Goal: Task Accomplishment & Management: Manage account settings

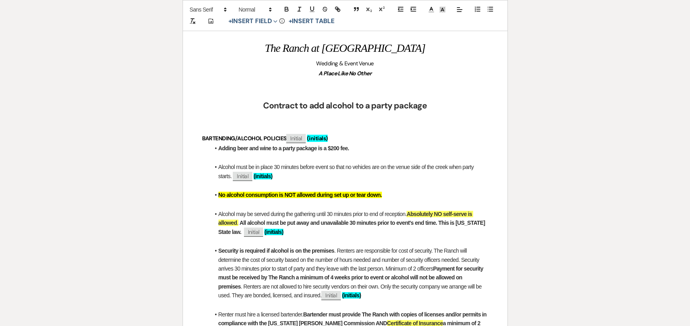
scroll to position [121, 0]
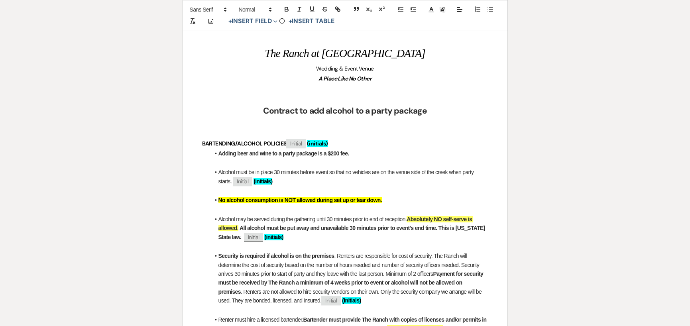
click at [228, 200] on strong "No alcohol consumption is NOT allowed during set up or tear down." at bounding box center [299, 200] width 163 height 6
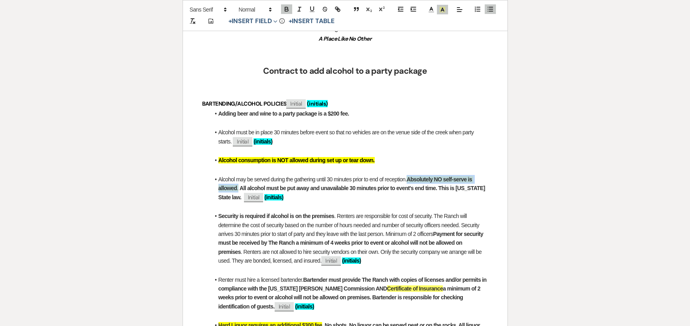
drag, startPoint x: 409, startPoint y: 179, endPoint x: 239, endPoint y: 186, distance: 170.6
click at [239, 186] on li "Alcohol may be served during the gathering until 30 minutes prior to end of rec…" at bounding box center [349, 188] width 278 height 27
copy li "Absolutely NO self-serve is allowed ."
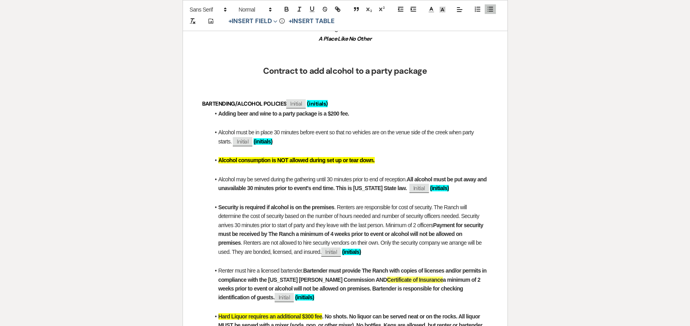
click at [457, 188] on li "Alcohol may be served during the gathering until 30 minutes prior to end of rec…" at bounding box center [349, 184] width 278 height 18
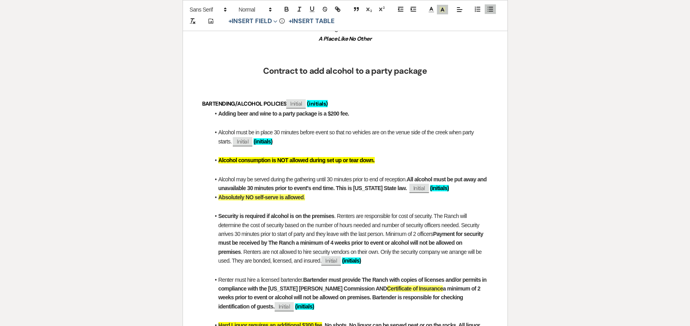
click at [462, 188] on li "Alcohol may be served during the gathering until 30 minutes prior to end of rec…" at bounding box center [349, 184] width 278 height 18
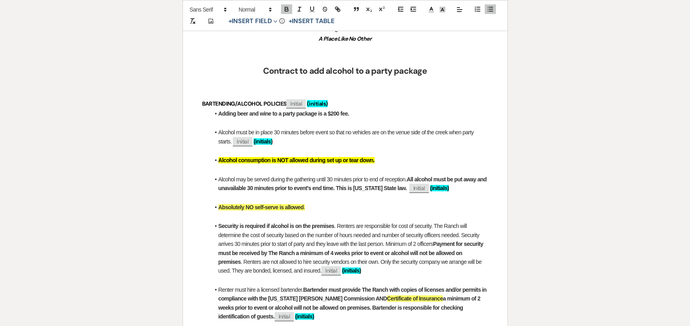
scroll to position [201, 0]
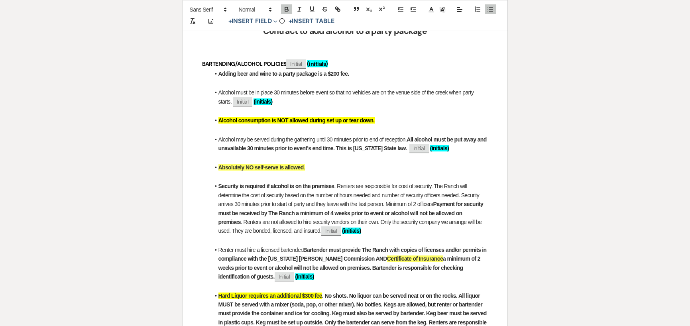
click at [313, 166] on li "Absolutely NO self-serve is allowed ." at bounding box center [349, 167] width 278 height 9
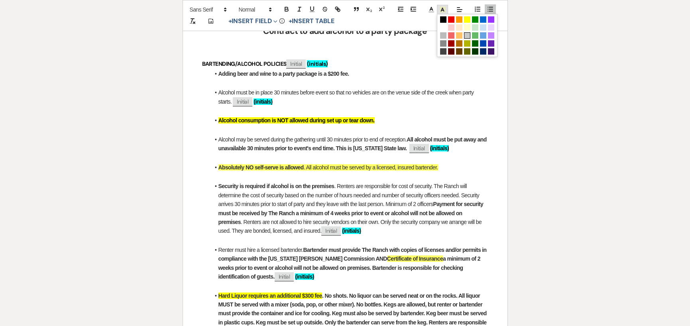
click at [443, 11] on icon at bounding box center [442, 9] width 7 height 7
click at [441, 26] on span at bounding box center [443, 27] width 6 height 6
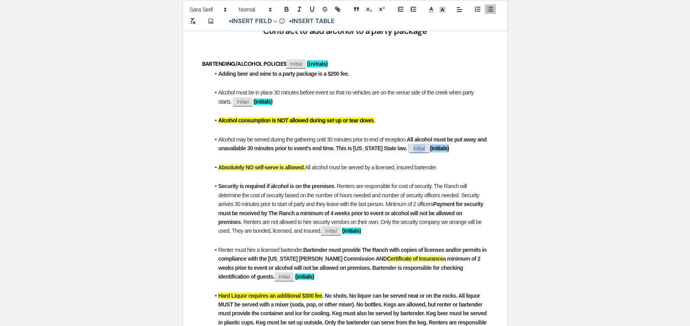
drag, startPoint x: 454, startPoint y: 147, endPoint x: 404, endPoint y: 151, distance: 50.4
click at [404, 151] on li "Alcohol may be served during the gathering until 30 minutes prior to end of rec…" at bounding box center [349, 144] width 278 height 18
copy li "﻿ Initial ﻿ (initials)"
click at [441, 168] on li "Absolutely NO self-serve is allowed . All alcohol must be served by a licensed,…" at bounding box center [349, 167] width 278 height 9
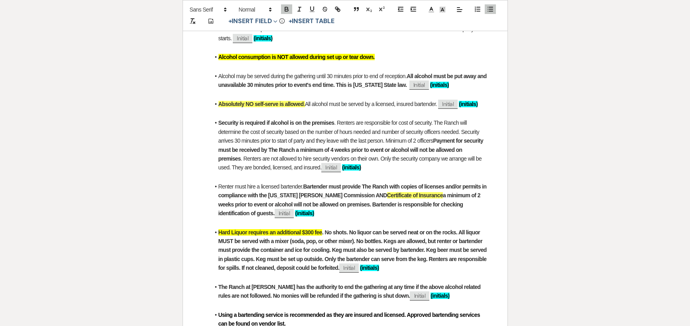
scroll to position [280, 0]
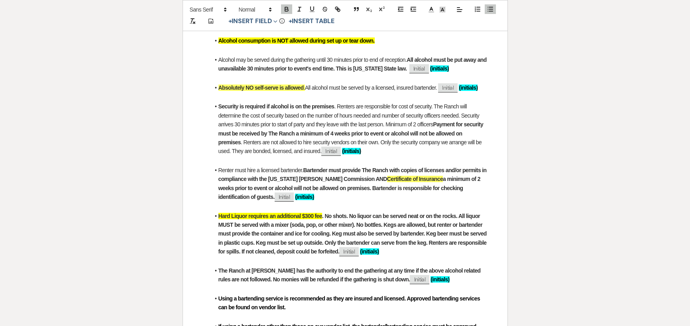
click at [330, 186] on strong "a minimum of 2 weeks prior to event or alcohol will not be allowed on premises.…" at bounding box center [349, 188] width 263 height 24
click at [354, 200] on li "Renter must hire a licensed bartender. Bartender must provide The Ranch with co…" at bounding box center [349, 184] width 278 height 36
click at [409, 68] on span "Initial" at bounding box center [419, 68] width 20 height 9
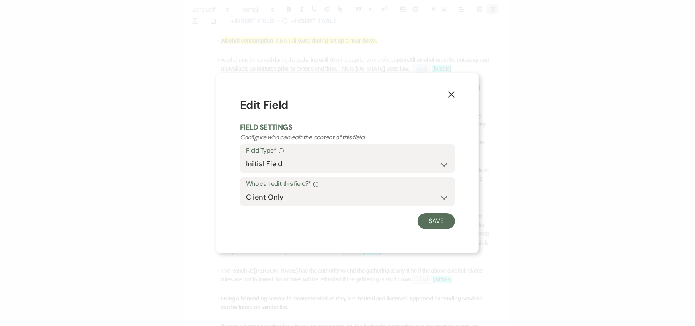
click at [456, 92] on button "X" at bounding box center [452, 94] width 12 height 14
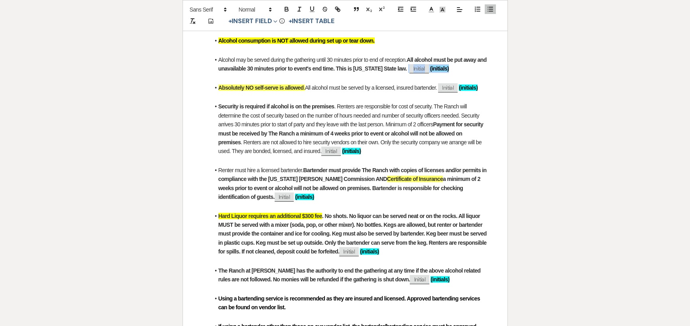
drag, startPoint x: 452, startPoint y: 68, endPoint x: 403, endPoint y: 66, distance: 49.0
click at [404, 66] on li "Alcohol may be served during the gathering until 30 minutes prior to end of rec…" at bounding box center [349, 64] width 278 height 18
copy li "﻿ Initial ﻿ (initials)"
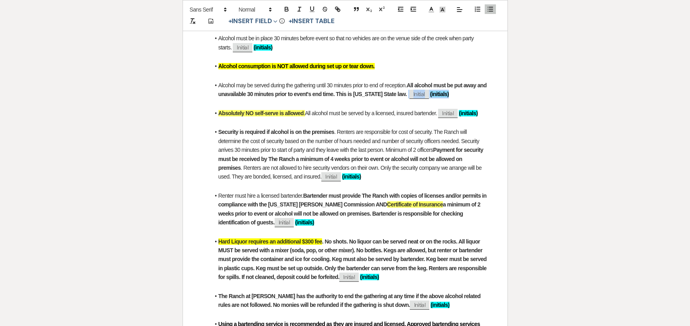
scroll to position [241, 0]
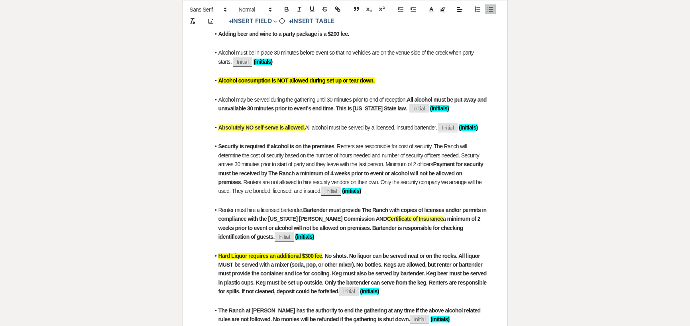
click at [400, 76] on li "Alcohol consumption is NOT allowed during set up or tear down." at bounding box center [349, 80] width 278 height 9
drag, startPoint x: 218, startPoint y: 255, endPoint x: 323, endPoint y: 257, distance: 104.8
click at [323, 257] on li "Hard Liquor requires an additional $300 fee . No shots. No liquor can be served…" at bounding box center [349, 273] width 278 height 45
copy li "Hard Liquor requires an additional $300 fee ."
click at [364, 33] on li "Adding beer and wine to a party package is a $200 fee." at bounding box center [349, 33] width 278 height 9
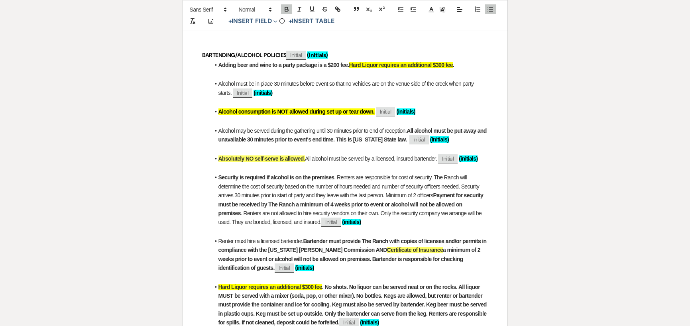
scroll to position [201, 0]
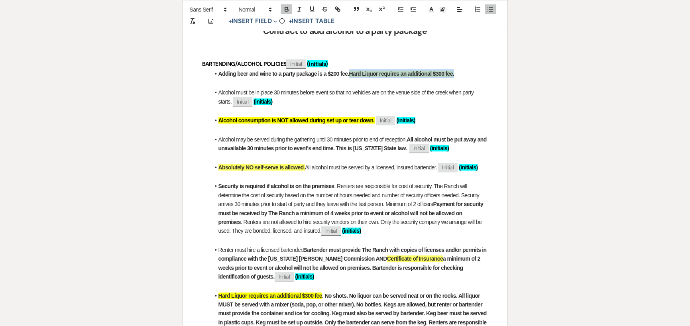
drag, startPoint x: 350, startPoint y: 73, endPoint x: 455, endPoint y: 70, distance: 105.2
click at [455, 70] on li "Adding beer and wine to a party package is a $200 fee. Hard Liquor requires an …" at bounding box center [349, 73] width 278 height 9
click at [441, 10] on polyline at bounding box center [442, 9] width 3 height 3
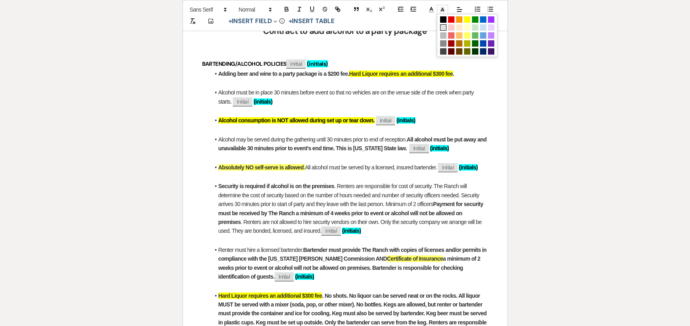
click at [442, 25] on span at bounding box center [443, 27] width 6 height 6
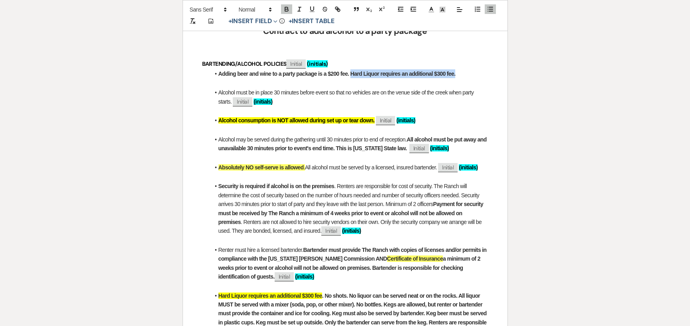
click at [361, 73] on strong "Adding beer and wine to a party package is a $200 fee. Hard Liquor requires an …" at bounding box center [336, 74] width 237 height 6
drag, startPoint x: 365, startPoint y: 74, endPoint x: 350, endPoint y: 71, distance: 15.0
click at [350, 71] on strong "Adding beer and wine to a party package is a $200 fee. Hard Liquor requires an …" at bounding box center [336, 74] width 237 height 6
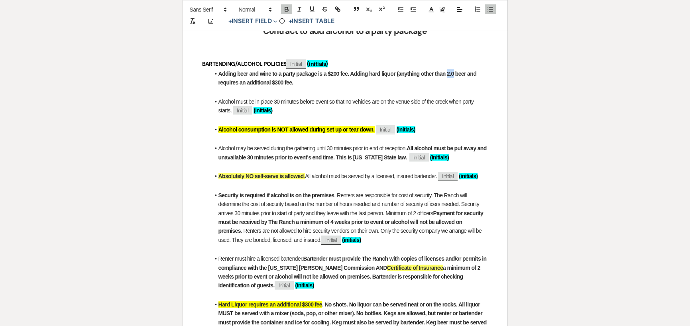
drag, startPoint x: 447, startPoint y: 74, endPoint x: 452, endPoint y: 73, distance: 5.2
click at [452, 73] on strong "Adding beer and wine to a party package is a $200 fee. Adding hard liquor (anyt…" at bounding box center [347, 78] width 259 height 15
click at [484, 74] on li "Adding beer and wine to a party package is a $200 fee. Adding hard liquor (anyt…" at bounding box center [349, 78] width 278 height 18
drag, startPoint x: 447, startPoint y: 72, endPoint x: 470, endPoint y: 72, distance: 23.1
click at [470, 72] on strong "Adding beer and wine to a party package is a $200 fee. Adding hard liquor (anyt…" at bounding box center [351, 78] width 267 height 15
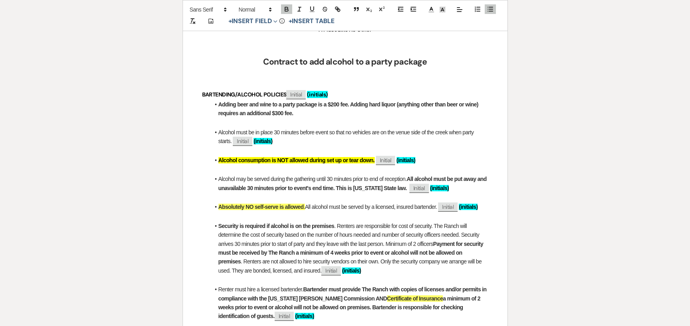
scroll to position [161, 0]
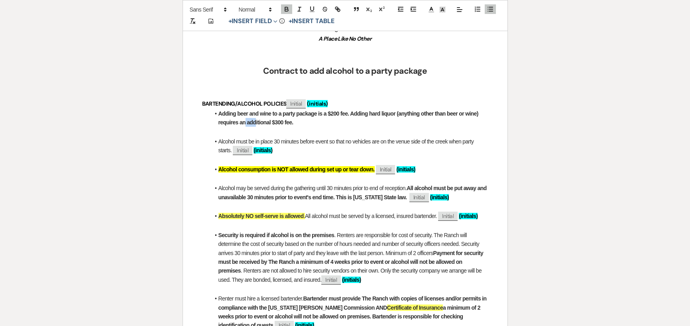
drag, startPoint x: 246, startPoint y: 122, endPoint x: 254, endPoint y: 122, distance: 8.4
click at [254, 122] on strong "Adding beer and wine to a party package is a $200 fee. Adding hard liquor (anyt…" at bounding box center [348, 117] width 261 height 15
click at [246, 120] on strong "Adding beer and wine to a party package is a $200 fee. Adding hard liquor (anyt…" at bounding box center [348, 117] width 261 height 15
drag, startPoint x: 247, startPoint y: 122, endPoint x: 272, endPoint y: 117, distance: 25.5
click at [270, 123] on strong "Adding beer and wine to a party package is a $200 fee. Adding hard liquor (anyt…" at bounding box center [348, 117] width 261 height 15
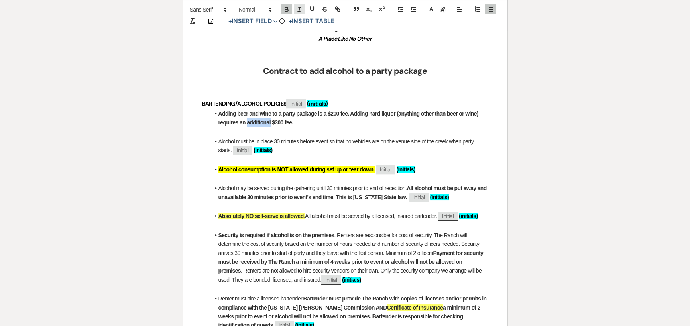
click at [299, 7] on line "button" at bounding box center [299, 9] width 1 height 4
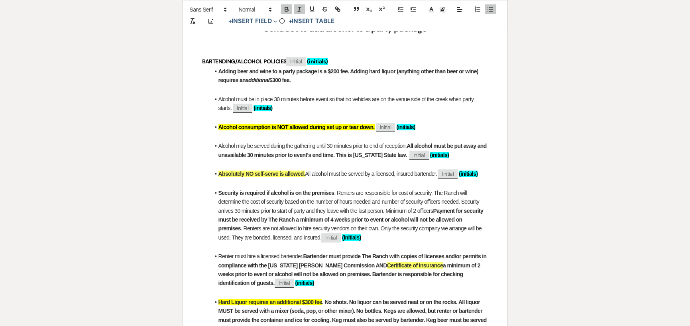
scroll to position [201, 0]
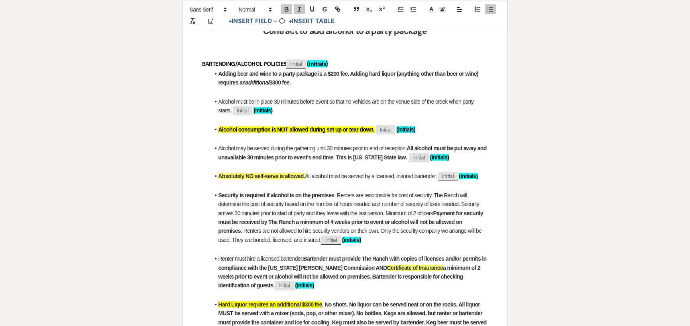
click at [296, 82] on li "Adding beer and wine to a party package is a $200 fee. Adding hard liquor (anyt…" at bounding box center [349, 78] width 278 height 18
click at [339, 61] on p "BARTENDING/ALCOHOL POLICIES ﻿ Initial ﻿ (initials)" at bounding box center [345, 64] width 286 height 10
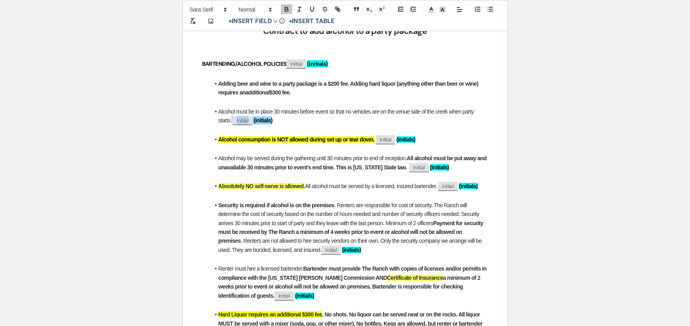
drag, startPoint x: 276, startPoint y: 119, endPoint x: 231, endPoint y: 119, distance: 44.6
click at [231, 119] on li "Alcohol must be in place 30 minutes before event so that no vehicles are on the…" at bounding box center [349, 116] width 278 height 18
copy li "﻿ Initial ﻿ (initials)"
click at [314, 90] on li "Adding beer and wine to a party package is a $200 fee. Adding hard liquor (anyt…" at bounding box center [349, 88] width 278 height 18
drag, startPoint x: 340, startPoint y: 63, endPoint x: 285, endPoint y: 59, distance: 55.1
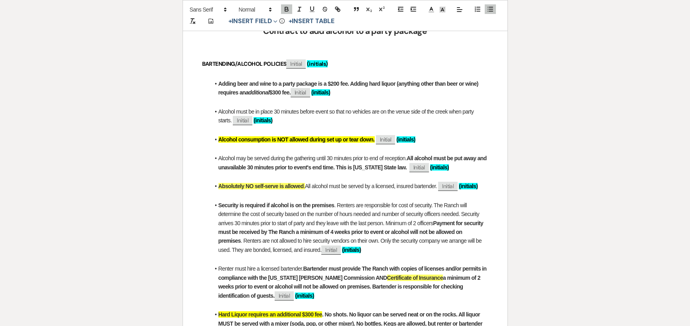
click at [285, 59] on p "BARTENDING/ALCOHOL POLICIES ﻿ Initial ﻿ (initials)" at bounding box center [345, 64] width 286 height 10
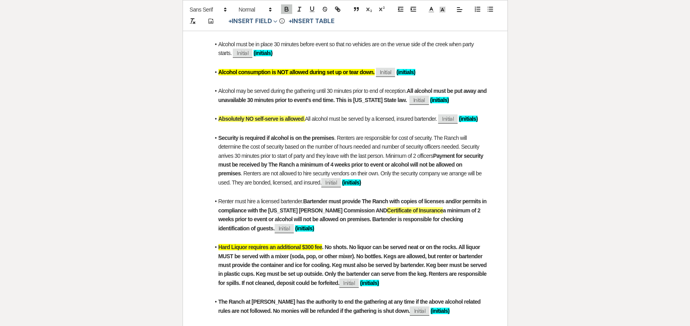
scroll to position [280, 0]
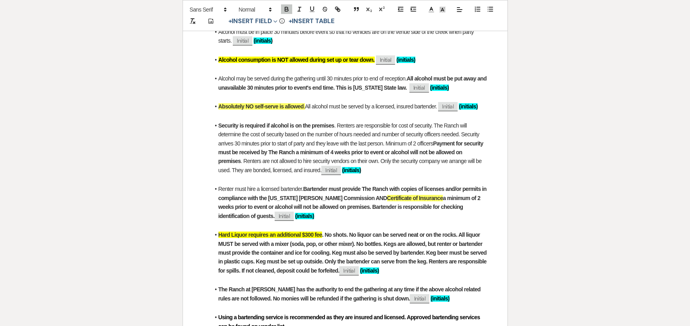
click at [373, 169] on li "Security is required if alcohol is on the premises . Renters are responsible fo…" at bounding box center [349, 147] width 278 height 53
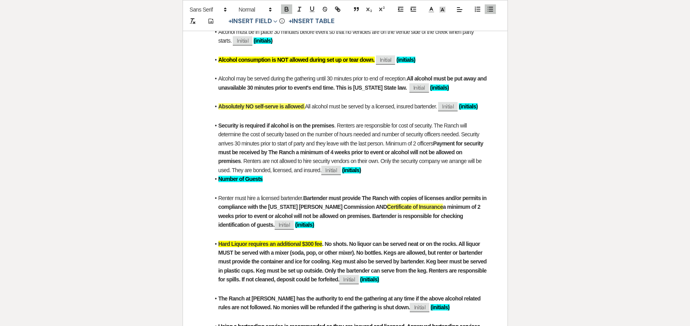
click at [394, 171] on li "Security is required if alcohol is on the premises . Renters are responsible fo…" at bounding box center [349, 147] width 278 height 53
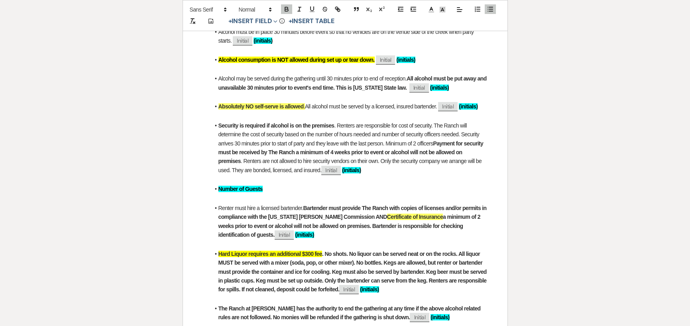
drag, startPoint x: 264, startPoint y: 188, endPoint x: 218, endPoint y: 188, distance: 45.8
click at [218, 188] on li "Number of Guests" at bounding box center [349, 188] width 278 height 9
click at [445, 10] on icon at bounding box center [442, 9] width 7 height 7
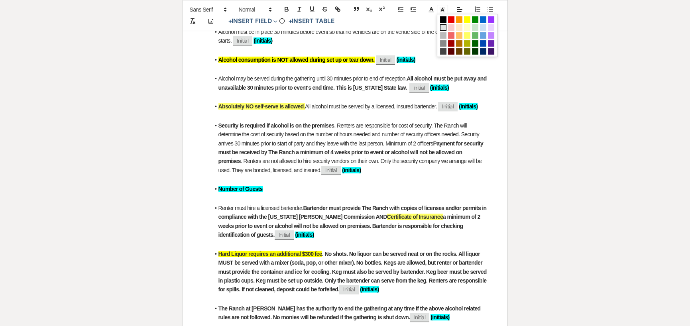
click at [445, 29] on span at bounding box center [443, 27] width 6 height 6
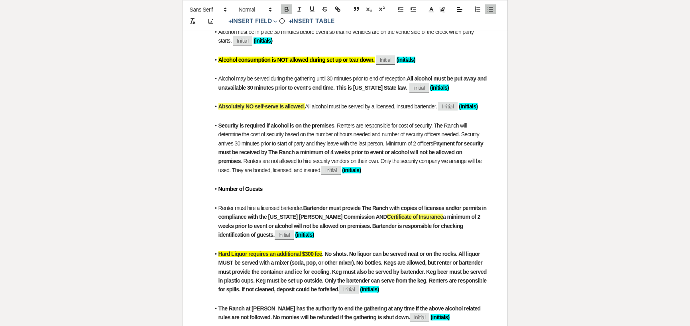
click at [268, 188] on li "Number of Guests" at bounding box center [349, 188] width 278 height 9
drag, startPoint x: 259, startPoint y: 188, endPoint x: 219, endPoint y: 187, distance: 39.8
click at [219, 187] on li "Number of Guests" at bounding box center [349, 188] width 278 height 9
click at [287, 8] on icon "button" at bounding box center [286, 8] width 3 height 2
click at [277, 189] on li "Number of Guests" at bounding box center [349, 188] width 278 height 9
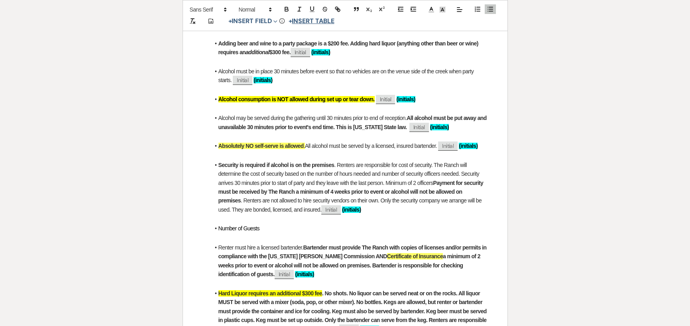
scroll to position [241, 0]
click at [270, 22] on button "+ Insert Field Expand" at bounding box center [252, 22] width 55 height 10
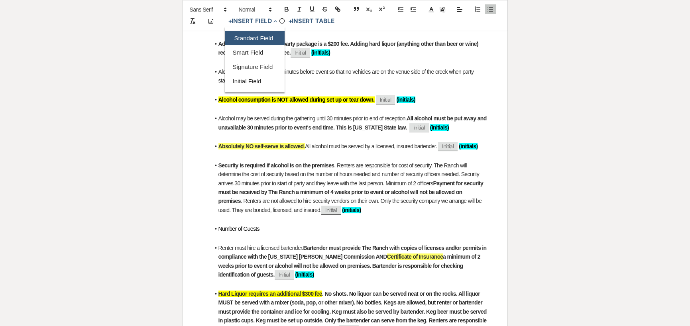
click at [255, 37] on button "Standard Field" at bounding box center [255, 38] width 60 height 14
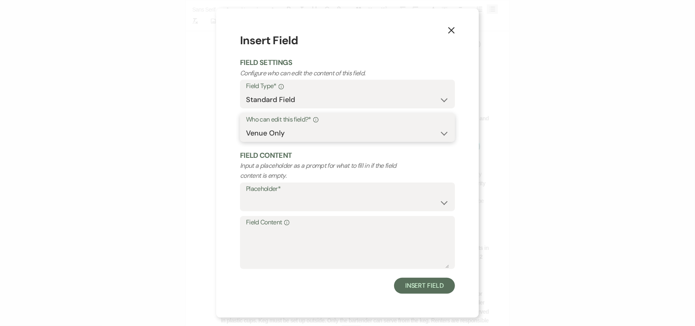
click at [301, 136] on select "Both Venue & Client Client Only Venue Only" at bounding box center [347, 133] width 203 height 16
select select "clientAndOwner"
click at [246, 125] on select "Both Venue & Client Client Only Venue Only" at bounding box center [347, 133] width 203 height 16
click at [297, 197] on select "Custom Placeholder Date Time Name Location Venue Name Type Number Budget Addres…" at bounding box center [347, 203] width 203 height 16
click at [246, 195] on select "Custom Placeholder Date Time Name Location Venue Name Type Number Budget Addres…" at bounding box center [347, 203] width 203 height 16
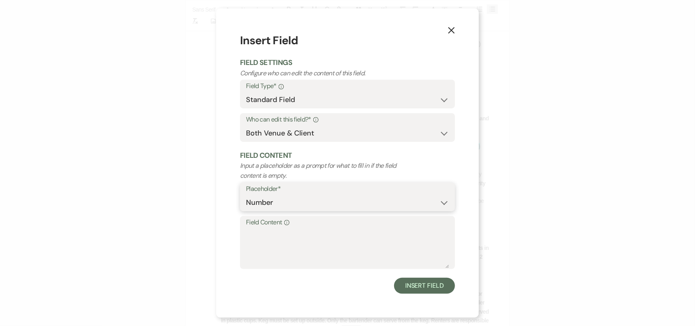
select select "Number"
click at [386, 249] on textarea "Field Content Info" at bounding box center [347, 248] width 203 height 40
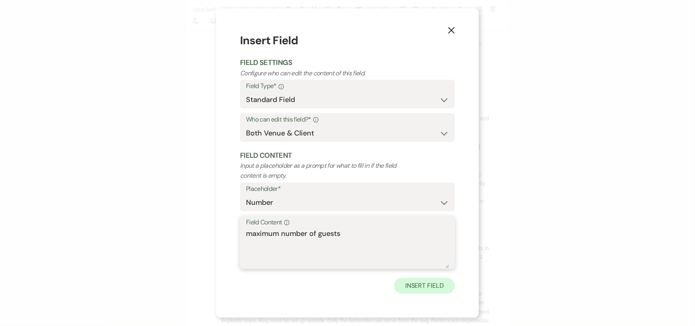
type textarea "maximum number of guests"
click at [413, 283] on button "Insert Field" at bounding box center [424, 286] width 61 height 16
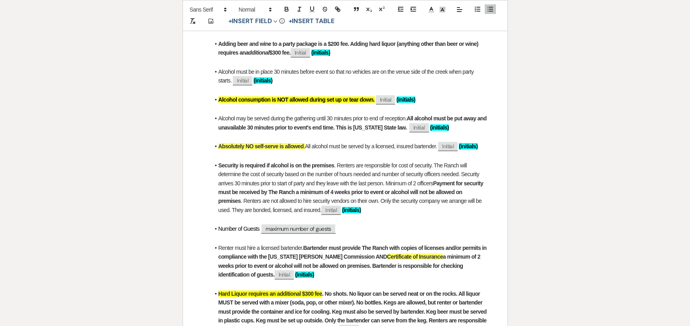
click at [215, 119] on li "Alcohol may be served during the gathering until 30 minutes prior to end of rec…" at bounding box center [349, 123] width 278 height 18
click at [406, 119] on li "Alcohol may be served during the gathering until 30 minutes prior to end of rec…" at bounding box center [349, 123] width 278 height 18
click at [460, 174] on span ". Renters are responsible for cost of security. The Ranch will determine the co…" at bounding box center [349, 174] width 262 height 24
drag, startPoint x: 329, startPoint y: 192, endPoint x: 348, endPoint y: 192, distance: 18.7
click at [348, 192] on strong "Payment for security must be received by The Ranch a minimum of 4 weeks prior t…" at bounding box center [351, 192] width 266 height 24
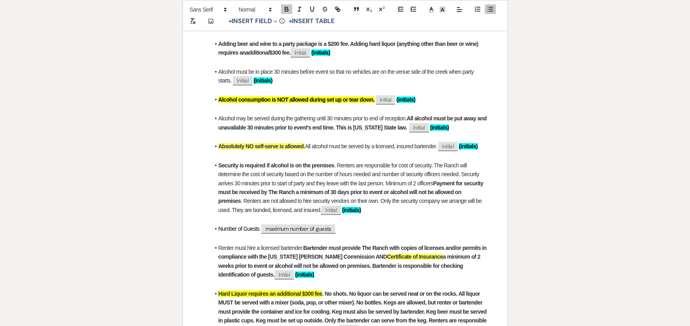
click at [341, 228] on li "Number of Guests ﻿ maximum number of guests ﻿" at bounding box center [349, 228] width 278 height 9
click at [485, 146] on li "Absolutely NO self-serve is allowed . All alcohol must be served by a licensed,…" at bounding box center [349, 146] width 278 height 9
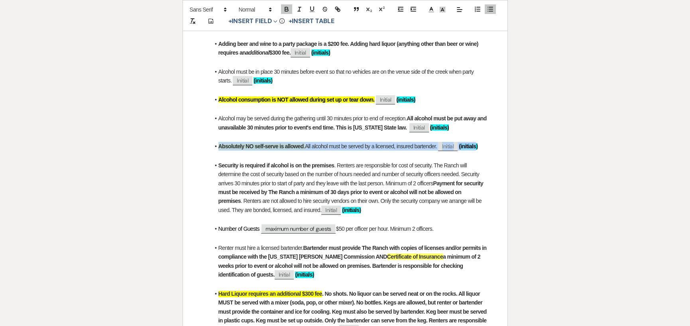
drag, startPoint x: 214, startPoint y: 145, endPoint x: 477, endPoint y: 150, distance: 262.9
click at [477, 150] on li "Absolutely NO self-serve is allowed . All alcohol must be served by a licensed,…" at bounding box center [349, 146] width 278 height 9
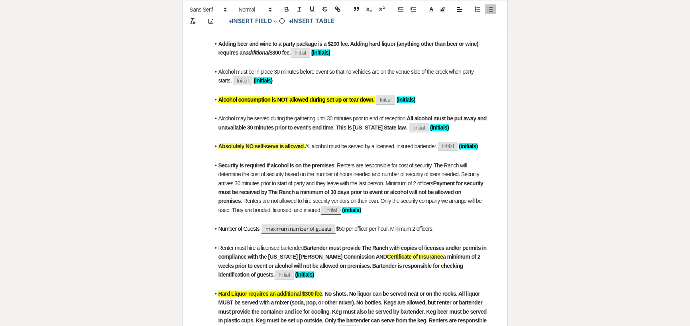
click at [373, 77] on li "Alcohol must be in place 30 minutes before event so that no vehicles are on the…" at bounding box center [349, 76] width 278 height 18
click at [226, 78] on li "Alcohol must be in place 30 minutes before event so that no vehicles are on the…" at bounding box center [349, 76] width 278 height 18
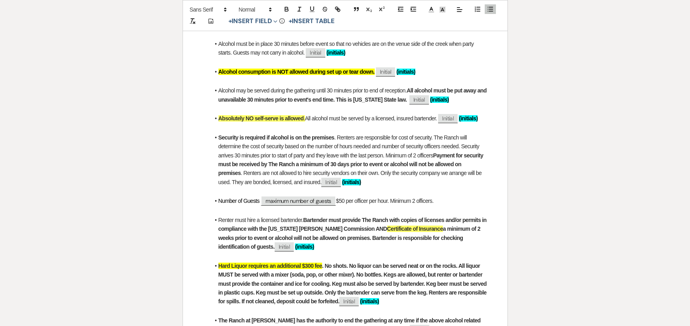
scroll to position [280, 0]
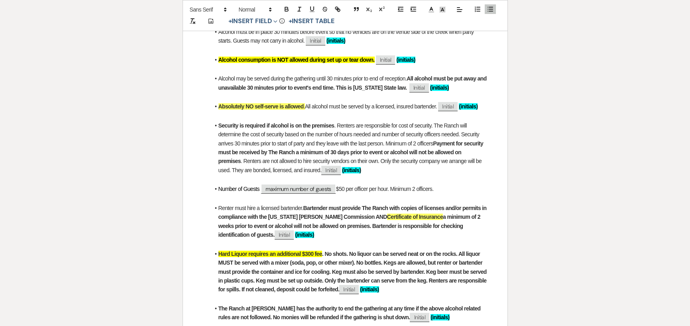
click at [445, 187] on li "Number of Guests ﻿ maximum number of guests ﻿ $50 per officer per hour. Minimum…" at bounding box center [349, 188] width 278 height 9
click at [293, 188] on span "maximum number of guests" at bounding box center [298, 189] width 75 height 10
select select "Number"
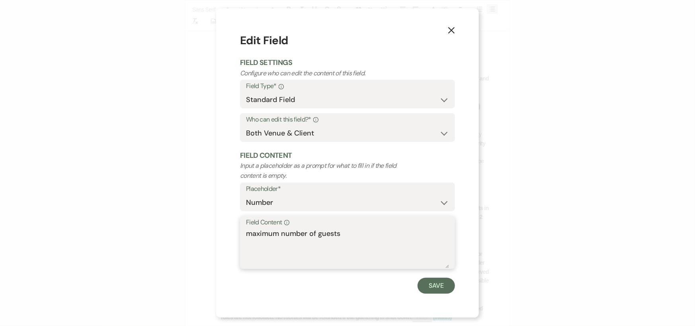
click at [357, 231] on textarea "maximum number of guests" at bounding box center [347, 248] width 203 height 40
type textarea "maximum number of guests / RSVP"
click at [437, 284] on button "Save" at bounding box center [436, 286] width 37 height 16
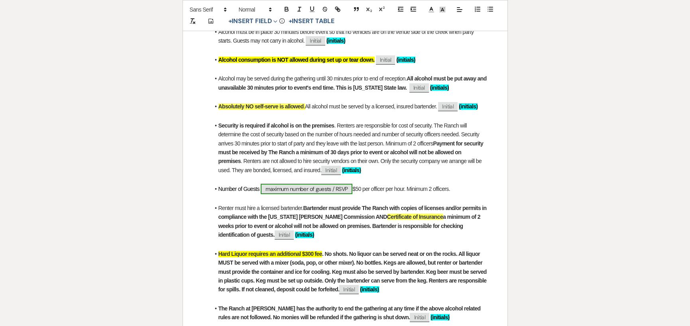
click at [345, 187] on span "maximum number of guests / RSVP" at bounding box center [307, 189] width 92 height 10
select select "Number"
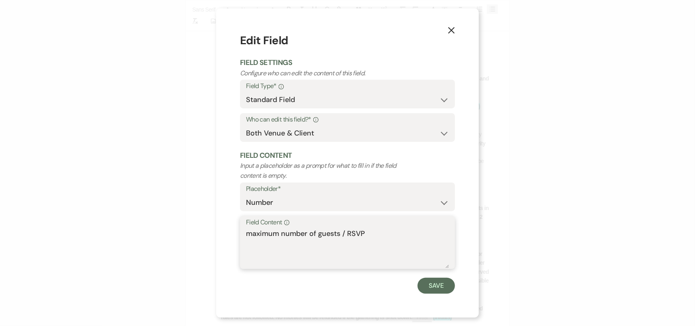
drag, startPoint x: 247, startPoint y: 235, endPoint x: 378, endPoint y: 239, distance: 131.5
click at [378, 239] on textarea "maximum number of guests / RSVP" at bounding box center [347, 248] width 203 height 40
type textarea "number of guests expected"
click at [441, 286] on button "Save" at bounding box center [436, 286] width 37 height 16
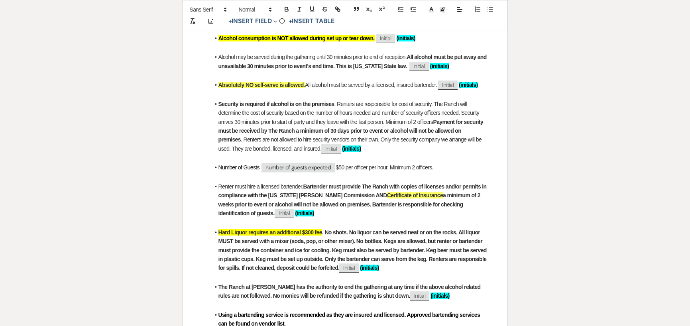
scroll to position [320, 0]
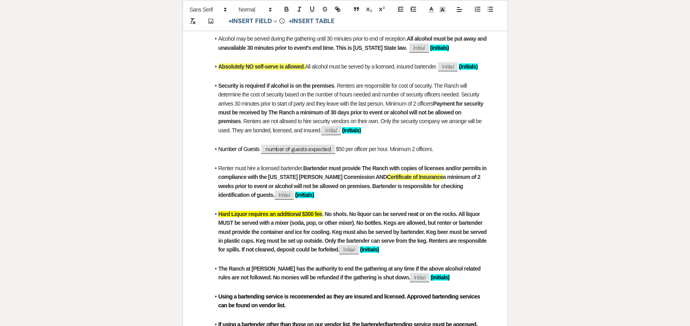
click at [324, 240] on strong ". No shots. No liquor can be served neat or on the rocks. All liquor MUST be se…" at bounding box center [352, 232] width 269 height 42
drag, startPoint x: 416, startPoint y: 264, endPoint x: 364, endPoint y: 259, distance: 52.9
click at [364, 259] on p at bounding box center [345, 259] width 286 height 10
click at [474, 250] on li "Hard Liquor requires an additional $300 fee . No shots. No liquor can be served…" at bounding box center [349, 232] width 278 height 45
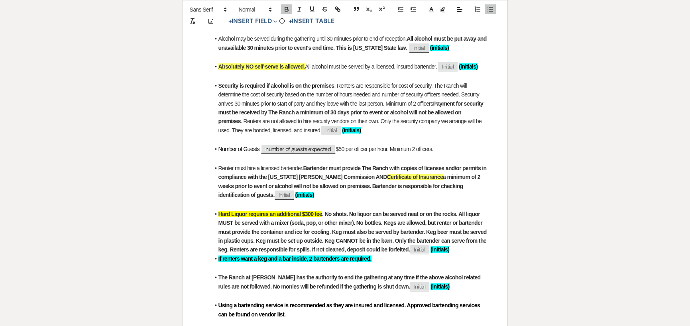
click at [474, 248] on li "Hard Liquor requires an additional $300 fee . No shots. No liquor can be served…" at bounding box center [349, 232] width 278 height 45
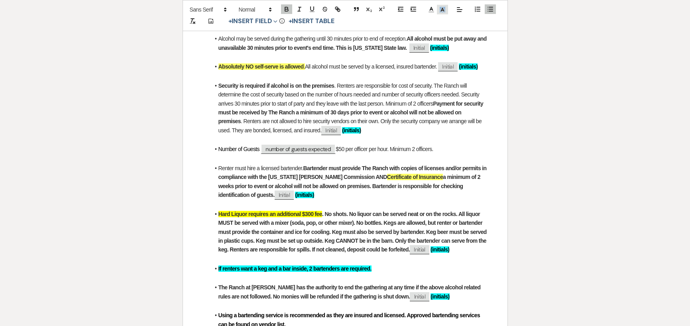
click at [441, 10] on icon at bounding box center [442, 9] width 7 height 7
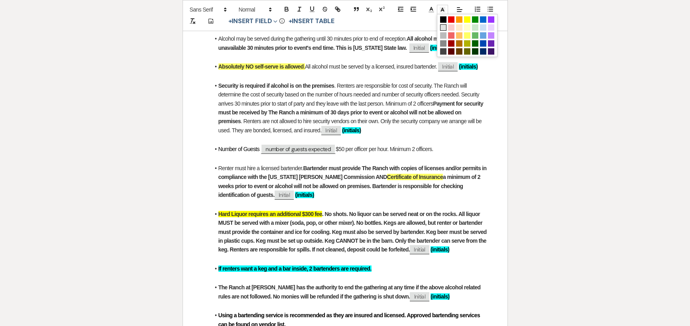
click at [441, 27] on span at bounding box center [443, 27] width 6 height 6
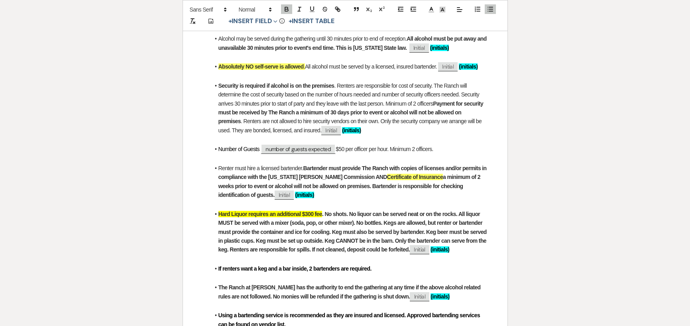
click at [376, 270] on li "If renters want a keg and a bar inside, 2 bartenders are required." at bounding box center [349, 268] width 278 height 9
click at [267, 267] on strong "If renters want a keg and a bar inside, 2 bartenders are required." at bounding box center [294, 268] width 153 height 6
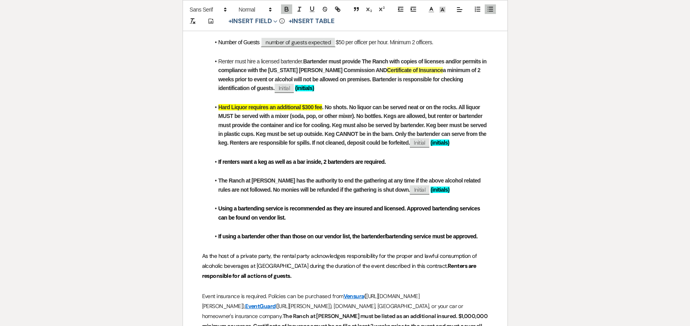
scroll to position [440, 0]
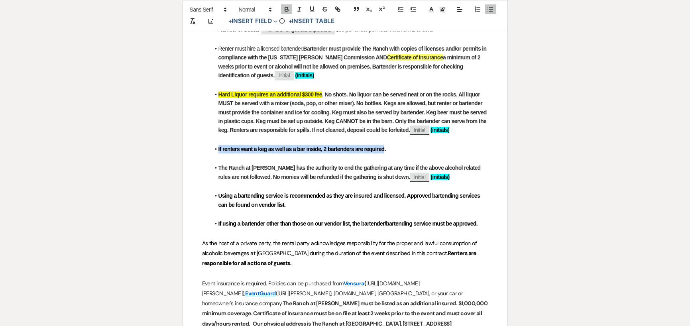
drag, startPoint x: 218, startPoint y: 149, endPoint x: 384, endPoint y: 147, distance: 166.1
click at [384, 147] on strong "If renters want a keg as well as a bar inside, 2 bartenders are required." at bounding box center [301, 149] width 167 height 6
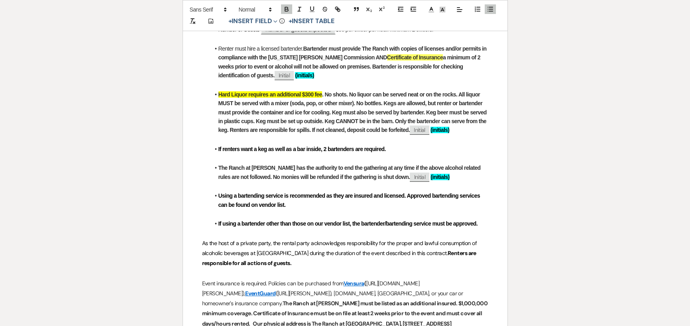
click at [406, 142] on p at bounding box center [345, 140] width 286 height 10
drag, startPoint x: 410, startPoint y: 130, endPoint x: 454, endPoint y: 129, distance: 44.2
click at [454, 129] on li "Hard Liquor requires an additional $300 fee . No shots. No liquor can be served…" at bounding box center [349, 112] width 278 height 45
copy li "﻿ Initial ﻿ (initials)"
click at [393, 150] on li "If renters want a keg as well as a bar inside, 2 bartenders are required." at bounding box center [349, 149] width 278 height 9
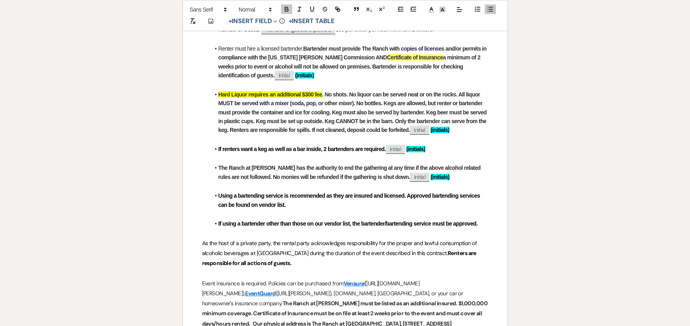
click at [301, 207] on li "Using a bartending service is recommended as they are insured and licensed. App…" at bounding box center [349, 200] width 278 height 18
drag, startPoint x: 326, startPoint y: 204, endPoint x: 288, endPoint y: 202, distance: 38.7
click at [288, 202] on li "Using a bartending service is recommended as they are insured and licensed. App…" at bounding box center [349, 200] width 278 height 18
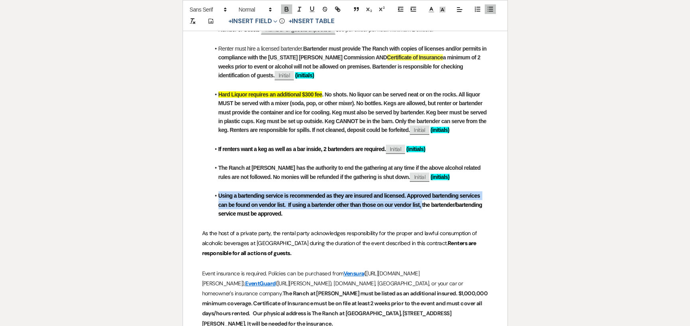
drag, startPoint x: 218, startPoint y: 195, endPoint x: 421, endPoint y: 206, distance: 203.1
click at [421, 206] on strong "Using a bartending service is recommended as they are insured and licensed. App…" at bounding box center [350, 204] width 265 height 24
click at [288, 7] on icon "button" at bounding box center [286, 9] width 7 height 7
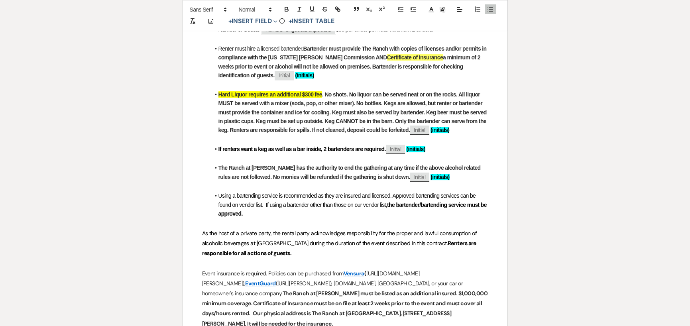
click at [283, 212] on li "Using a bartending service is recommended as they are insured and licensed. App…" at bounding box center [349, 204] width 278 height 27
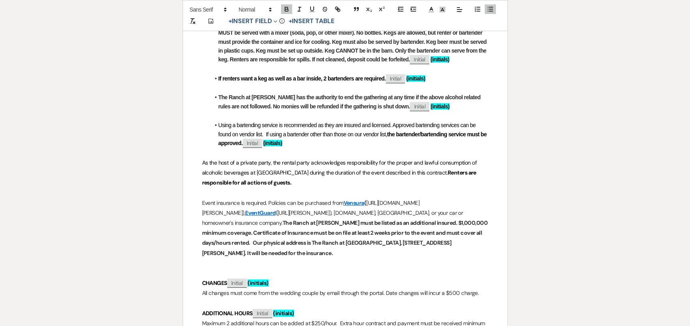
scroll to position [519, 0]
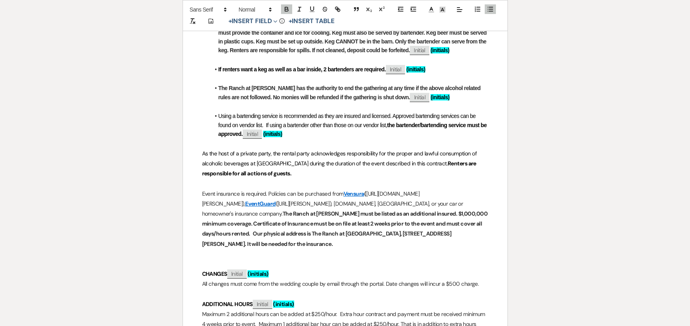
click at [268, 191] on p "Event insurance is required. Policies can be purchased from [GEOGRAPHIC_DATA] (…" at bounding box center [345, 219] width 286 height 60
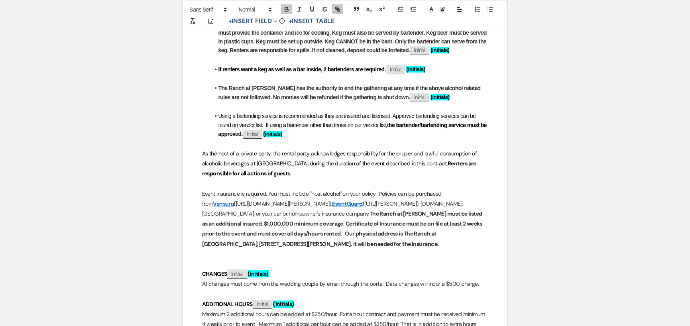
drag, startPoint x: 357, startPoint y: 204, endPoint x: 335, endPoint y: 238, distance: 39.6
click at [335, 238] on p "Event insurance is required. You must include "host alcohol" on your policy. Po…" at bounding box center [345, 219] width 286 height 60
drag, startPoint x: 361, startPoint y: 202, endPoint x: 362, endPoint y: 217, distance: 15.6
click at [362, 217] on p "Event insurance is required. You must include "host alcohol" on your policy. Po…" at bounding box center [345, 219] width 286 height 60
click at [366, 236] on strong "The Ranch at [PERSON_NAME] must be listed as an additional insured. $1,000,000 …" at bounding box center [342, 223] width 281 height 27
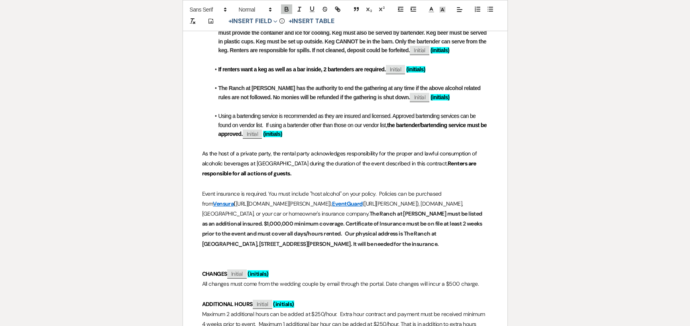
click at [375, 203] on p "Event insurance is required. You must include "host alcohol" on your policy. Po…" at bounding box center [345, 219] width 286 height 60
click at [376, 204] on p "Event insurance is required. You must include "host alcohol" on your policy. Po…" at bounding box center [345, 219] width 286 height 60
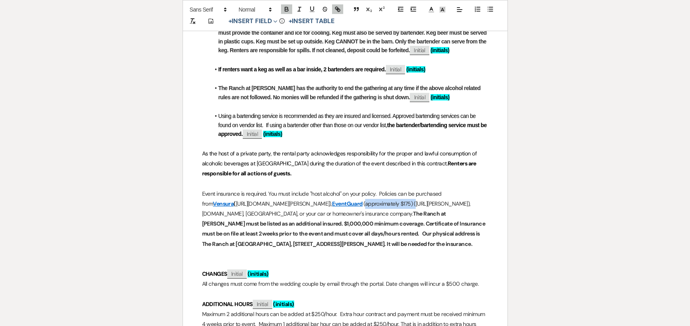
drag, startPoint x: 376, startPoint y: 203, endPoint x: 428, endPoint y: 201, distance: 51.8
click at [428, 201] on p "Event insurance is required. You must include "host alcohol" on your policy. Po…" at bounding box center [345, 219] width 286 height 60
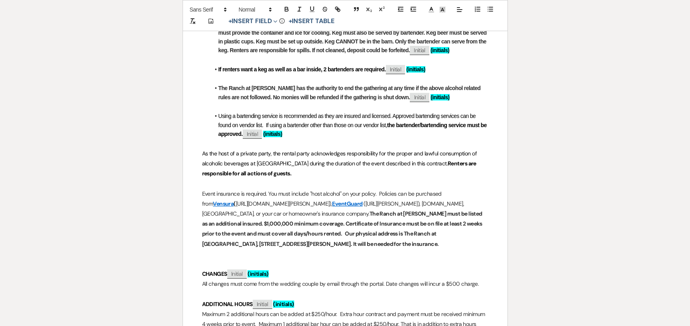
click at [423, 212] on strong "The Ranch at [PERSON_NAME] must be listed as an additional insured. $1,000,000 …" at bounding box center [342, 223] width 281 height 27
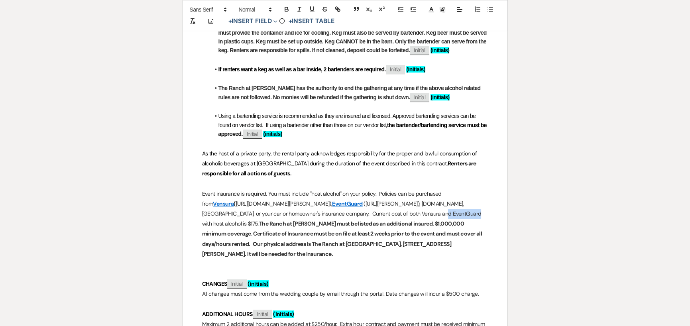
drag, startPoint x: 425, startPoint y: 213, endPoint x: 454, endPoint y: 214, distance: 28.7
click at [454, 214] on p "Event insurance is required. You must include "host alcohol" on your policy. Po…" at bounding box center [345, 224] width 286 height 70
click at [350, 223] on p "Event insurance is required. You must include "host alcohol" on your policy. Po…" at bounding box center [345, 224] width 286 height 70
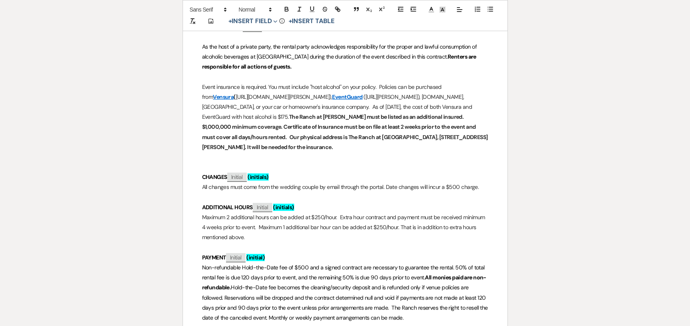
scroll to position [639, 0]
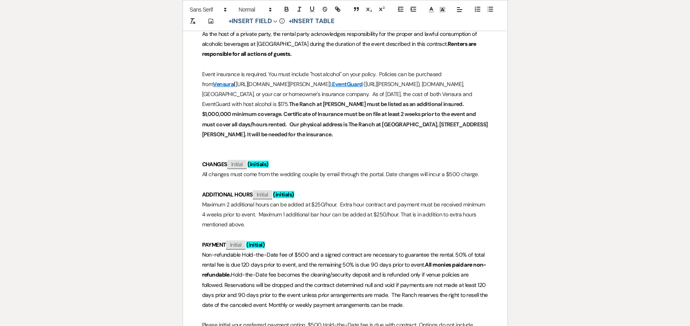
click at [339, 172] on p "All changes must come from the wedding couple by email through the portal. Date…" at bounding box center [345, 174] width 286 height 10
drag, startPoint x: 399, startPoint y: 213, endPoint x: 441, endPoint y: 217, distance: 42.0
click at [441, 217] on p "Maximum 2 additional hours can be added at $250/hour. Extra hour contract and p…" at bounding box center [345, 215] width 286 height 30
drag, startPoint x: 400, startPoint y: 214, endPoint x: 262, endPoint y: 223, distance: 137.7
click at [262, 223] on p "Maximum 2 additional hours can be added at $250/hour. Extra hour contract and p…" at bounding box center [345, 215] width 286 height 30
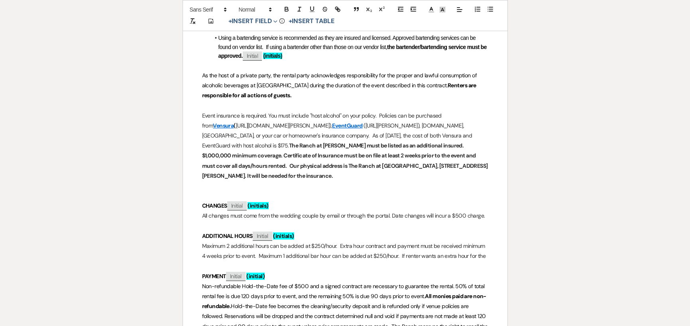
scroll to position [637, 0]
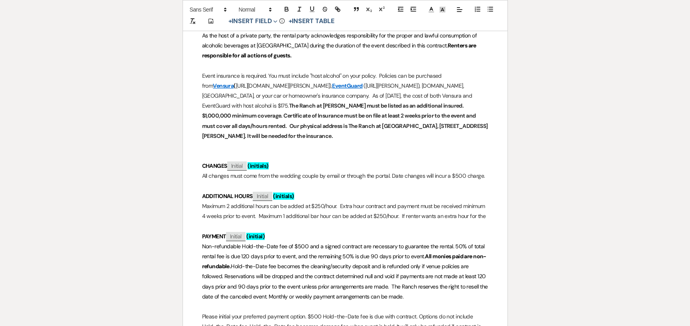
click at [335, 205] on p "Maximum 2 additional hours can be added at $250/hour. Extra hour contract and p…" at bounding box center [345, 211] width 286 height 20
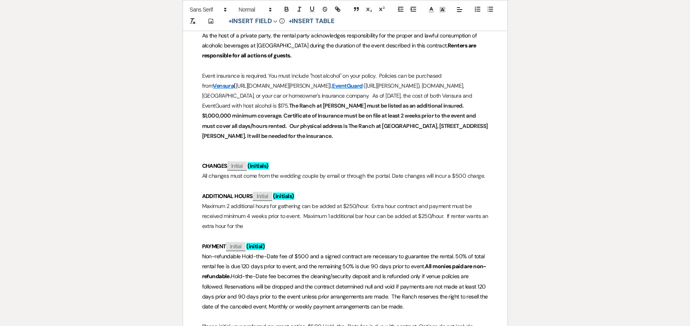
click at [370, 204] on p "Maximum 2 additional hours for gathering can be added at $250/hour. Extra hour …" at bounding box center [345, 216] width 286 height 30
drag, startPoint x: 247, startPoint y: 215, endPoint x: 266, endPoint y: 217, distance: 18.8
click at [266, 217] on p "Maximum 2 additional hours for gathering can be added at $250/hour. Extra hour …" at bounding box center [345, 216] width 286 height 30
drag, startPoint x: 304, startPoint y: 215, endPoint x: 481, endPoint y: 224, distance: 177.5
click at [481, 224] on p "Maximum 2 additional hours for gathering can be added at $250/hour. Extra hour …" at bounding box center [345, 216] width 286 height 30
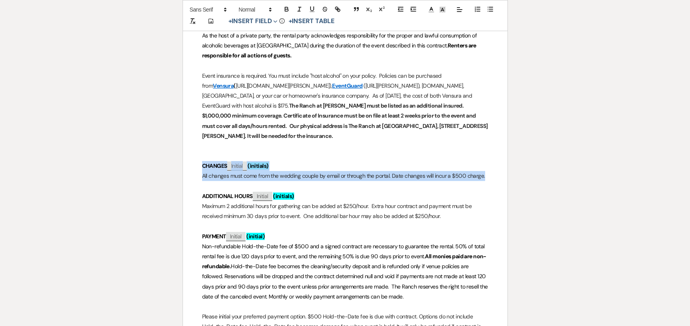
drag, startPoint x: 482, startPoint y: 176, endPoint x: 198, endPoint y: 162, distance: 284.8
click at [198, 162] on div "The Ranch at [PERSON_NAME] Wedding & Event Venue A Place Like No Other Contract…" at bounding box center [345, 135] width 324 height 1271
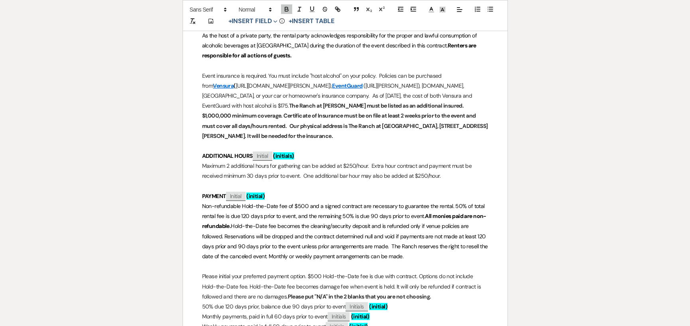
click at [458, 177] on p "Maximum 2 additional hours for gathering can be added at $250/hour. Extra hour …" at bounding box center [345, 171] width 286 height 20
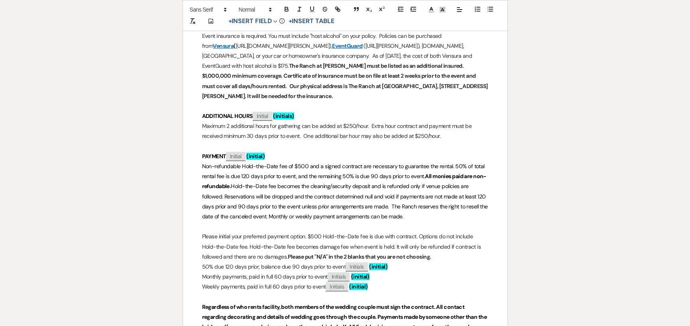
click at [202, 156] on strong "PAYMENT" at bounding box center [214, 156] width 24 height 7
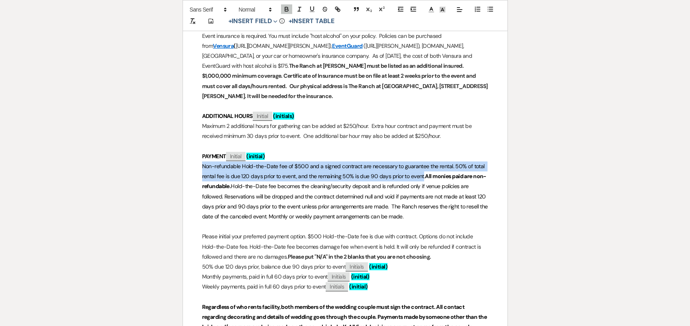
drag, startPoint x: 201, startPoint y: 167, endPoint x: 421, endPoint y: 178, distance: 220.2
click at [421, 178] on div "The Ranch at [PERSON_NAME] Wedding & Event Venue A Place Like No Other Contract…" at bounding box center [345, 76] width 324 height 1231
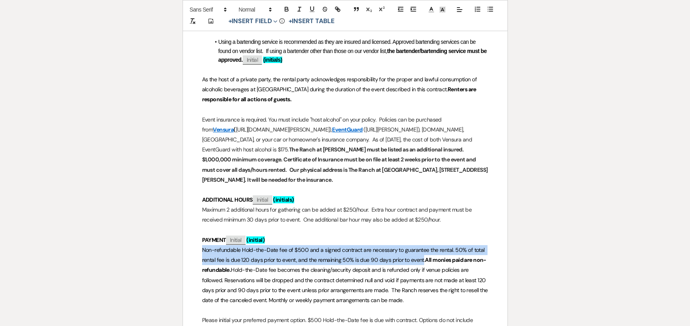
scroll to position [597, 0]
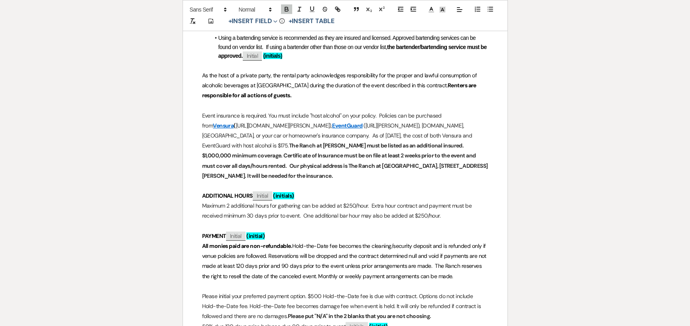
drag, startPoint x: 293, startPoint y: 245, endPoint x: 443, endPoint y: 280, distance: 154.1
click at [443, 280] on p "All monies paid are non-refundable. Hold-the-Date fee becomes the cleaning/secu…" at bounding box center [345, 261] width 286 height 40
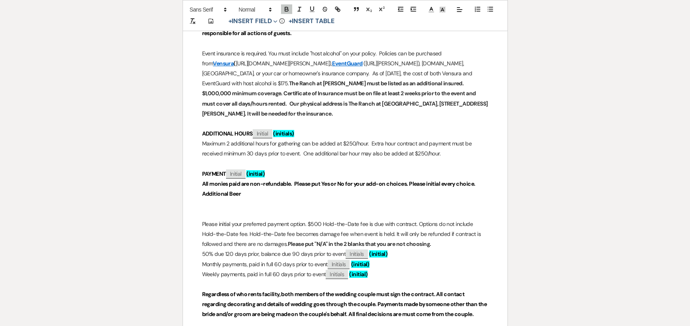
scroll to position [677, 0]
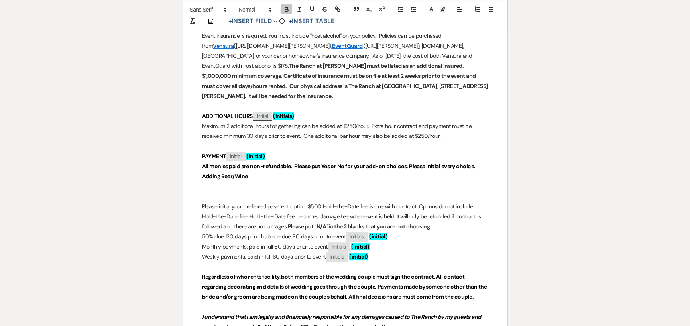
click at [248, 19] on button "+ Insert Field Expand" at bounding box center [252, 22] width 55 height 10
click at [246, 40] on button "Standard Field" at bounding box center [255, 38] width 60 height 14
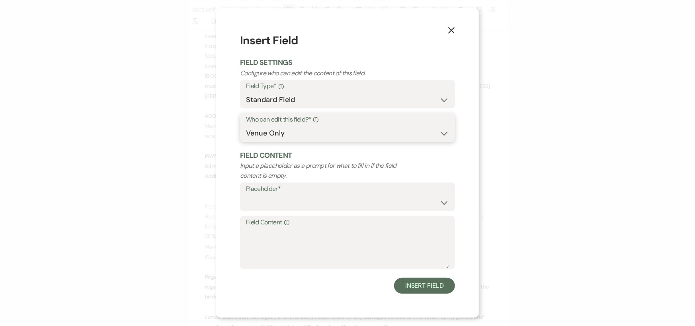
click at [288, 132] on select "Both Venue & Client Client Only Venue Only" at bounding box center [347, 133] width 203 height 16
select select "client"
click at [246, 141] on select "Both Venue & Client Client Only Venue Only" at bounding box center [347, 133] width 203 height 16
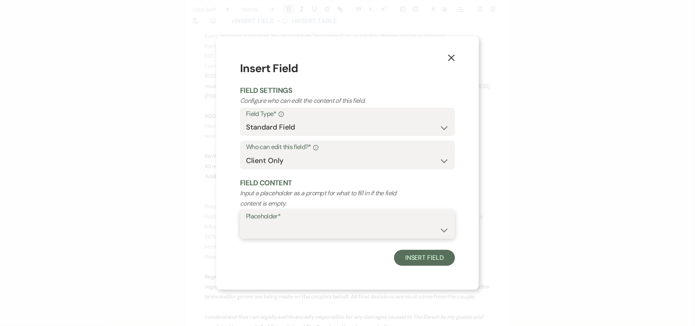
click at [260, 222] on select "Custom Placeholder Date Time Name Location Venue Name Type Number Budget Addres…" at bounding box center [347, 230] width 203 height 16
select select "custom_placeholder"
click at [246, 222] on select "Custom Placeholder Date Time Name Location Venue Name Type Number Budget Addres…" at bounding box center [347, 230] width 203 height 16
click at [374, 231] on input "Custom Placeholder*" at bounding box center [403, 230] width 94 height 16
type input "Yes or No"
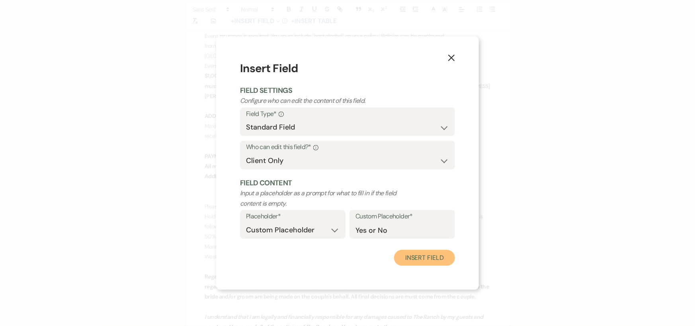
click at [420, 254] on button "Insert Field" at bounding box center [424, 258] width 61 height 16
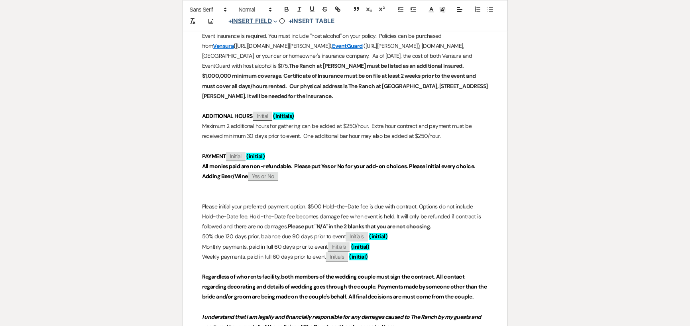
click at [264, 20] on button "+ Insert Field Expand" at bounding box center [252, 22] width 55 height 10
click at [259, 51] on button "Smart Field" at bounding box center [255, 52] width 60 height 14
select select "smartCustomField"
select select "owner"
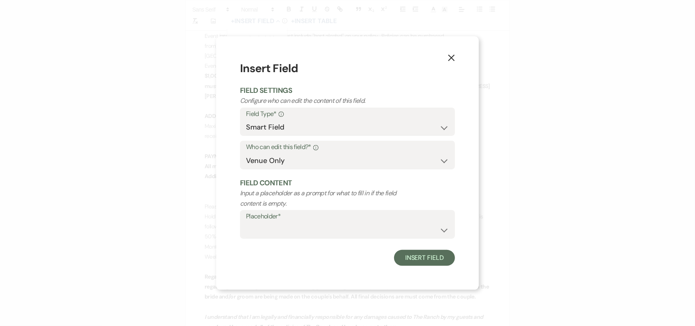
click at [448, 56] on icon "X" at bounding box center [451, 57] width 7 height 7
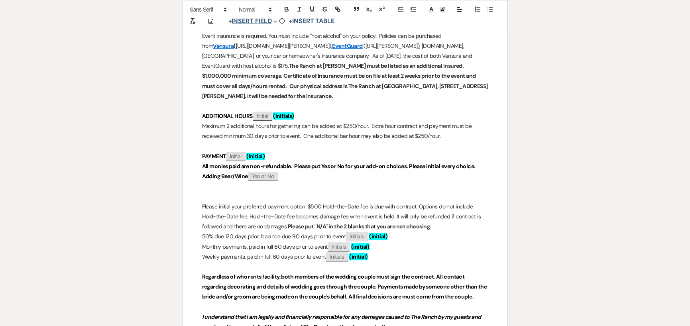
click at [261, 21] on button "+ Insert Field Expand" at bounding box center [252, 22] width 55 height 10
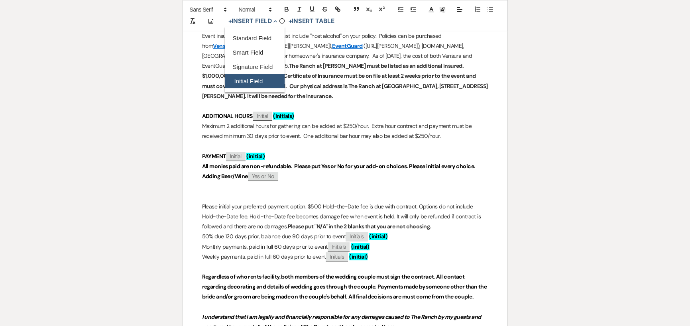
click at [255, 79] on button "Initial Field" at bounding box center [255, 81] width 60 height 14
select select "initialField"
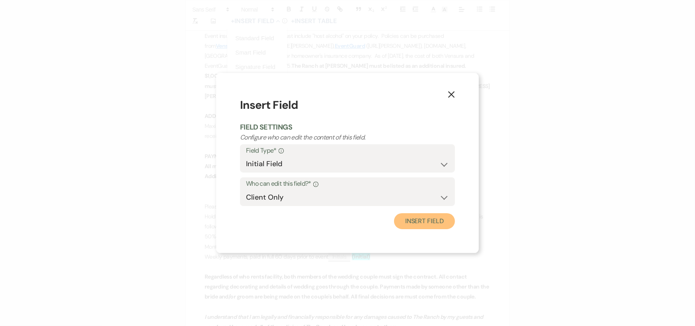
click at [424, 225] on button "Insert Field" at bounding box center [424, 221] width 61 height 16
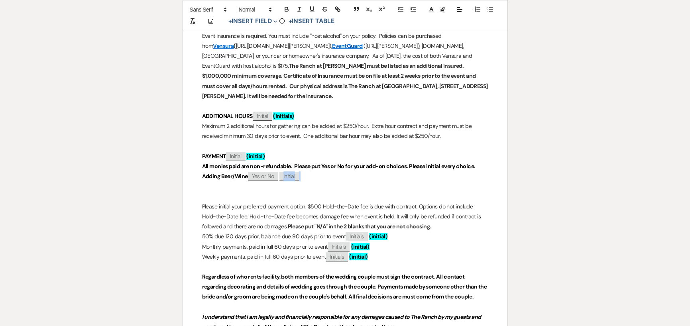
drag, startPoint x: 302, startPoint y: 176, endPoint x: 288, endPoint y: 176, distance: 14.7
click at [288, 176] on p "Adding Beer/Wine ﻿ Yes or No ﻿ ﻿ Initial ﻿" at bounding box center [345, 176] width 286 height 10
click at [316, 177] on p "Adding Beer/Wine ﻿ Yes or No ﻿ ﻿ Initial ﻿" at bounding box center [345, 176] width 286 height 10
drag, startPoint x: 316, startPoint y: 177, endPoint x: 279, endPoint y: 176, distance: 37.5
click at [279, 176] on p "Adding Beer/Wine ﻿ Yes or No ﻿ ﻿ Initial ﻿" at bounding box center [345, 176] width 286 height 10
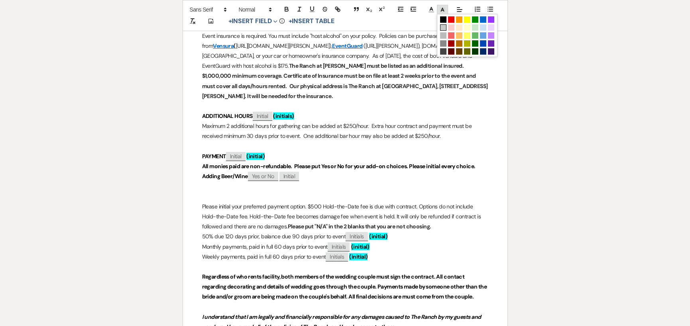
click at [440, 11] on icon at bounding box center [442, 9] width 7 height 7
click at [482, 34] on span at bounding box center [483, 35] width 6 height 6
click at [405, 148] on p at bounding box center [345, 146] width 286 height 10
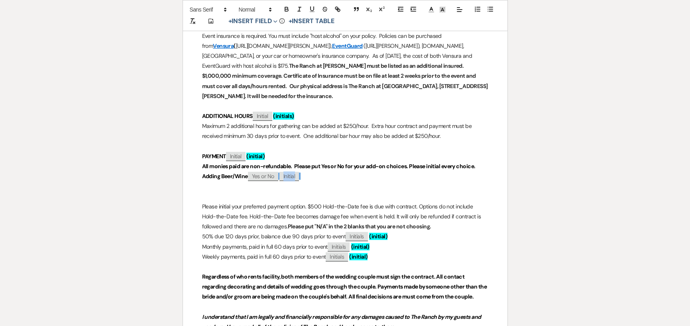
drag, startPoint x: 301, startPoint y: 176, endPoint x: 280, endPoint y: 178, distance: 21.2
click at [280, 178] on span "﻿ Initial ﻿" at bounding box center [289, 175] width 22 height 7
click at [443, 10] on line at bounding box center [442, 10] width 2 height 0
click at [442, 27] on span at bounding box center [443, 27] width 6 height 6
click at [311, 177] on p "Adding Beer/Wine ﻿ Yes or No ﻿ ﻿ Initial ﻿" at bounding box center [345, 176] width 286 height 10
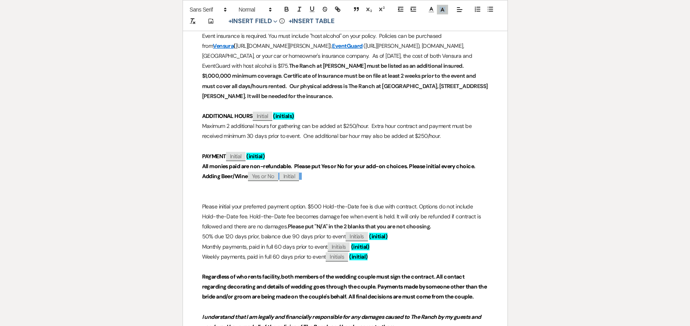
drag, startPoint x: 268, startPoint y: 156, endPoint x: 247, endPoint y: 152, distance: 21.1
click at [247, 152] on p "PAYMENT ﻿ Initial ﻿ (initial)" at bounding box center [345, 156] width 286 height 10
copy strong "(initial)"
click at [325, 177] on p "Adding Beer/Wine ﻿ Yes or No ﻿ ﻿ Initial ﻿" at bounding box center [345, 176] width 286 height 10
drag, startPoint x: 304, startPoint y: 175, endPoint x: 279, endPoint y: 174, distance: 24.7
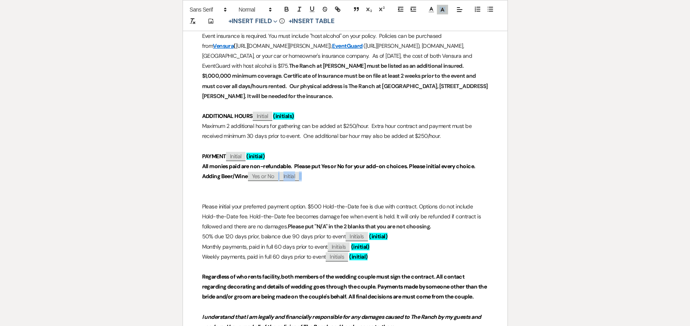
click at [279, 174] on p "Adding Beer/Wine ﻿ Yes or No ﻿ ﻿ Initial ﻿" at bounding box center [345, 176] width 286 height 10
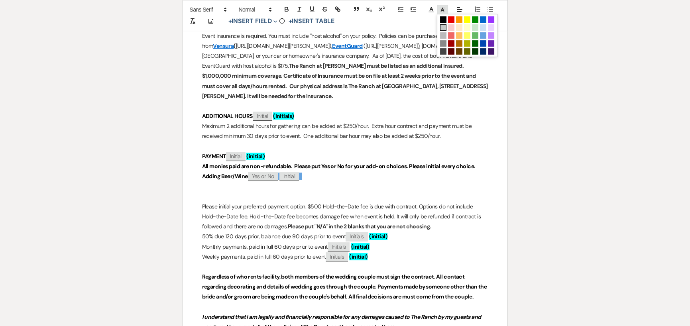
click at [439, 11] on icon at bounding box center [442, 9] width 7 height 7
click at [441, 27] on span at bounding box center [443, 27] width 6 height 6
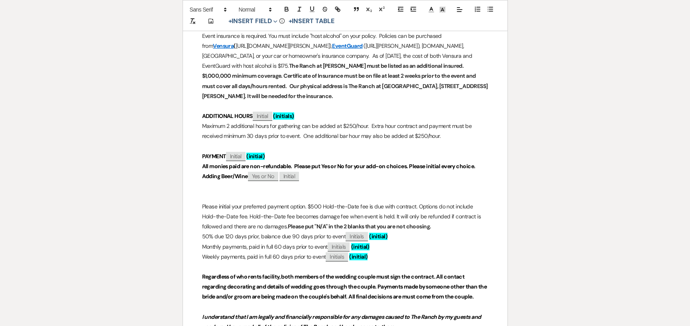
click at [353, 173] on p "Adding Beer/Wine ﻿ Yes or No ﻿ ﻿ Initial ﻿" at bounding box center [345, 176] width 286 height 10
click at [200, 177] on div "The Ranch at [PERSON_NAME] Wedding & Event Venue A Place Like No Other Contract…" at bounding box center [345, 61] width 324 height 1201
click at [341, 176] on p "Adding Beer/Wine ﻿ Yes or No ﻿ ﻿ Initial ﻿ (initial)" at bounding box center [345, 176] width 286 height 10
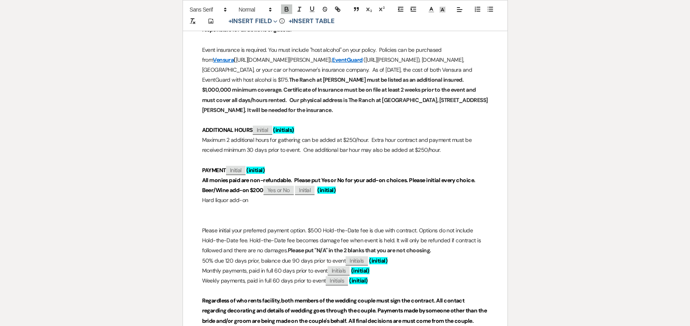
scroll to position [717, 0]
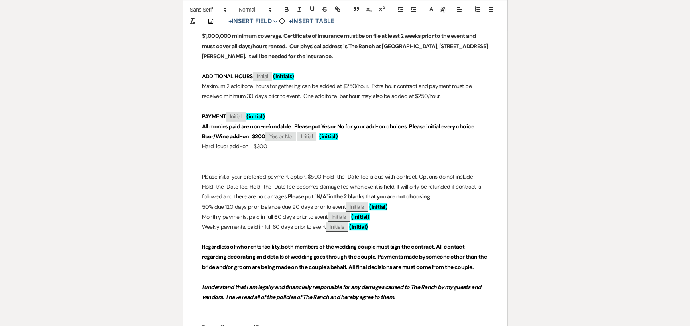
drag, startPoint x: 346, startPoint y: 135, endPoint x: 266, endPoint y: 134, distance: 79.7
click at [266, 134] on p "Beer/Wine add-on $200 ﻿ Yes or No ﻿ ﻿ Initial ﻿ (initial)" at bounding box center [345, 136] width 286 height 10
copy p "﻿ Yes or No ﻿ ﻿ Initial ﻿ (initial)"
click at [271, 145] on p "Hard liquor add-on $300" at bounding box center [345, 146] width 286 height 10
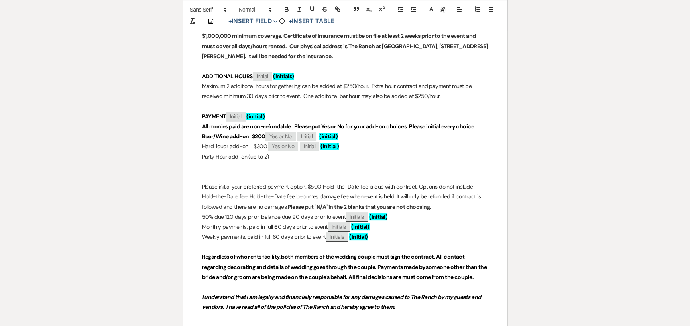
click at [261, 20] on button "+ Insert Field Expand" at bounding box center [252, 22] width 55 height 10
click at [257, 35] on button "Standard Field" at bounding box center [255, 38] width 60 height 14
select select "owner"
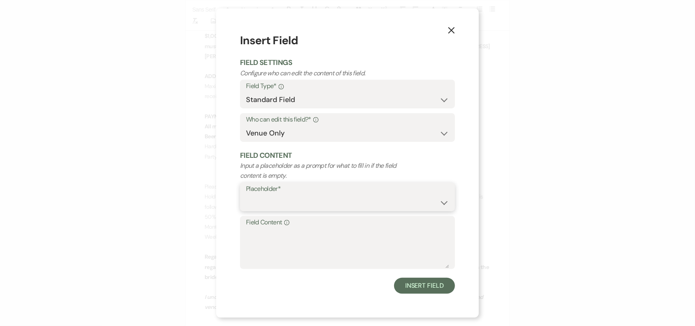
click at [279, 196] on select "Custom Placeholder Date Time Name Location Venue Name Type Number Budget Addres…" at bounding box center [347, 203] width 203 height 16
select select "Number"
click at [246, 195] on select "Custom Placeholder Date Time Name Location Venue Name Type Number Budget Addres…" at bounding box center [347, 203] width 203 height 16
click at [406, 283] on button "Insert Field" at bounding box center [424, 286] width 61 height 16
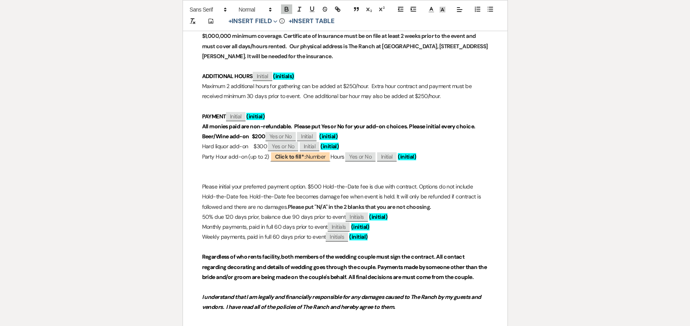
click at [267, 158] on p "Party Hour add-on (up to 2) ﻿ Click to fill* : Number ﻿ Hours ﻿ Yes or No ﻿ ﻿ I…" at bounding box center [345, 157] width 286 height 10
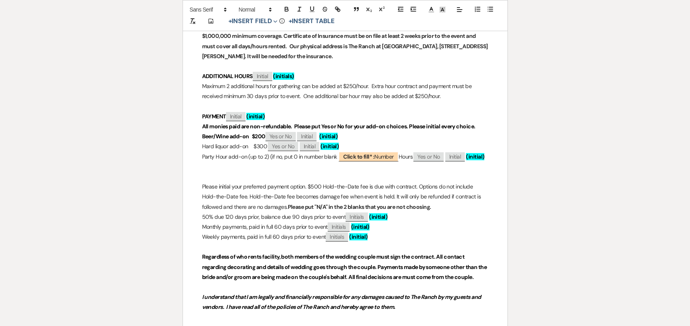
click at [249, 156] on p "Party Hour add-on (up to 2) (if no, put 0 in number blank ﻿ Click to fill* : Nu…" at bounding box center [345, 157] width 286 height 10
drag, startPoint x: 269, startPoint y: 155, endPoint x: 335, endPoint y: 158, distance: 65.8
click at [335, 158] on p "Party Hour add-on (up to 2) (if no, put 0 in number blank ﻿ Click to fill* : Nu…" at bounding box center [345, 157] width 286 height 10
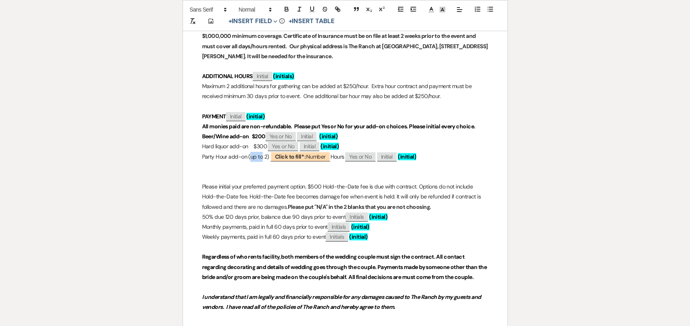
drag, startPoint x: 262, startPoint y: 157, endPoint x: 250, endPoint y: 157, distance: 12.0
click at [250, 157] on p "Party Hour add-on (up to 2) ﻿ Click to fill* : Number ﻿ Hours ﻿ Yes or No ﻿ ﻿ I…" at bounding box center [345, 157] width 286 height 10
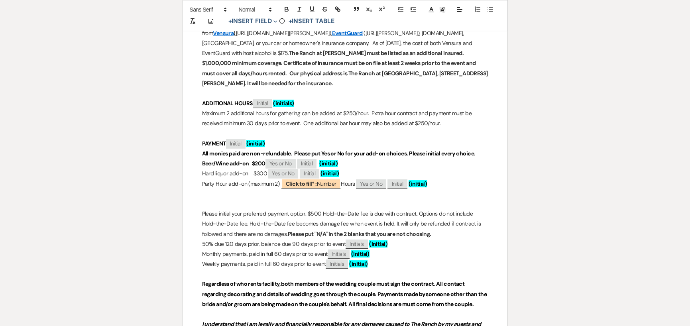
scroll to position [677, 0]
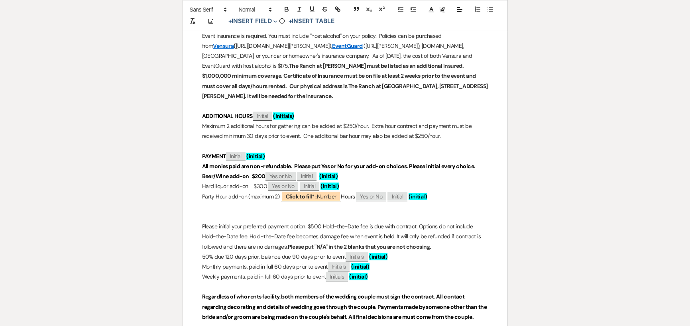
click at [437, 196] on p "Party Hour add-on (maximum 2) ﻿ Click to fill* : Number ﻿ Hours ﻿ Yes or No ﻿ ﻿…" at bounding box center [345, 197] width 286 height 10
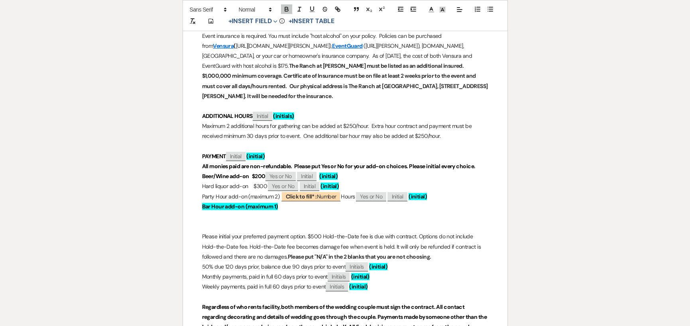
drag, startPoint x: 362, startPoint y: 196, endPoint x: 378, endPoint y: 196, distance: 15.9
click at [378, 196] on span "Yes or No" at bounding box center [371, 196] width 30 height 9
select select "client"
select select "custom_placeholder"
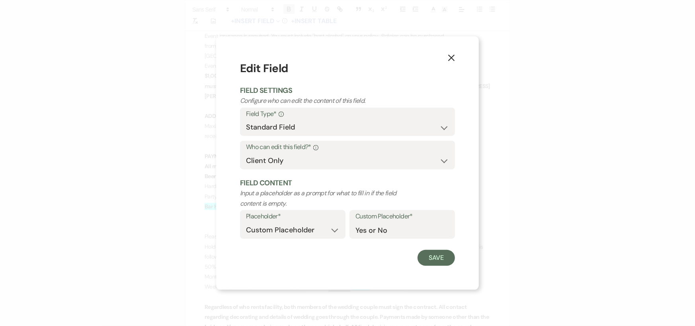
click at [452, 58] on use "button" at bounding box center [452, 58] width 6 height 6
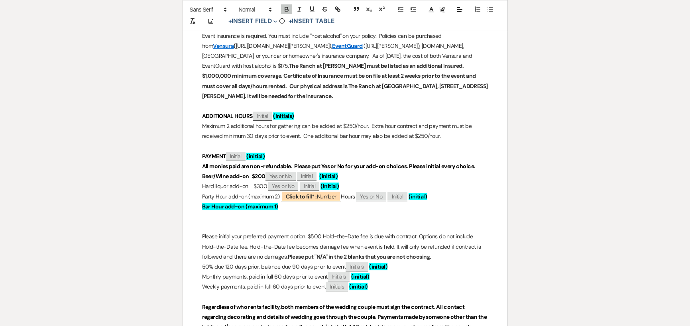
drag, startPoint x: 438, startPoint y: 195, endPoint x: 360, endPoint y: 196, distance: 78.5
click at [360, 196] on p "Party Hour add-on (maximum 2) ﻿ Click to fill* : Number ﻿ Hours ﻿ Yes or No ﻿ ﻿…" at bounding box center [345, 197] width 286 height 10
copy p "﻿ Yes or No ﻿ ﻿ Initial ﻿ (initial)"
click at [348, 209] on p "Bar Hour add-on (maximum 1)" at bounding box center [345, 207] width 286 height 10
drag, startPoint x: 282, startPoint y: 204, endPoint x: 199, endPoint y: 206, distance: 82.9
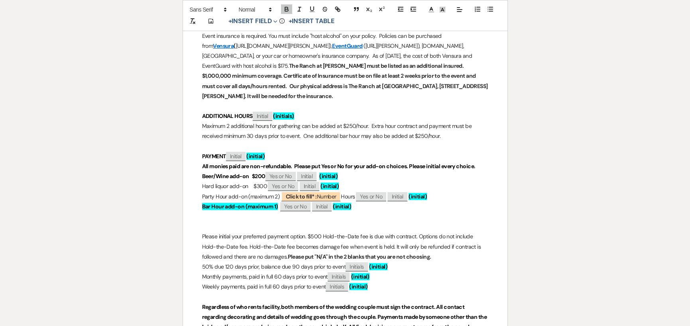
click at [199, 206] on div "The Ranch at [PERSON_NAME] Wedding & Event Venue A Place Like No Other Contract…" at bounding box center [345, 76] width 324 height 1231
click at [441, 10] on line at bounding box center [442, 10] width 2 height 0
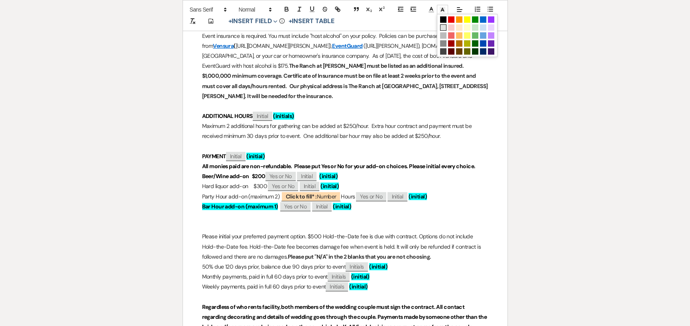
click at [442, 28] on span at bounding box center [443, 27] width 6 height 6
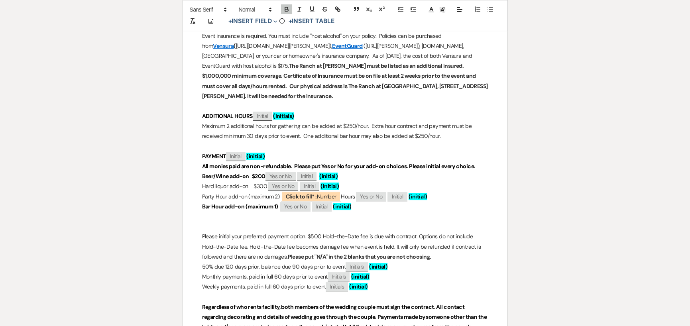
click at [278, 195] on p "Party Hour add-on (maximum 2) ﻿ Click to fill* : Number ﻿ Hours ﻿ Yes or No ﻿ ﻿…" at bounding box center [345, 197] width 286 height 10
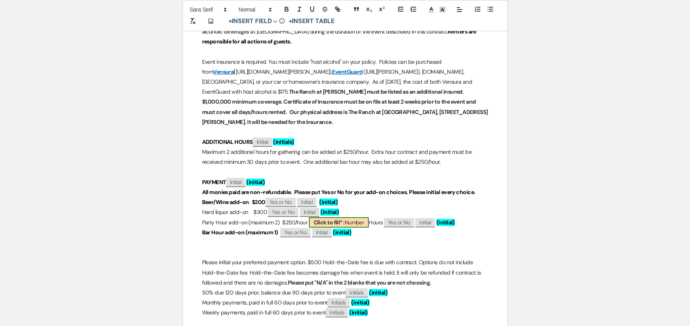
scroll to position [637, 0]
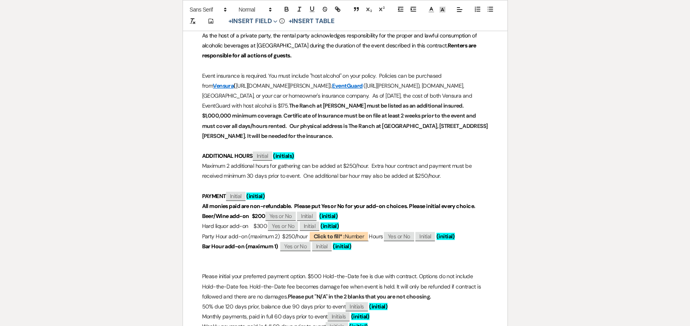
click at [278, 248] on strong "Bar Hour add-on (maximum 1)" at bounding box center [240, 246] width 76 height 7
drag, startPoint x: 306, startPoint y: 248, endPoint x: 201, endPoint y: 246, distance: 104.4
click at [201, 246] on div "The Ranch at [PERSON_NAME] Wedding & Event Venue A Place Like No Other Contract…" at bounding box center [345, 115] width 324 height 1231
drag, startPoint x: 201, startPoint y: 226, endPoint x: 221, endPoint y: 236, distance: 22.5
click at [221, 236] on div "The Ranch at [PERSON_NAME] Wedding & Event Venue A Place Like No Other Contract…" at bounding box center [345, 115] width 324 height 1231
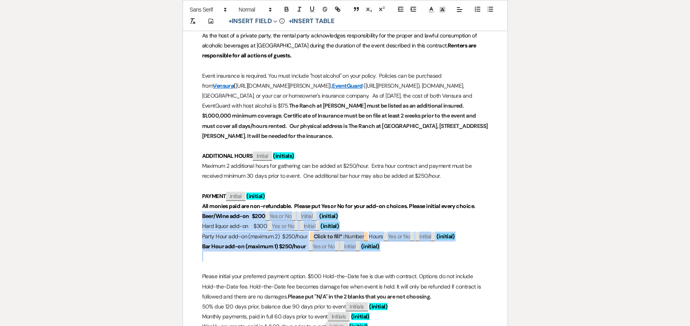
drag, startPoint x: 200, startPoint y: 215, endPoint x: 319, endPoint y: 257, distance: 125.6
click at [319, 257] on div "The Ranch at [PERSON_NAME] Wedding & Event Venue A Place Like No Other Contract…" at bounding box center [345, 115] width 324 height 1231
click at [288, 10] on icon "button" at bounding box center [286, 9] width 7 height 7
click at [394, 250] on p "Bar Hour add-on (maximum 1) $250/hour ﻿ Yes or No ﻿ ﻿ Initial ﻿ (initial)" at bounding box center [345, 246] width 286 height 10
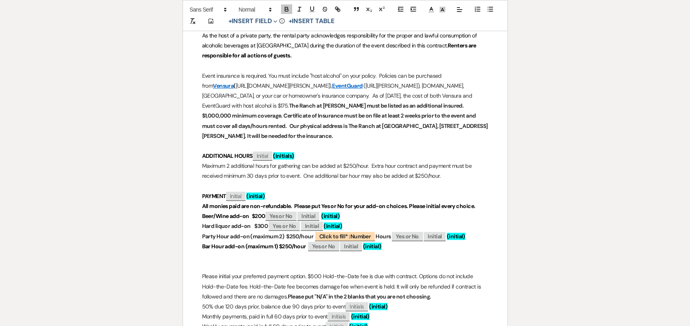
click at [280, 263] on p at bounding box center [345, 266] width 286 height 10
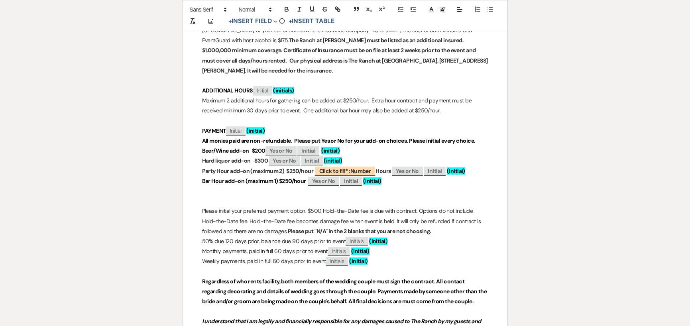
scroll to position [717, 0]
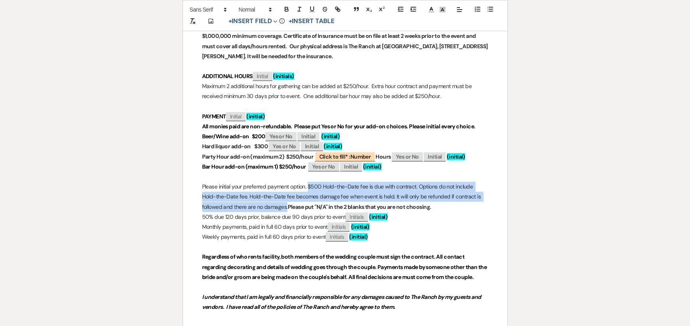
drag, startPoint x: 307, startPoint y: 186, endPoint x: 264, endPoint y: 208, distance: 47.7
click at [264, 208] on p "Please initial your preferred payment option. $500 Hold-the-Date fee is due wit…" at bounding box center [345, 197] width 286 height 30
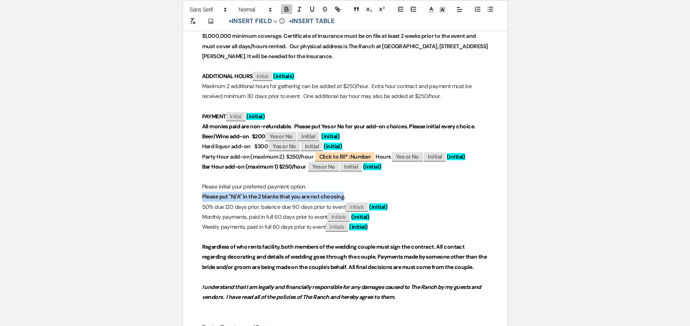
drag, startPoint x: 203, startPoint y: 198, endPoint x: 344, endPoint y: 201, distance: 141.0
click at [344, 201] on div "The Ranch at [PERSON_NAME] Wedding & Event Venue A Place Like No Other Contract…" at bounding box center [345, 26] width 324 height 1211
click at [439, 12] on icon at bounding box center [442, 9] width 7 height 7
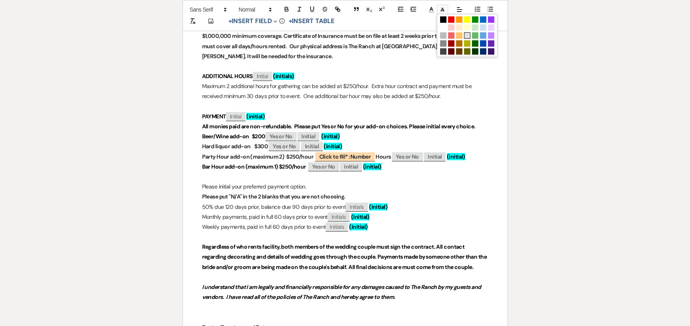
click at [466, 36] on span at bounding box center [467, 35] width 6 height 6
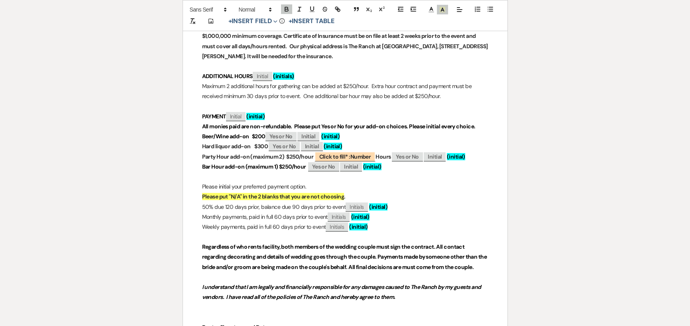
click at [393, 193] on p "Please put "N/A" in the 2 blanks that you are not choosing ." at bounding box center [345, 197] width 286 height 10
drag, startPoint x: 295, startPoint y: 126, endPoint x: 406, endPoint y: 127, distance: 111.1
click at [406, 127] on strong "All monies paid are non-refundable. Please put Yes or No for your add-on choice…" at bounding box center [338, 126] width 273 height 7
click at [442, 8] on polyline at bounding box center [442, 9] width 3 height 3
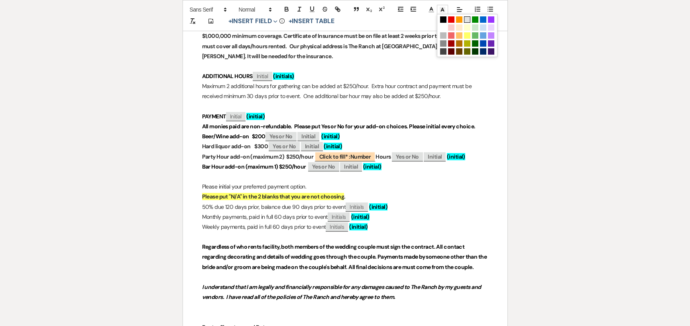
click at [466, 18] on span at bounding box center [467, 19] width 6 height 6
click at [441, 11] on icon at bounding box center [442, 9] width 7 height 7
click at [475, 35] on span at bounding box center [475, 35] width 6 height 6
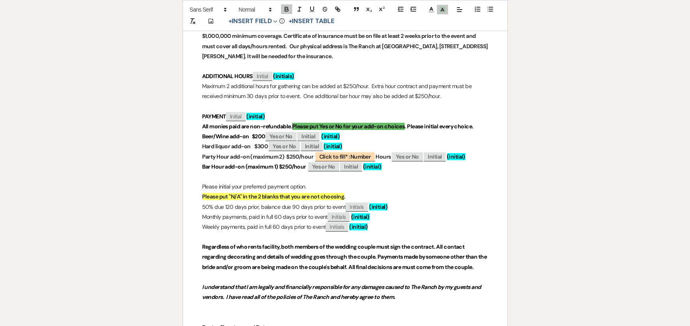
click at [201, 196] on div "The Ranch at [PERSON_NAME] Wedding & Event Venue A Place Like No Other Contract…" at bounding box center [345, 26] width 324 height 1211
drag, startPoint x: 229, startPoint y: 196, endPoint x: 320, endPoint y: 199, distance: 90.9
click at [320, 199] on strong "Please put "N/A" in the 2 blanks that you are not choosing" at bounding box center [273, 196] width 142 height 7
click at [203, 208] on p "50% due 120 days prior, balance due 90 days prior to event ﻿ Initials ﻿ (initia…" at bounding box center [345, 207] width 286 height 10
drag, startPoint x: 223, startPoint y: 206, endPoint x: 232, endPoint y: 206, distance: 8.8
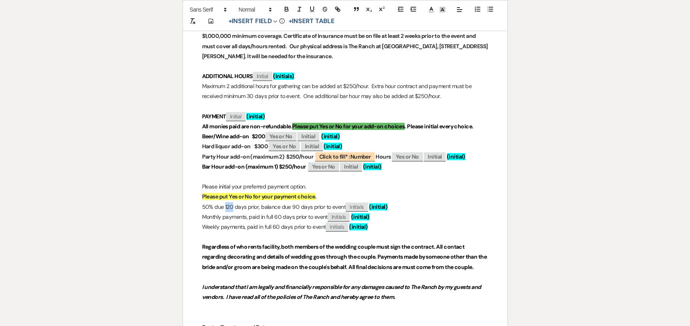
click at [232, 206] on p "50% due 120 days prior, balance due 90 days prior to event ﻿ Initials ﻿ (initia…" at bounding box center [345, 207] width 286 height 10
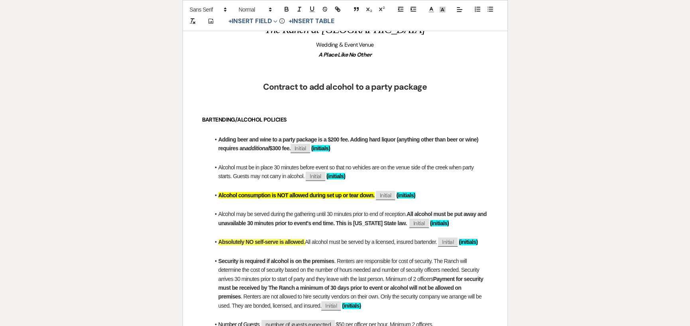
scroll to position [159, 0]
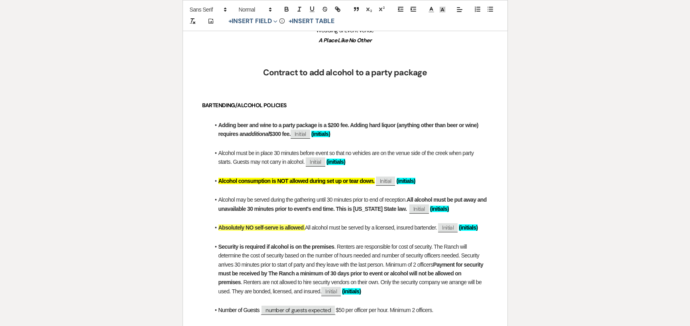
click at [382, 264] on span ". Renters are responsible for cost of security. The Ranch will determine the co…" at bounding box center [349, 255] width 262 height 24
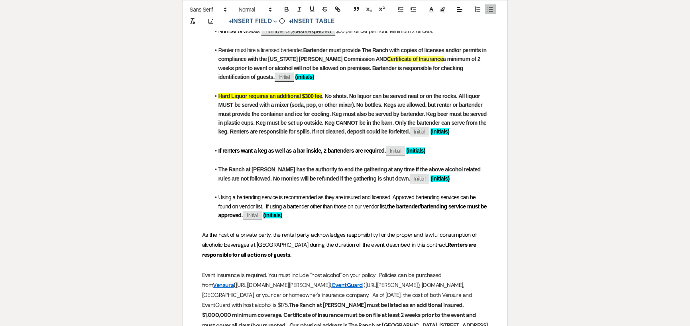
scroll to position [478, 0]
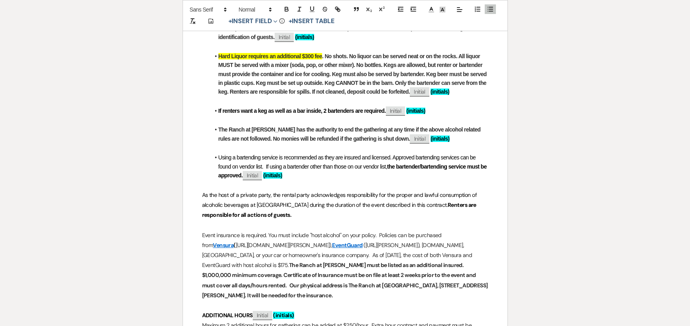
click at [267, 111] on strong "If renters want a keg as well as a bar inside, 2 bartenders are required." at bounding box center [301, 111] width 167 height 6
click at [357, 64] on strong ". No shots. No liquor can be served neat or on the rocks. All liquor MUST be se…" at bounding box center [352, 74] width 269 height 42
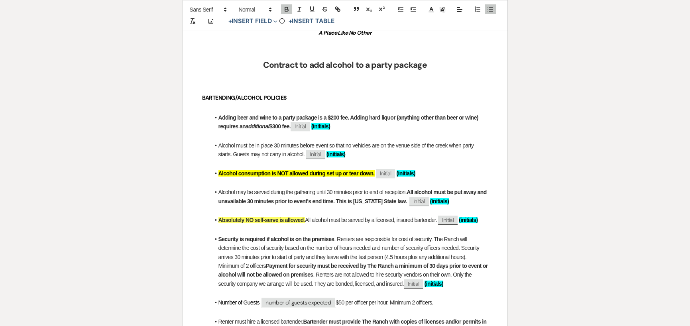
scroll to position [159, 0]
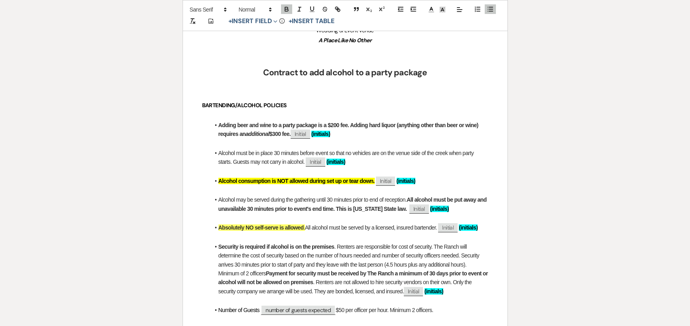
click at [348, 134] on li "Adding beer and wine to a party package is a $200 fee. Adding hard liquor (anyt…" at bounding box center [349, 130] width 278 height 18
click at [292, 135] on strong "Adding beer and wine to a party package is a $200 fee. Adding hard liquor (anyt…" at bounding box center [348, 129] width 261 height 15
drag, startPoint x: 213, startPoint y: 310, endPoint x: 444, endPoint y: 307, distance: 231.1
click at [444, 307] on li "Number of Guests number of guests expected $50 per officer per hour. Minimum 2 …" at bounding box center [349, 310] width 278 height 9
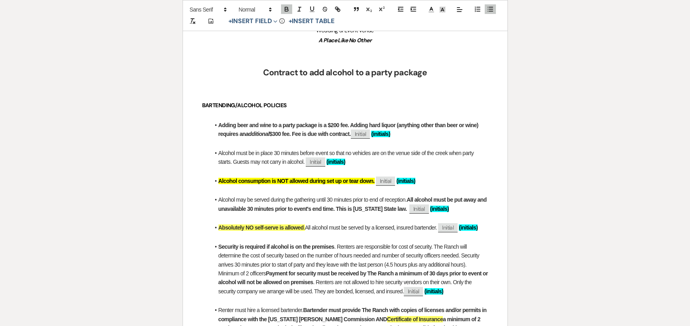
click at [331, 135] on strong "Adding beer and wine to a party package is a $200 fee. Adding hard liquor (anyt…" at bounding box center [348, 129] width 261 height 15
click at [361, 134] on strong "Adding beer and wine to a party package is a $200 fee. Adding hard liquor (anyt…" at bounding box center [348, 129] width 261 height 15
click at [288, 167] on li "Alcohol must be in place 30 minutes before event so that no vehicles are on the…" at bounding box center [349, 158] width 278 height 18
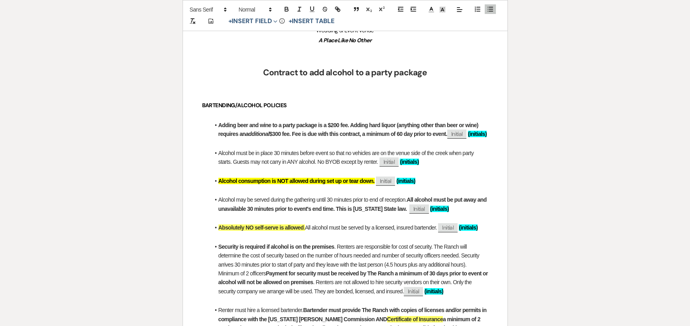
click at [340, 206] on li "Alcohol may be served during the gathering until 30 minutes prior to end of rec…" at bounding box center [349, 204] width 278 height 18
click at [346, 195] on p at bounding box center [345, 190] width 286 height 10
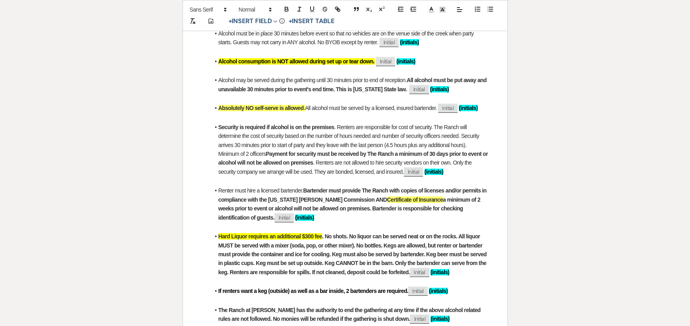
scroll to position [319, 0]
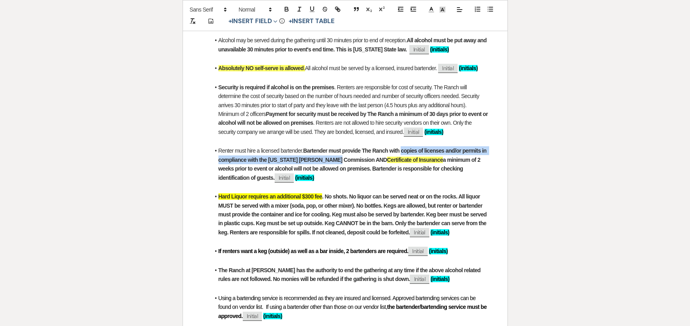
drag, startPoint x: 402, startPoint y: 159, endPoint x: 345, endPoint y: 170, distance: 58.8
click at [345, 163] on strong "Bartender must provide The Ranch with copies of licenses and/or permits in comp…" at bounding box center [352, 154] width 269 height 15
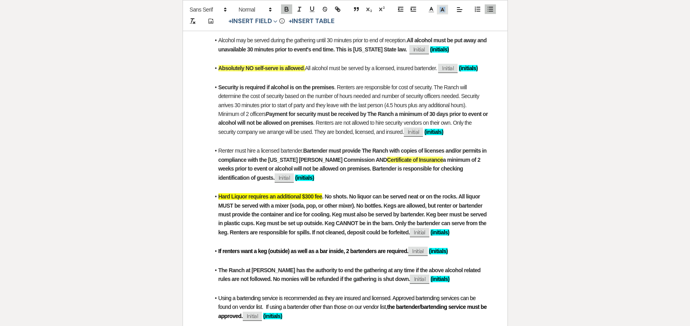
click at [443, 10] on icon at bounding box center [442, 9] width 7 height 7
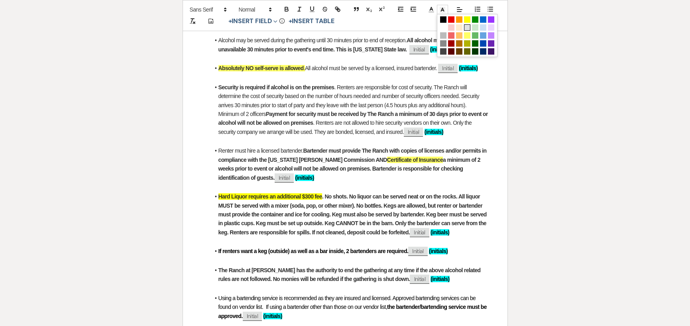
click at [466, 26] on span at bounding box center [467, 27] width 6 height 6
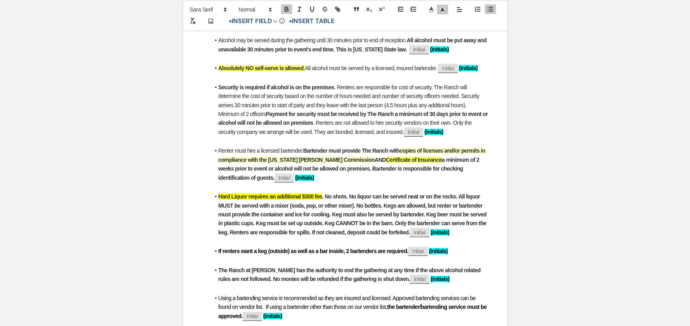
click at [450, 157] on strong "copies of licenses and/or permits in compliance with the [US_STATE] [PERSON_NAM…" at bounding box center [352, 154] width 268 height 15
click at [426, 170] on strong "a minimum of 2 weeks prior to event or alcohol will not be allowed on premises.…" at bounding box center [349, 169] width 262 height 24
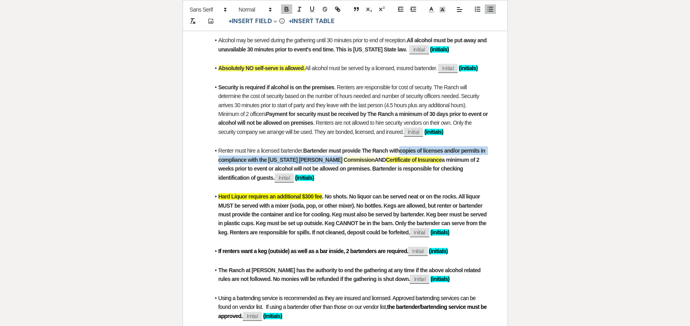
drag, startPoint x: 403, startPoint y: 159, endPoint x: 346, endPoint y: 170, distance: 58.4
click at [346, 170] on li "Renter must hire a licensed bartender. Bartender must provide The Ranch with co…" at bounding box center [349, 164] width 278 height 36
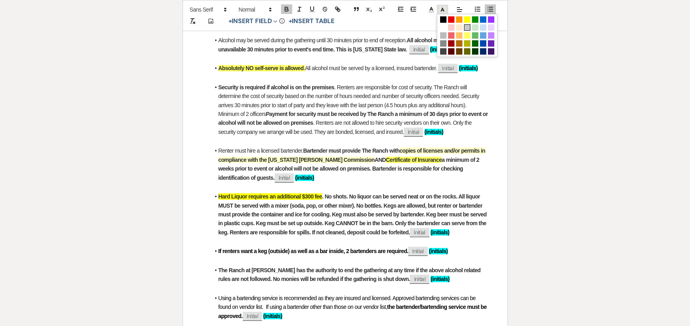
click at [443, 7] on icon at bounding box center [442, 9] width 7 height 7
click at [466, 18] on span at bounding box center [467, 19] width 6 height 6
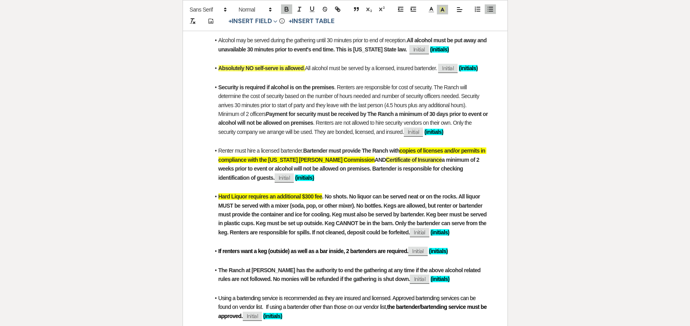
click at [394, 182] on li "Renter must hire a licensed bartender. Bartender must provide The Ranch with co…" at bounding box center [349, 164] width 278 height 36
drag, startPoint x: 359, startPoint y: 169, endPoint x: 414, endPoint y: 172, distance: 55.1
click at [414, 172] on li "Renter must hire a licensed bartender. Bartender must provide The Ranch with co…" at bounding box center [349, 164] width 278 height 36
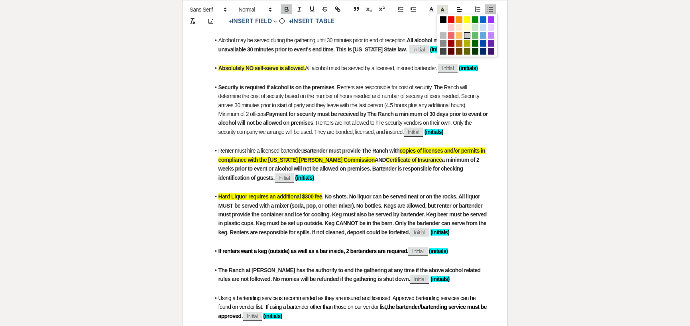
click at [446, 10] on span at bounding box center [442, 10] width 11 height 10
click at [468, 20] on span at bounding box center [467, 19] width 6 height 6
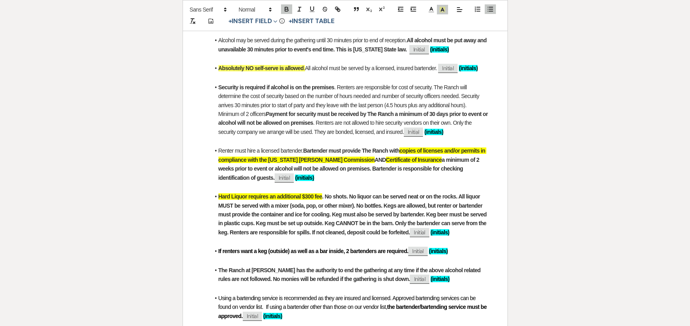
click at [447, 178] on strong "a minimum of 2 weeks prior to event or alcohol will not be allowed on premises.…" at bounding box center [349, 169] width 262 height 24
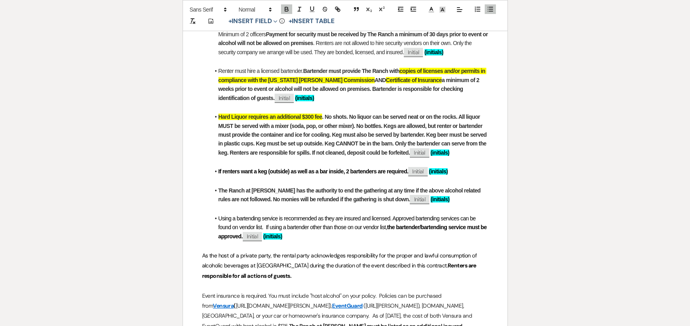
scroll to position [438, 0]
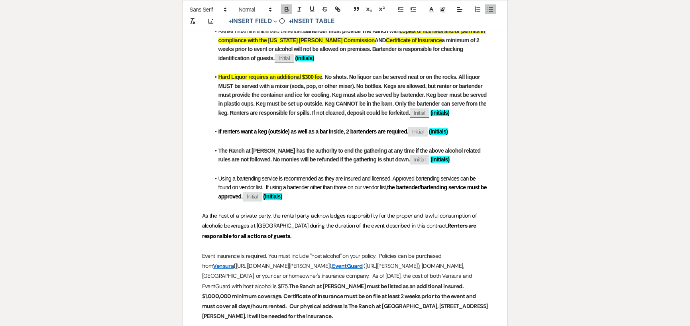
click at [269, 135] on strong "If renters want a keg (outside) as well as a bar inside, 2 bartenders are requi…" at bounding box center [313, 131] width 190 height 6
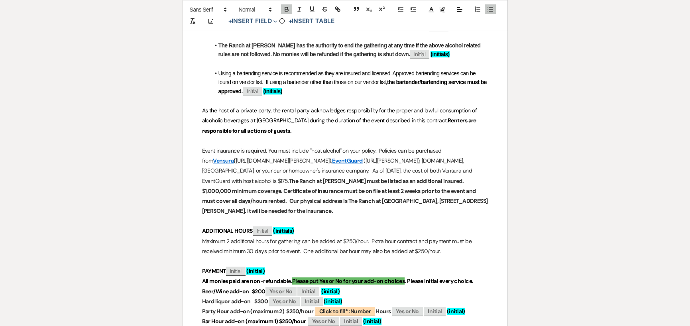
scroll to position [558, 0]
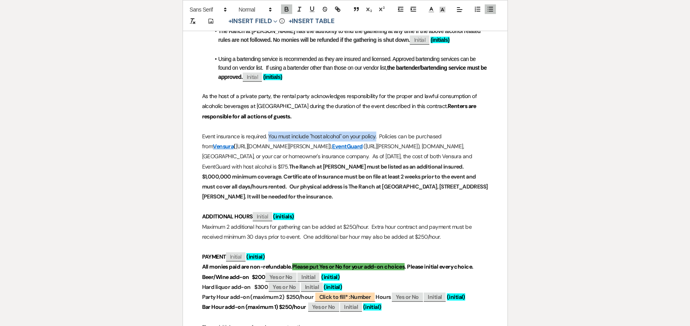
drag, startPoint x: 268, startPoint y: 145, endPoint x: 376, endPoint y: 149, distance: 108.4
click at [376, 149] on p "Event insurance is required. You must include "host alcohol" on your policy. Po…" at bounding box center [345, 166] width 286 height 70
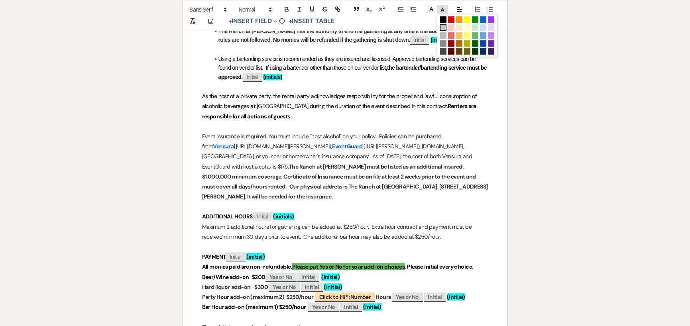
click at [442, 10] on line at bounding box center [442, 10] width 2 height 0
click at [464, 17] on span at bounding box center [467, 19] width 6 height 6
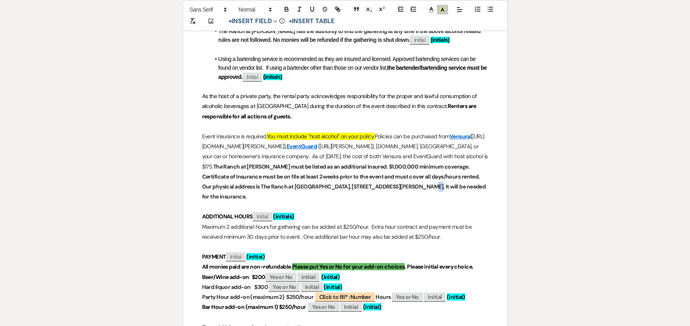
click at [270, 200] on strong "Our physical address is The Ranch at [GEOGRAPHIC_DATA], [STREET_ADDRESS][PERSON…" at bounding box center [344, 191] width 284 height 17
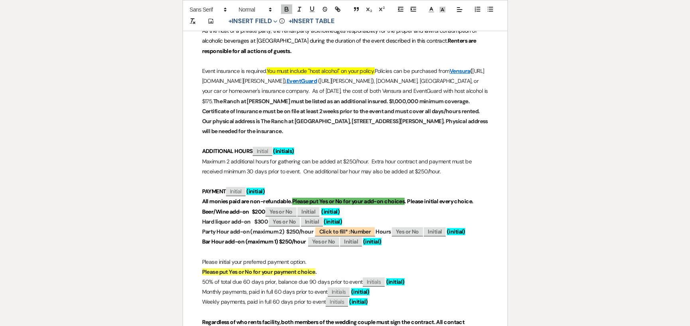
scroll to position [637, 0]
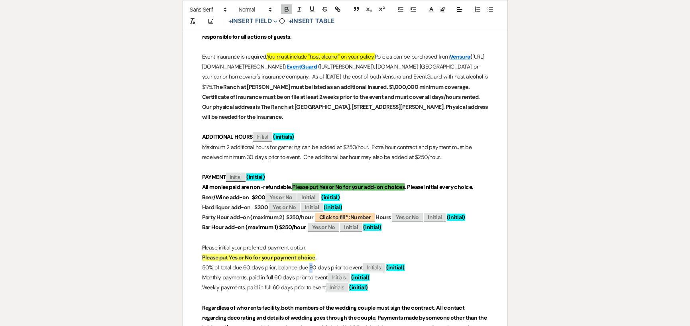
click at [310, 272] on p "50% of total due 60 days prior, balance due 90 days prior to event ﻿ Initials ﻿…" at bounding box center [345, 267] width 286 height 10
click at [232, 272] on p "50% of total due 60 days prior, balance due 30 days prior to event ﻿ Initials ﻿…" at bounding box center [345, 267] width 286 height 10
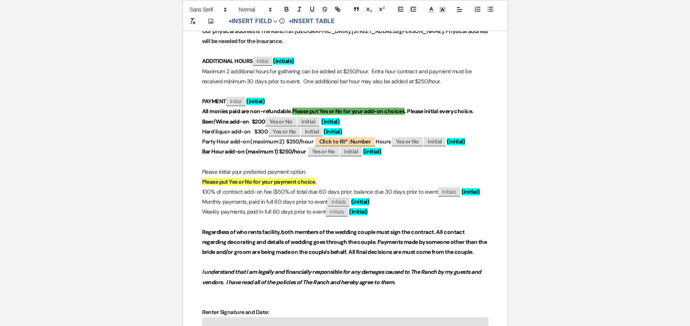
scroll to position [717, 0]
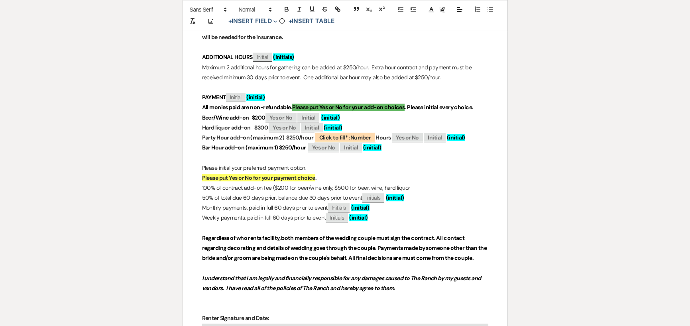
click at [408, 193] on p "100% of contract add-on fee ($200 for beer/wine only, $500 for beer, wine, hard…" at bounding box center [345, 188] width 286 height 10
drag, startPoint x: 407, startPoint y: 206, endPoint x: 361, endPoint y: 206, distance: 46.2
click at [361, 203] on p "50% of total due 60 days prior, balance due 30 days prior to event ﻿ Initials ﻿…" at bounding box center [345, 198] width 286 height 10
copy p "﻿ Initials ﻿ (initial)"
click at [479, 193] on p "100% of contract add-on fee ($200 for beer/wine only, $500 for beer, wine, hard…" at bounding box center [345, 188] width 286 height 10
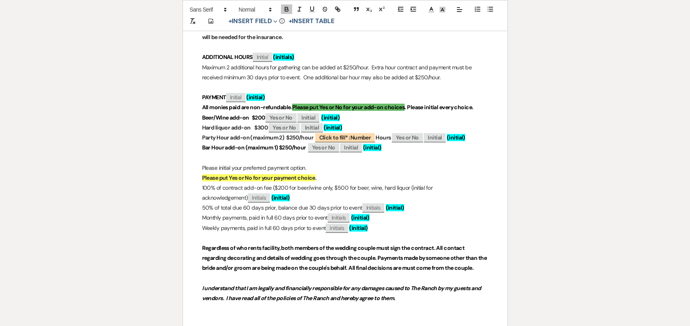
click at [406, 196] on p "100% of contract add-on fee ($200 for beer/wine only, $500 for beer, wine, hard…" at bounding box center [345, 193] width 286 height 20
click at [482, 197] on p "100% of contract add-on fee ($200 for beer/wine only, $500 for beer, wine, hard…" at bounding box center [345, 193] width 286 height 20
click at [408, 198] on p "100% of contract add-on fee ($200 for beer/wine only, $500 for beer, wine, hard…" at bounding box center [345, 193] width 286 height 20
click at [296, 197] on p "100% of contract add-on fee ($200 for beer/wine only, $500 for beer, wine, hard…" at bounding box center [345, 193] width 286 height 20
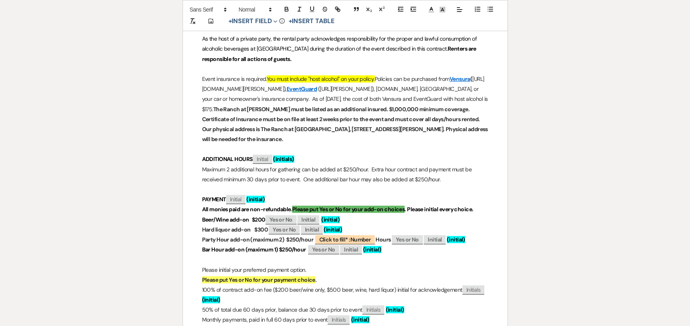
click at [284, 160] on div "The Ranch at [PERSON_NAME] Wedding & Event Venue A Place Like No Other Contract…" at bounding box center [345, 129] width 324 height 1212
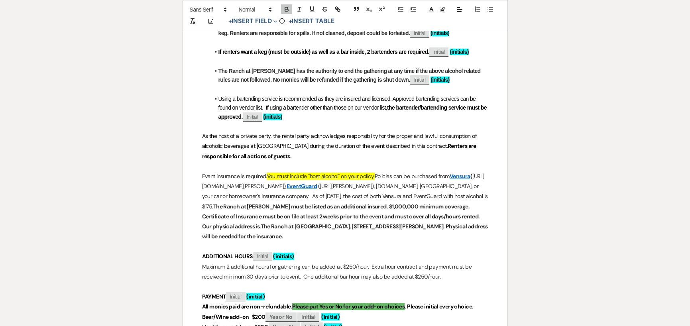
scroll to position [478, 0]
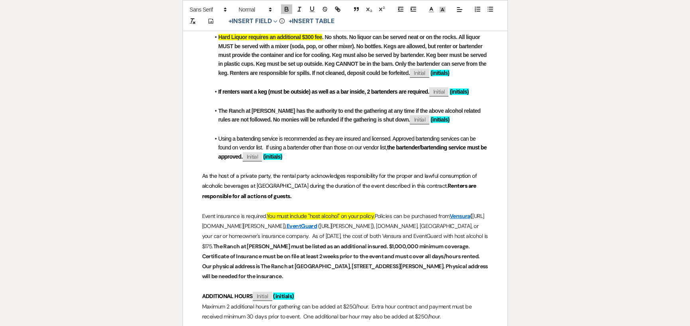
click at [292, 171] on p at bounding box center [345, 166] width 286 height 10
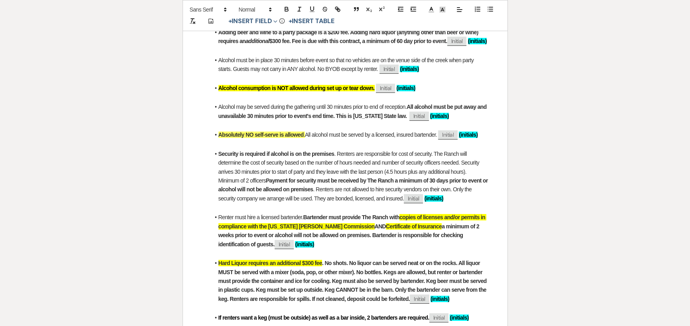
scroll to position [239, 0]
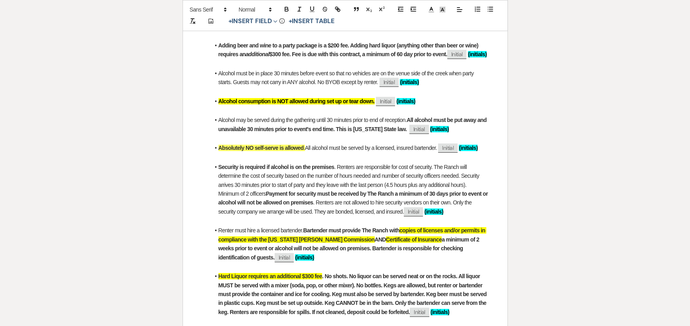
click at [217, 44] on li "Adding beer and wine to a party package is a $200 fee. Adding hard liquor (anyt…" at bounding box center [349, 50] width 278 height 18
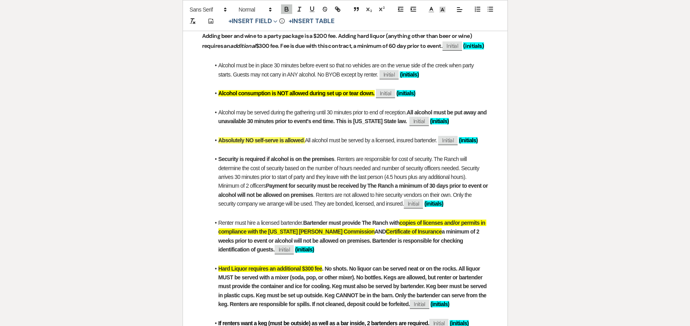
click at [354, 43] on strong "Adding beer and wine to a party package is a $200 fee. Adding hard liquor (anyt…" at bounding box center [337, 40] width 271 height 17
click at [355, 45] on strong "Adding beer and wine to a party package is a $200 fee. Adding hard liquor (anyt…" at bounding box center [337, 40] width 271 height 17
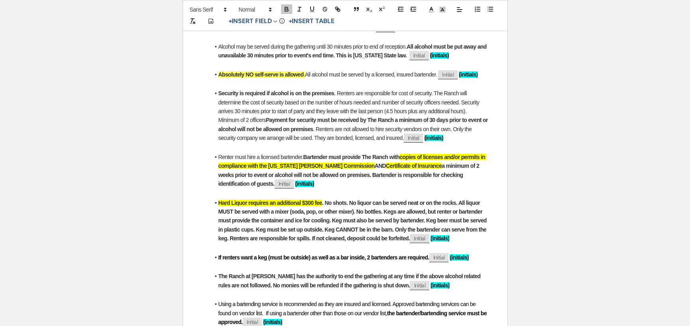
scroll to position [319, 0]
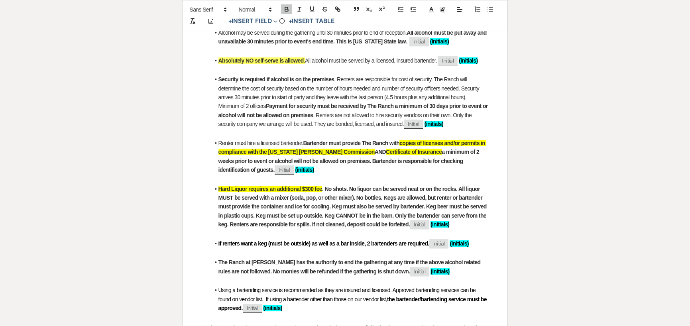
click at [264, 109] on span ". Renters are responsible for cost of security. The Ranch will determine the co…" at bounding box center [349, 92] width 262 height 33
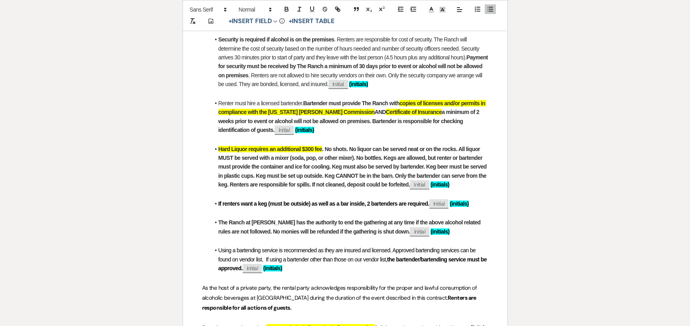
scroll to position [398, 0]
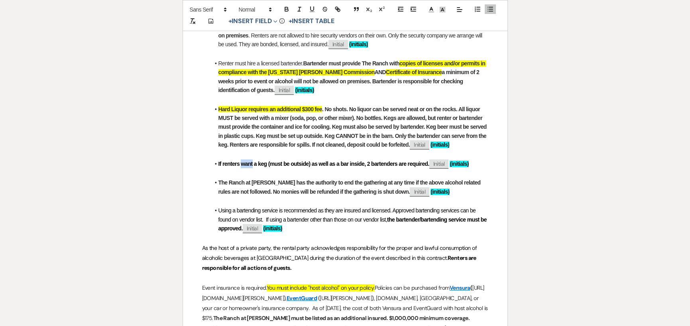
drag, startPoint x: 240, startPoint y: 174, endPoint x: 251, endPoint y: 174, distance: 11.2
click at [251, 167] on strong "If renters want a keg (must be outside) as well as a bar inside, 2 bartenders a…" at bounding box center [323, 164] width 211 height 6
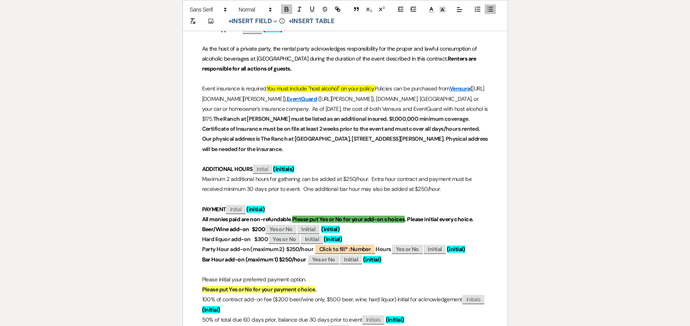
scroll to position [637, 0]
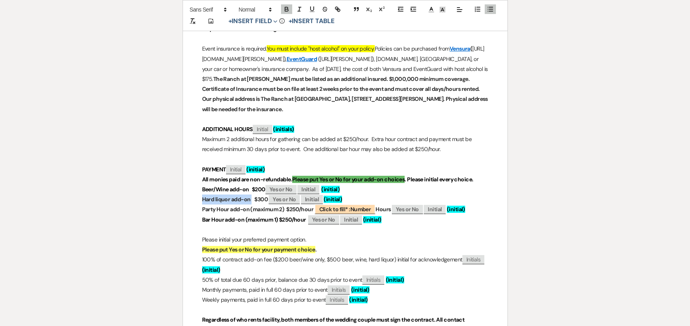
drag, startPoint x: 202, startPoint y: 209, endPoint x: 251, endPoint y: 212, distance: 48.7
click at [251, 203] on strong "Hard liquor add-on $300" at bounding box center [235, 199] width 66 height 7
click at [285, 9] on icon "button" at bounding box center [286, 10] width 3 height 2
click at [284, 214] on strong "Party Hour add-on (maximum 2) $250/hour ﻿ Click to fill* : Number ﻿ Hours" at bounding box center [296, 209] width 189 height 10
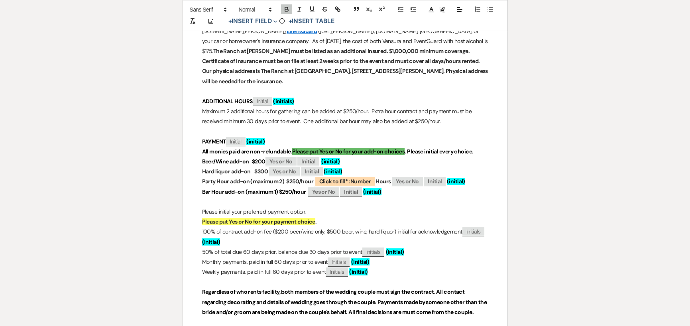
scroll to position [677, 0]
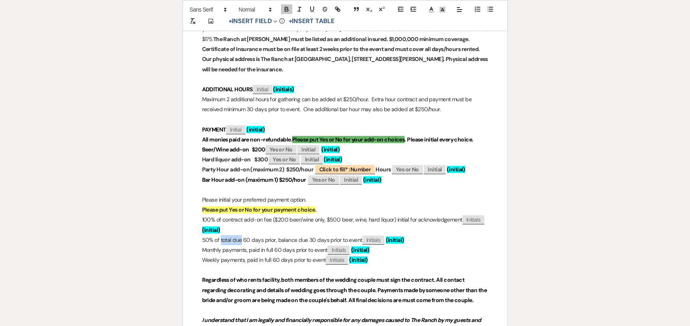
drag, startPoint x: 220, startPoint y: 251, endPoint x: 240, endPoint y: 251, distance: 19.9
click at [240, 245] on p "50% of total due 60 days prior, balance due 30 days prior to event ﻿ Initials ﻿…" at bounding box center [345, 240] width 286 height 10
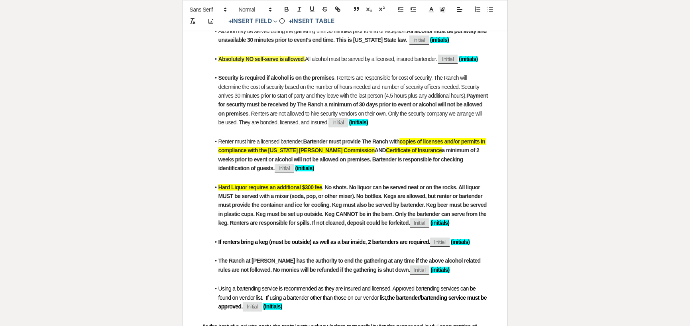
scroll to position [319, 0]
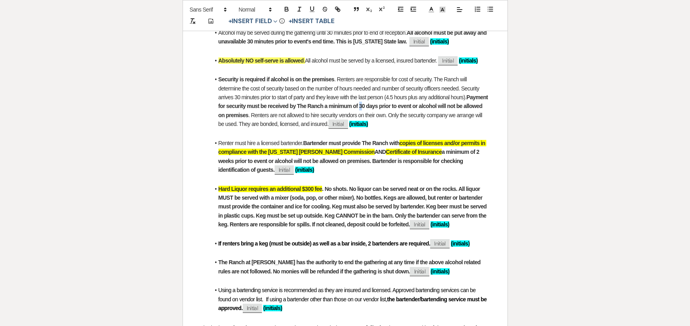
click at [382, 116] on strong "Payment for security must be received by The Ranch a minimum of 30 days prior t…" at bounding box center [353, 106] width 271 height 24
click at [348, 115] on strong "Payment for security must be received by The Ranch a minimum of 0 days prior to…" at bounding box center [353, 106] width 271 height 24
click at [381, 114] on strong "Payment for security must be received by The Ranch a minimum of 0 days prior to…" at bounding box center [353, 106] width 271 height 24
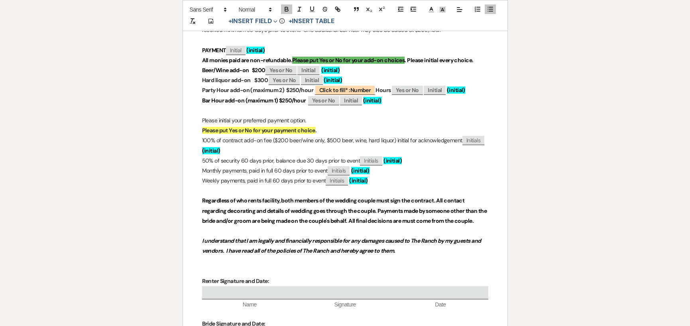
scroll to position [757, 0]
click at [276, 175] on p "Monthly payments, paid in full 60 days prior to event ﻿ Initials ﻿ (initial)" at bounding box center [345, 170] width 286 height 10
click at [272, 185] on p "Weekly payments, paid in full 60 days prior to event ﻿ Initials ﻿ (initial)" at bounding box center [345, 180] width 286 height 10
click at [239, 165] on p "50% of security 60 days prior, balance due 30 days prior to event ﻿ Initials ﻿ …" at bounding box center [345, 160] width 286 height 10
drag, startPoint x: 219, startPoint y: 170, endPoint x: 286, endPoint y: 172, distance: 66.6
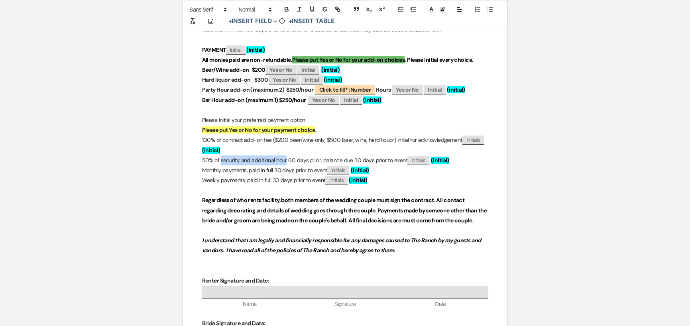
click at [286, 165] on p "50% of security and additional hour 60 days prior, balance due 30 days prior to…" at bounding box center [345, 160] width 286 height 10
click at [246, 175] on p "Monthly payments, paid in full 30 days prior to event ﻿ Initials ﻿ (initial)" at bounding box center [345, 170] width 286 height 10
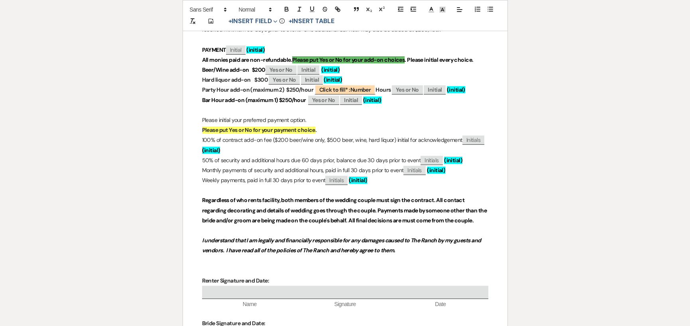
drag, startPoint x: 202, startPoint y: 149, endPoint x: 222, endPoint y: 159, distance: 22.1
click at [222, 155] on p "100% of contract add-on fee ($200 beer/wine only, $500 beer, wine, hard liquor)…" at bounding box center [345, 145] width 286 height 20
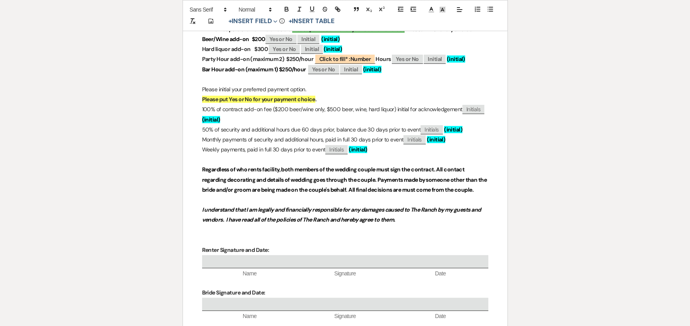
scroll to position [797, 0]
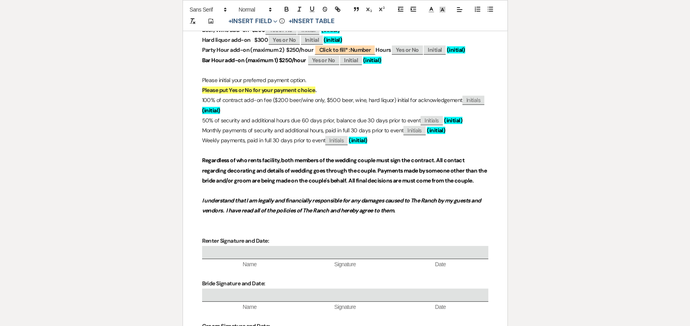
click at [307, 85] on p "Please initial your preferred payment option." at bounding box center [345, 80] width 286 height 10
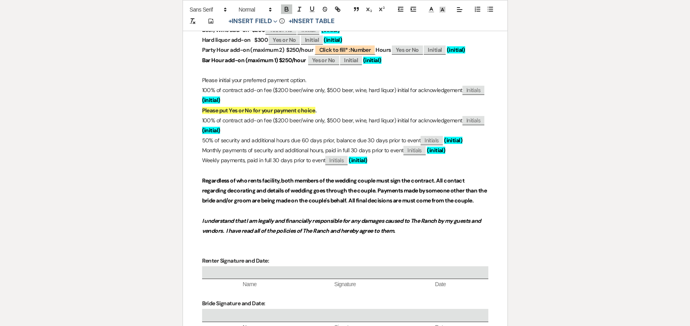
drag, startPoint x: 201, startPoint y: 130, endPoint x: 223, endPoint y: 138, distance: 23.6
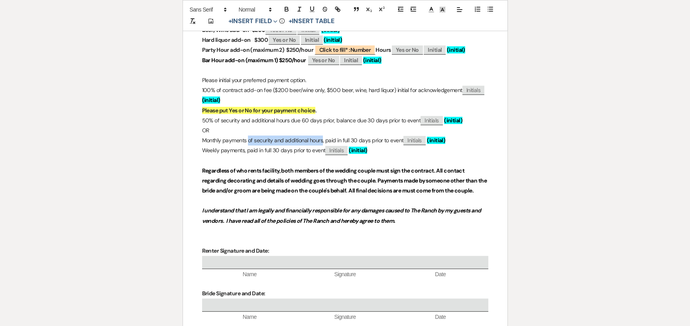
drag, startPoint x: 248, startPoint y: 151, endPoint x: 323, endPoint y: 147, distance: 74.6
click at [323, 145] on p "Monthly payments of security and additional hours, paid in full 30 days prior t…" at bounding box center [345, 140] width 286 height 10
click at [243, 155] on p "Weekly payments, paid in full 30 days prior to event ﻿ Initials ﻿ (initial)" at bounding box center [345, 150] width 286 height 10
click at [244, 155] on p "Weekly paymentsof security and additional hours, paid in full 30 days prior to …" at bounding box center [345, 150] width 286 height 10
click at [202, 155] on p "Weekly payments of security and additional hours, paid in full 30 days prior to…" at bounding box center [345, 150] width 286 height 10
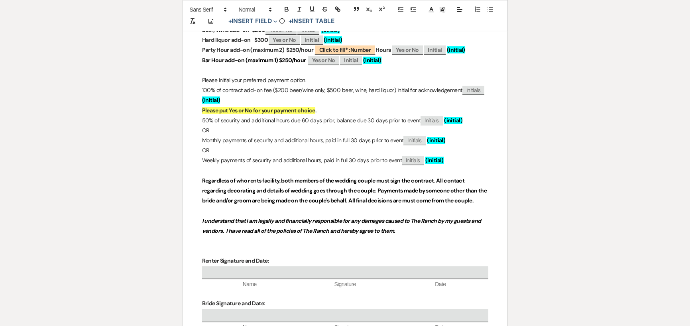
click at [379, 197] on strong "Regardless of who rents facility, both members of the wedding couple must sign …" at bounding box center [345, 190] width 286 height 27
click at [356, 204] on strong "Regardless of who rents facility, both members of the wedding couple must sign …" at bounding box center [342, 190] width 281 height 27
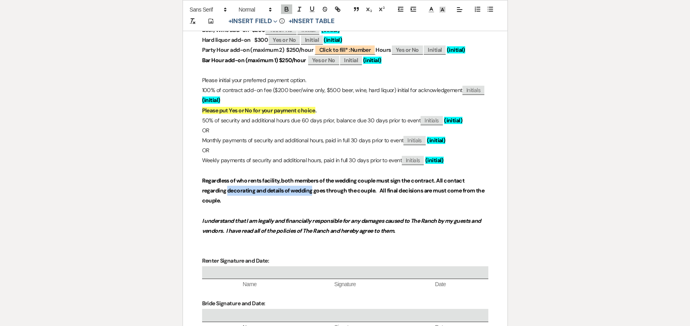
drag, startPoint x: 227, startPoint y: 202, endPoint x: 312, endPoint y: 201, distance: 84.8
click at [312, 201] on strong "Regardless of who rents facility, both members of the wedding couple must sign …" at bounding box center [343, 190] width 283 height 27
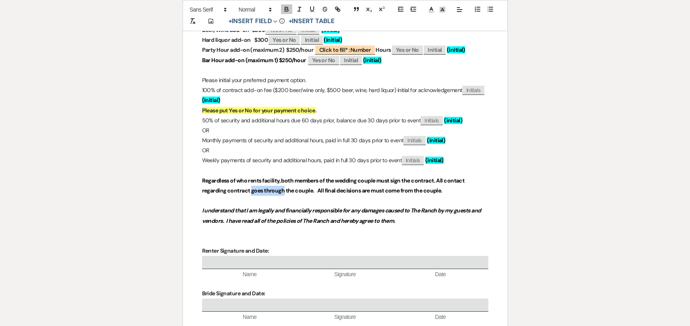
drag, startPoint x: 251, startPoint y: 201, endPoint x: 283, endPoint y: 205, distance: 32.1
click at [283, 196] on p "Regardless of who rents facility, both members of the wedding couple must sign …" at bounding box center [345, 186] width 286 height 20
click at [352, 194] on strong "Regardless of who rents facility, both members of the wedding couple must sign …" at bounding box center [340, 185] width 277 height 17
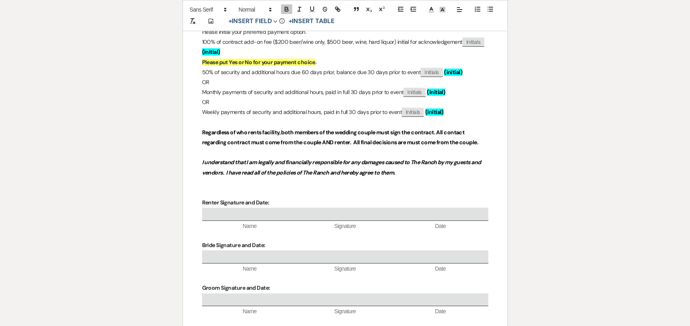
scroll to position [757, 0]
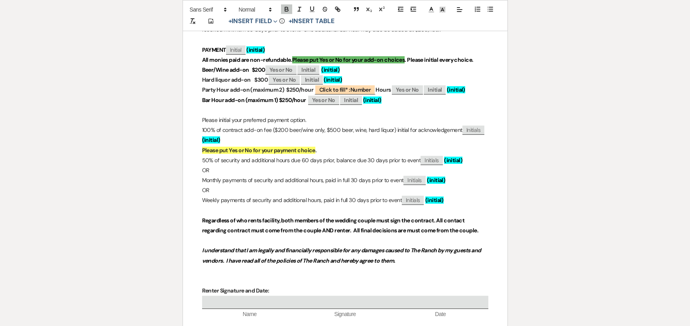
click at [438, 229] on strong "Regardless of who rents facility, both members of the wedding couple must sign …" at bounding box center [340, 225] width 276 height 17
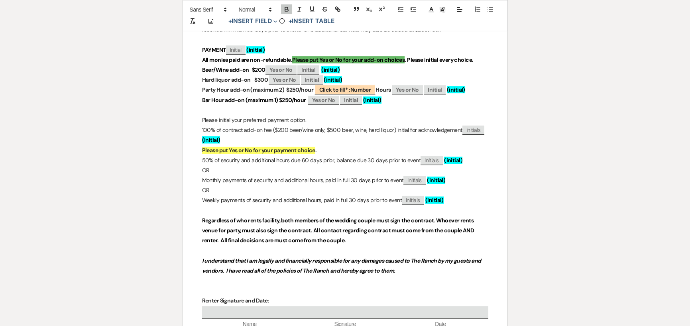
click at [344, 244] on strong "Regardless of who rents facility, both members of the wedding couple must sign …" at bounding box center [338, 230] width 273 height 27
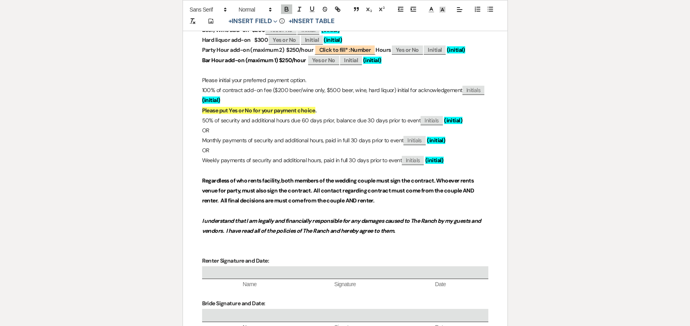
click at [413, 236] on p "I understand that I am legally and financially responsible for any damages caus…" at bounding box center [345, 226] width 286 height 20
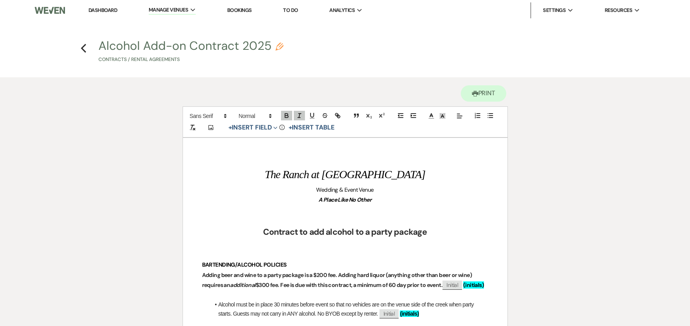
scroll to position [0, 0]
click at [84, 48] on icon "Previous" at bounding box center [83, 48] width 6 height 10
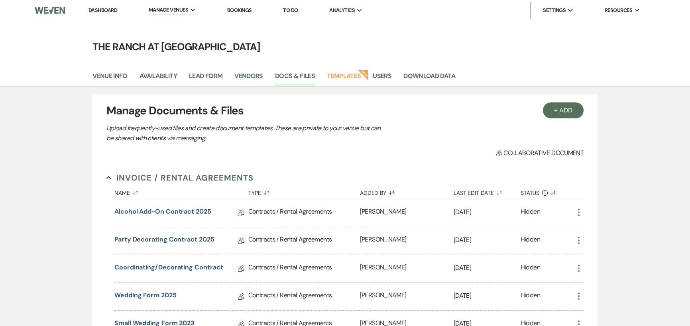
click at [106, 11] on link "Dashboard" at bounding box center [102, 10] width 29 height 7
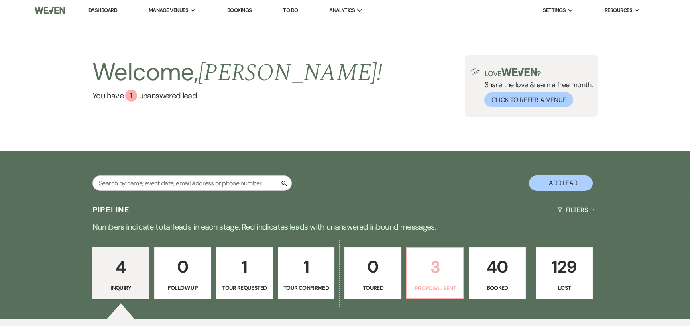
click at [431, 268] on p "3" at bounding box center [434, 267] width 47 height 27
select select "6"
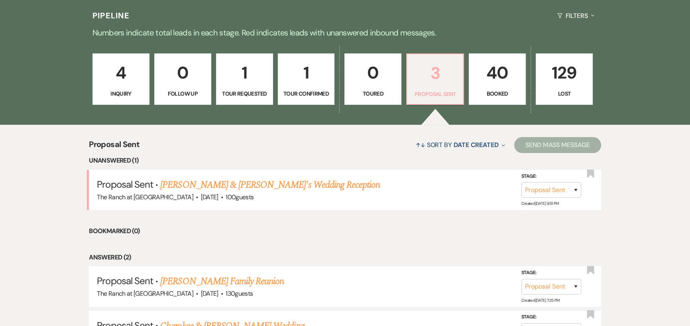
scroll to position [239, 0]
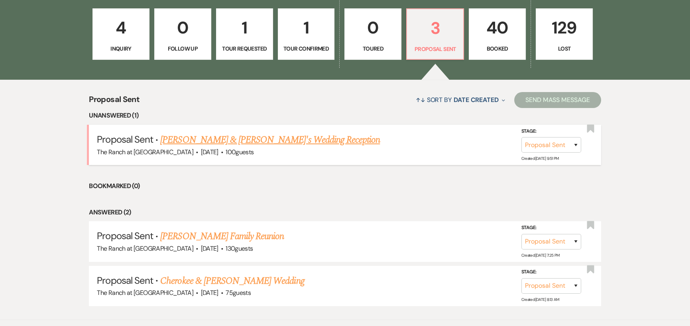
click at [250, 141] on link "[PERSON_NAME] & [PERSON_NAME]'s Wedding Reception" at bounding box center [269, 140] width 219 height 14
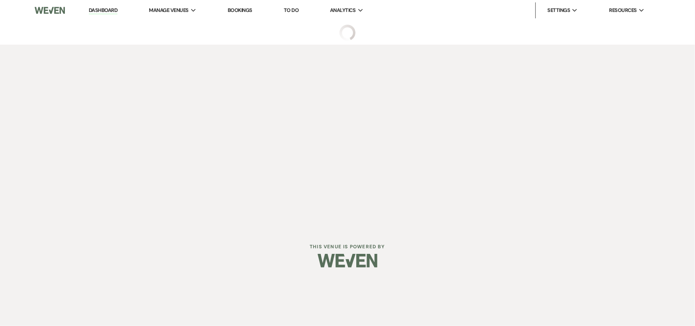
select select "6"
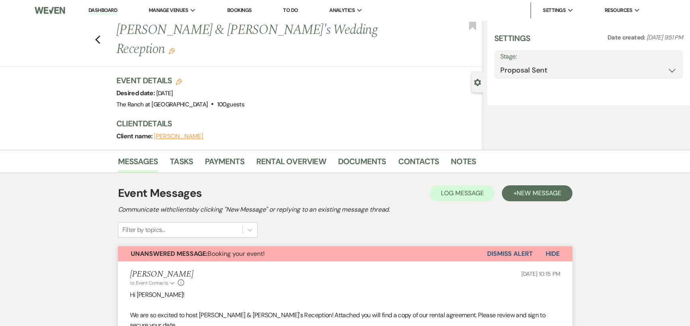
select select "8"
select select "13"
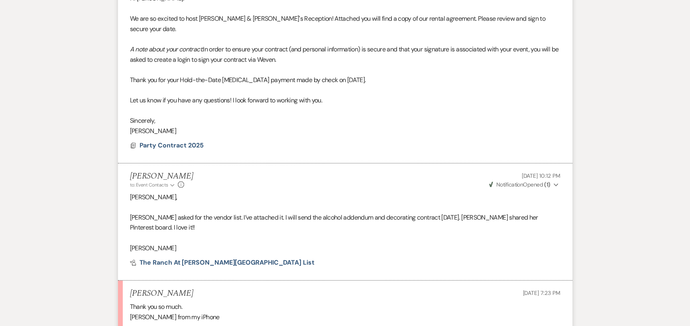
scroll to position [426, 0]
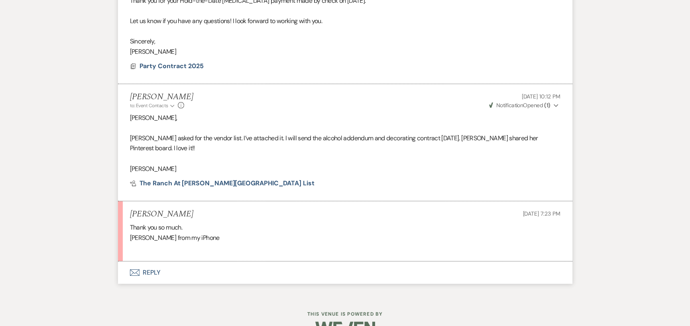
click at [143, 261] on button "Envelope Reply" at bounding box center [345, 272] width 454 height 22
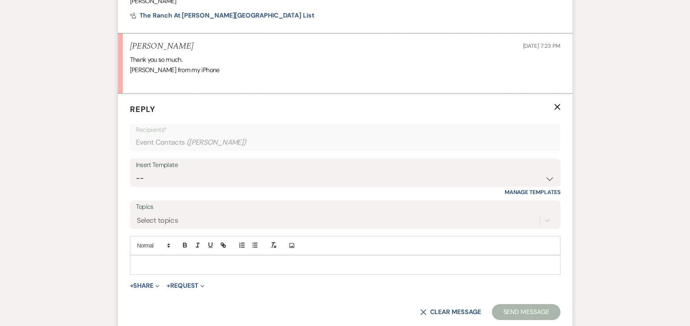
scroll to position [600, 0]
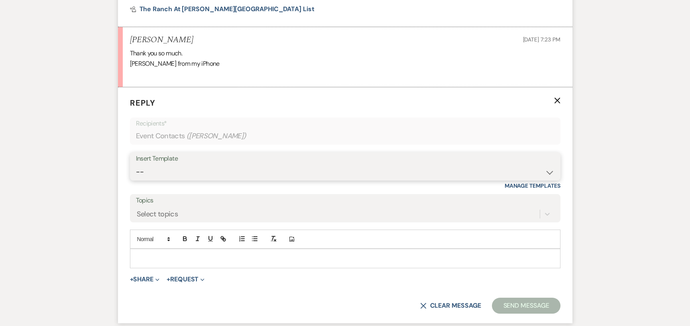
click at [183, 164] on select "-- Weven Planning Portal Introduction (Booked Events) Initial Inquiry Response …" at bounding box center [345, 172] width 418 height 16
click at [221, 97] on p "Reply X" at bounding box center [345, 103] width 430 height 12
click at [188, 164] on select "-- Weven Planning Portal Introduction (Booked Events) Initial Inquiry Response …" at bounding box center [345, 172] width 418 height 16
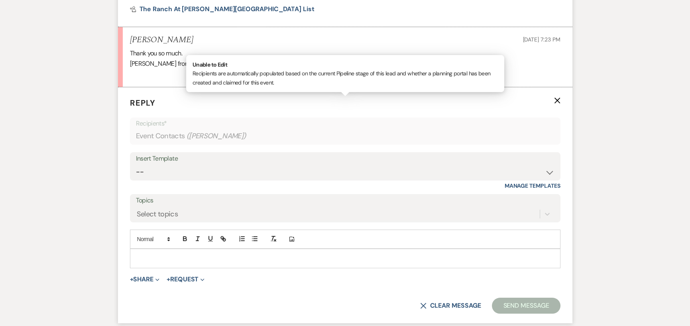
click at [192, 131] on span "( [PERSON_NAME] )" at bounding box center [216, 136] width 60 height 11
click at [184, 207] on div "Select topics" at bounding box center [338, 214] width 404 height 14
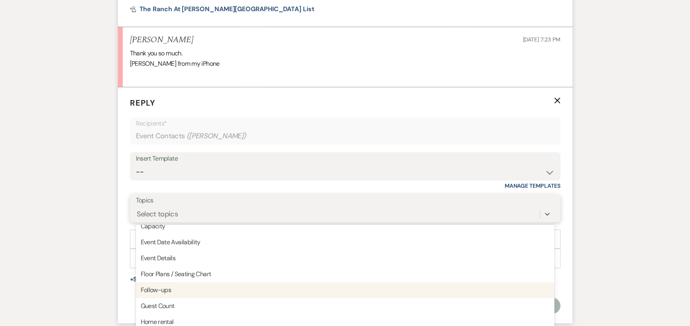
scroll to position [80, 0]
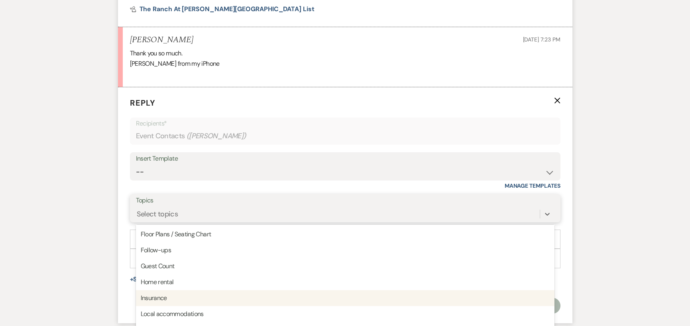
click at [177, 290] on div "Insurance" at bounding box center [345, 298] width 418 height 16
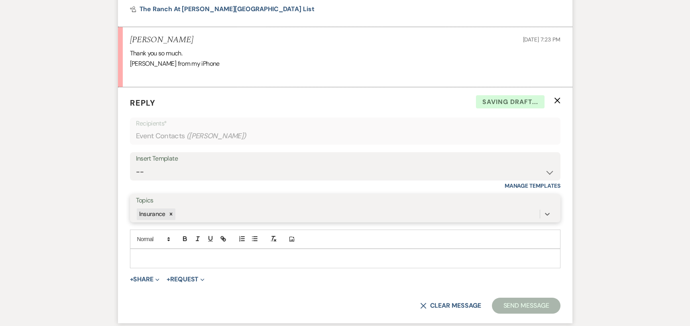
click at [185, 207] on div "Insurance" at bounding box center [338, 214] width 404 height 14
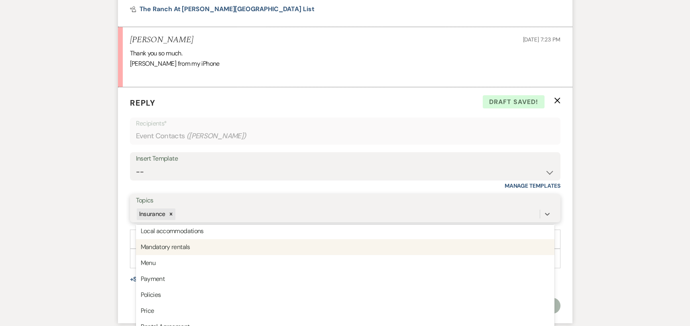
scroll to position [159, 0]
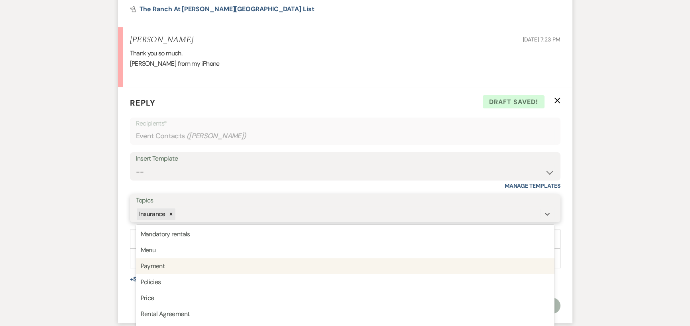
click at [181, 258] on div "Payment" at bounding box center [345, 266] width 418 height 16
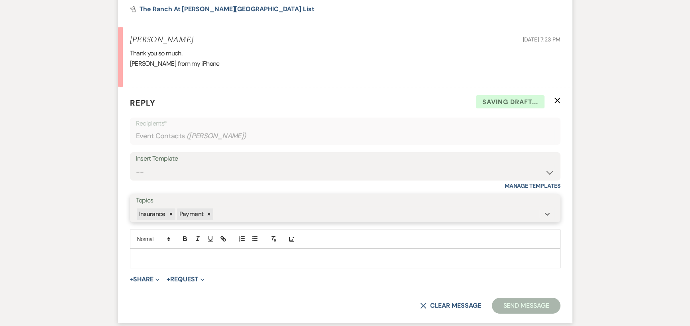
click at [228, 207] on div "Insurance Payment" at bounding box center [338, 214] width 404 height 14
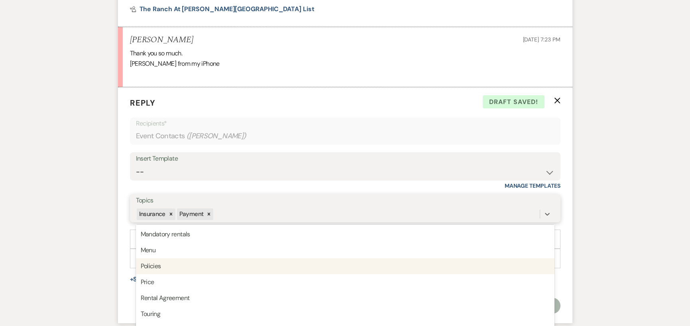
click at [217, 258] on div "Policies" at bounding box center [345, 266] width 418 height 16
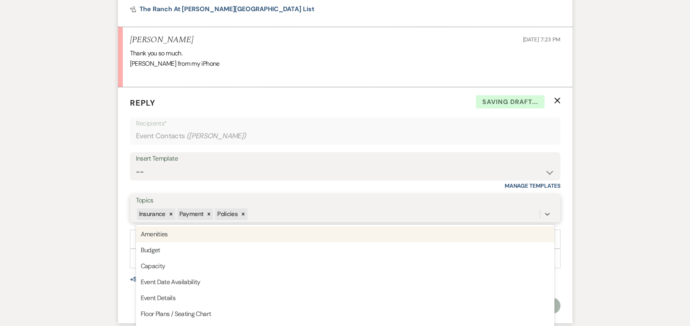
click at [276, 207] on div "Insurance Payment Policies" at bounding box center [338, 214] width 404 height 14
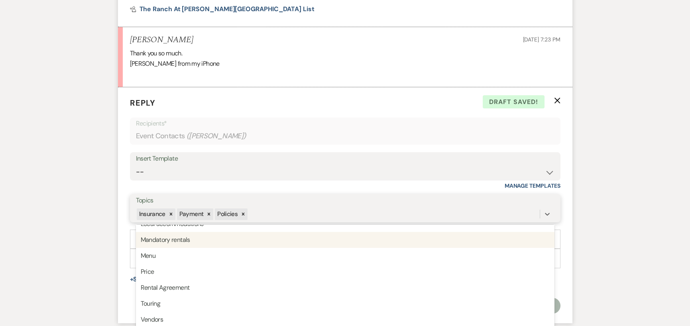
scroll to position [155, 0]
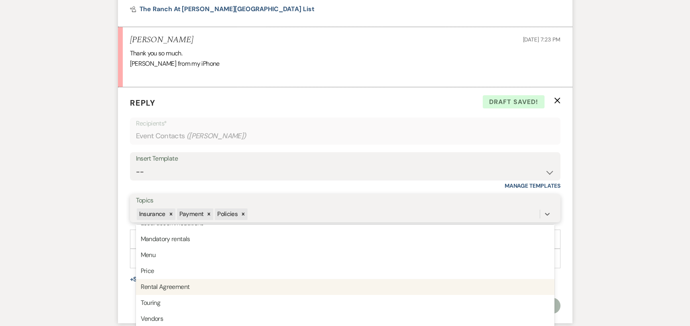
click at [263, 279] on div "Rental Agreement" at bounding box center [345, 287] width 418 height 16
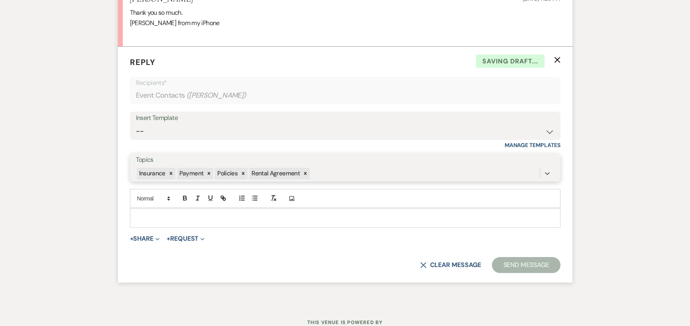
scroll to position [648, 0]
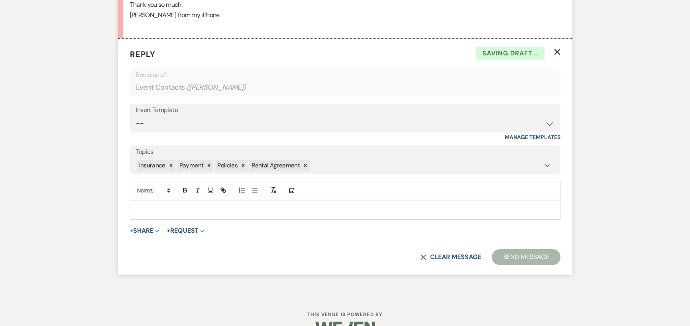
click at [236, 205] on p at bounding box center [344, 209] width 417 height 9
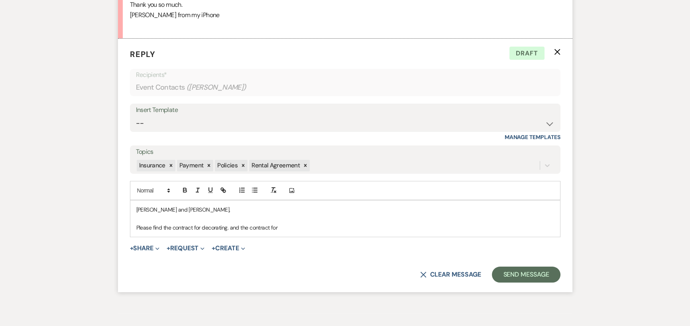
click at [292, 223] on p "Please find the contract for decorating. and the contract for" at bounding box center [344, 227] width 417 height 9
click at [228, 223] on p "Please find the contract for decorating. and the contract for" at bounding box center [344, 227] width 417 height 9
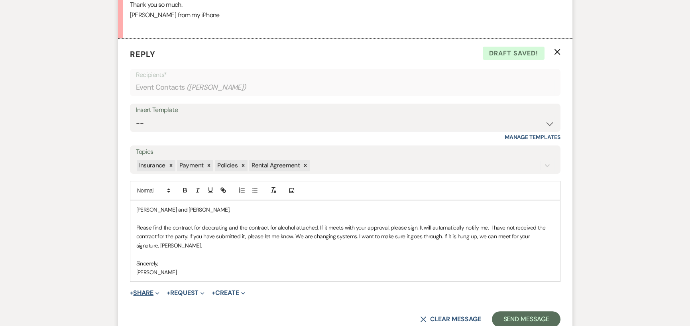
click at [150, 290] on button "+ Share Expand" at bounding box center [145, 293] width 30 height 6
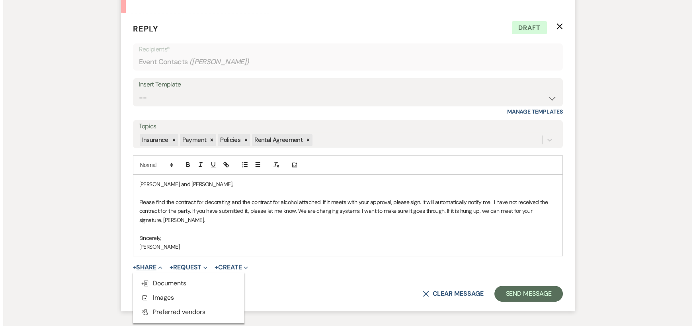
scroll to position [688, 0]
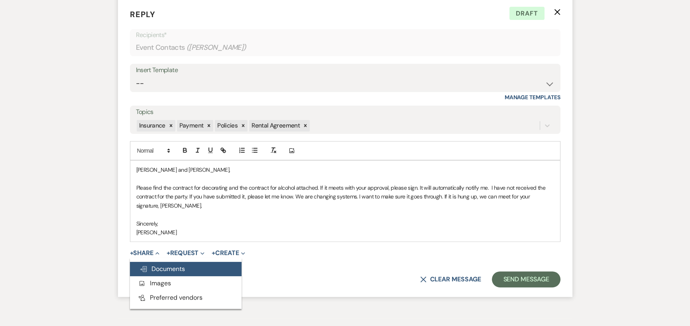
click at [151, 264] on span "Doc Upload Documents" at bounding box center [161, 268] width 45 height 8
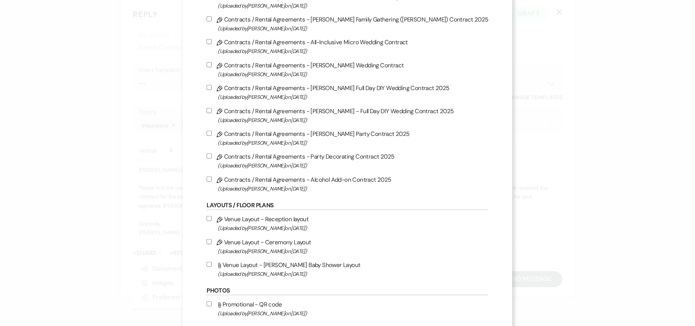
scroll to position [319, 0]
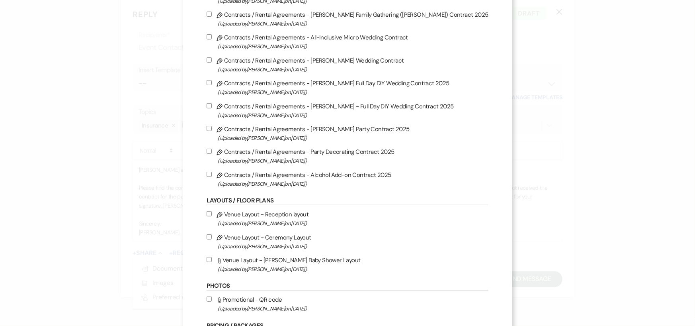
click at [212, 153] on input "Pencil Contracts / Rental Agreements - Party Decorating Contract 2025 (Uploaded…" at bounding box center [209, 151] width 5 height 5
checkbox input "true"
click at [212, 174] on input "Pencil Contracts / Rental Agreements - Alcohol Add-on Contract 2025 (Uploaded b…" at bounding box center [209, 174] width 5 height 5
checkbox input "true"
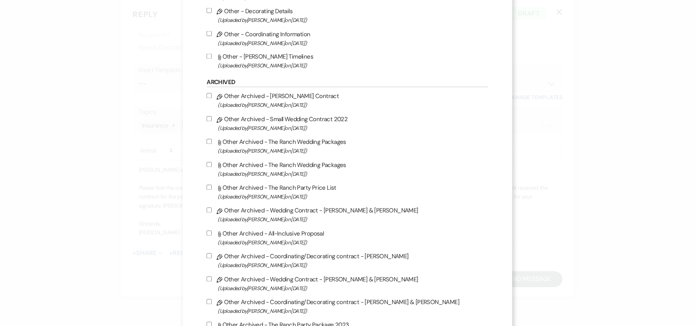
scroll to position [1103, 0]
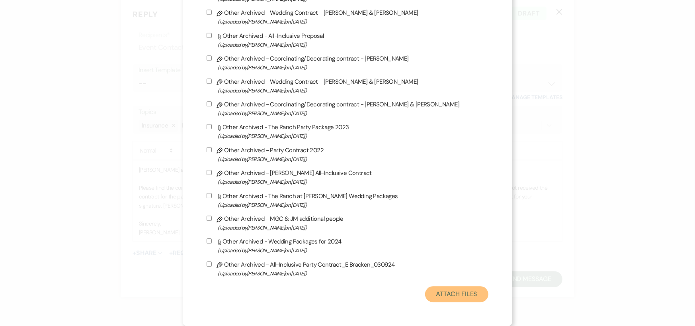
click at [425, 294] on button "Attach Files" at bounding box center [456, 294] width 63 height 16
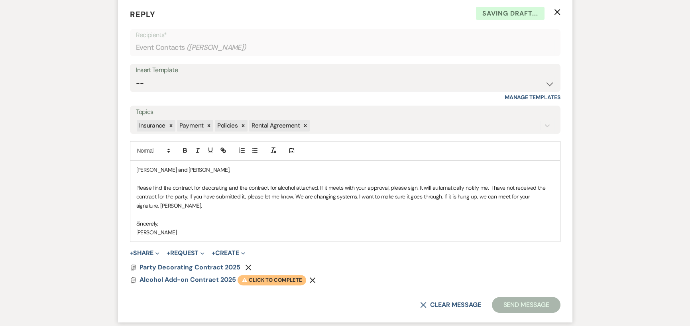
click at [272, 275] on span "Warning Click to complete" at bounding box center [271, 280] width 69 height 10
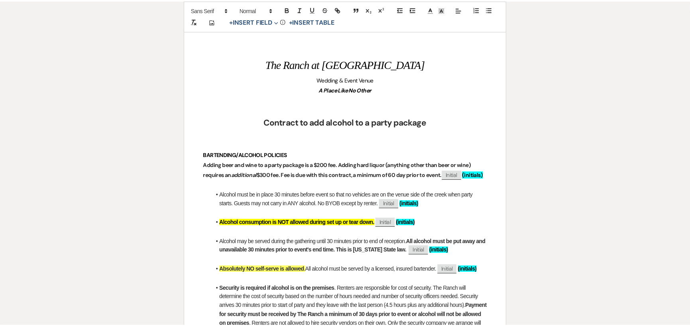
scroll to position [0, 0]
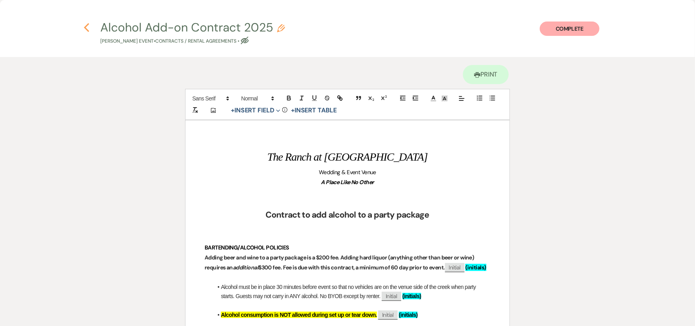
click at [88, 28] on icon "Previous" at bounding box center [87, 28] width 6 height 10
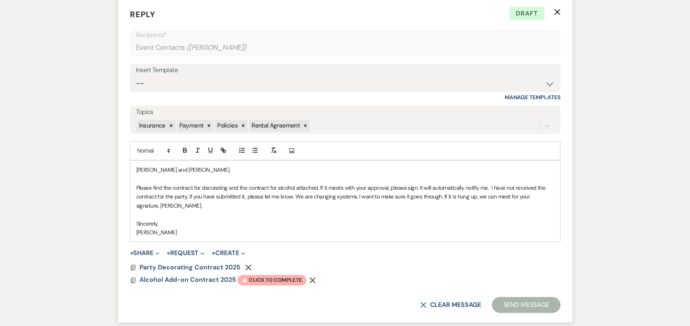
scroll to position [728, 0]
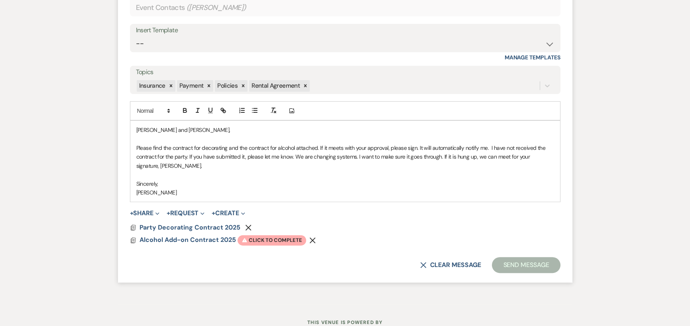
click at [311, 237] on use "button" at bounding box center [313, 240] width 6 height 6
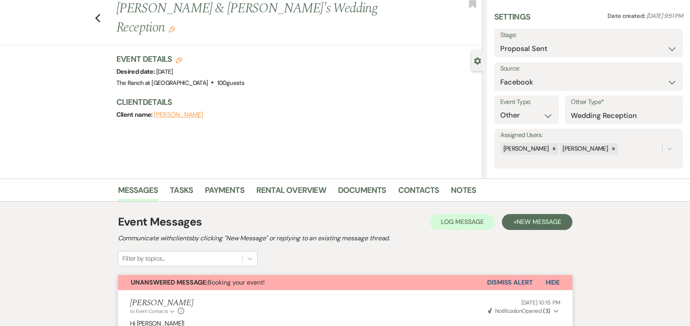
scroll to position [0, 0]
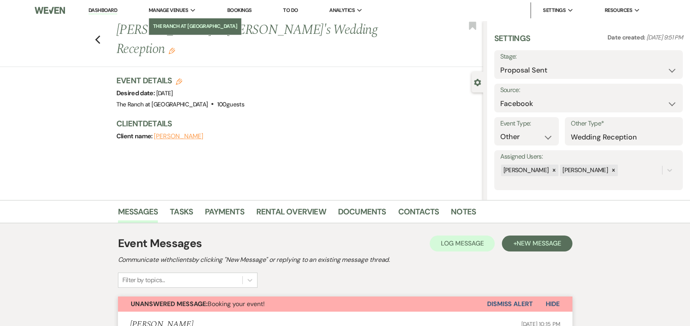
click at [172, 24] on li "The Ranch at [GEOGRAPHIC_DATA]" at bounding box center [195, 26] width 84 height 8
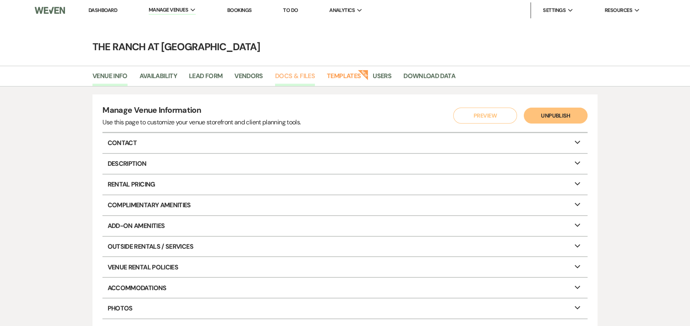
click at [290, 75] on link "Docs & Files" at bounding box center [295, 78] width 40 height 15
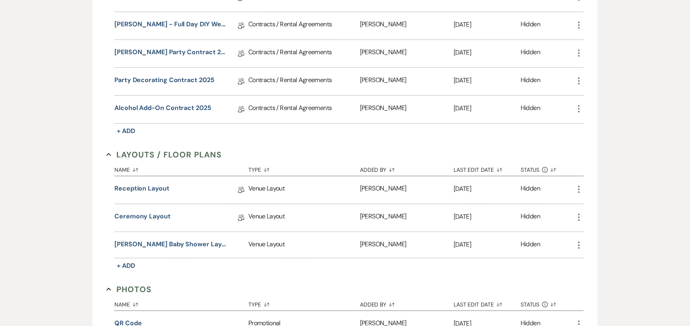
scroll to position [558, 0]
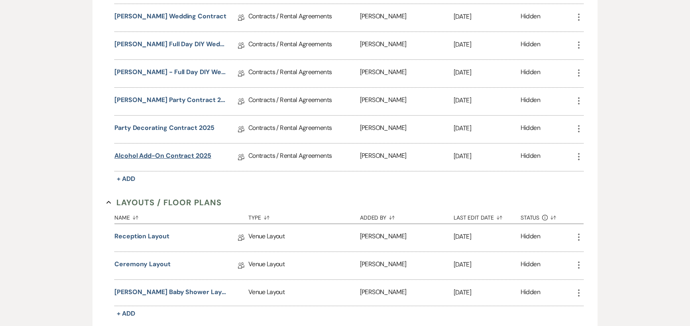
click at [177, 153] on link "Alcohol Add-on Contract 2025" at bounding box center [162, 157] width 97 height 12
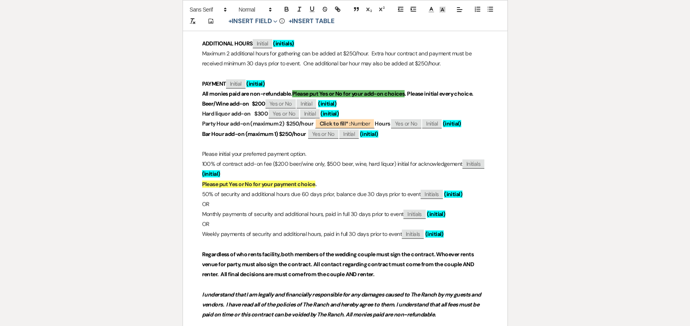
scroll to position [677, 0]
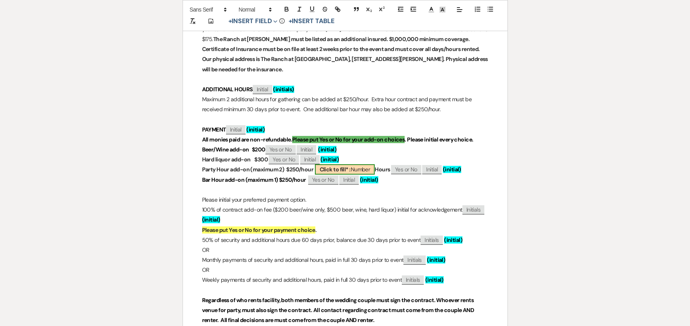
click at [330, 173] on b "Click to fill* :" at bounding box center [334, 169] width 31 height 7
select select "owner"
select select "Number"
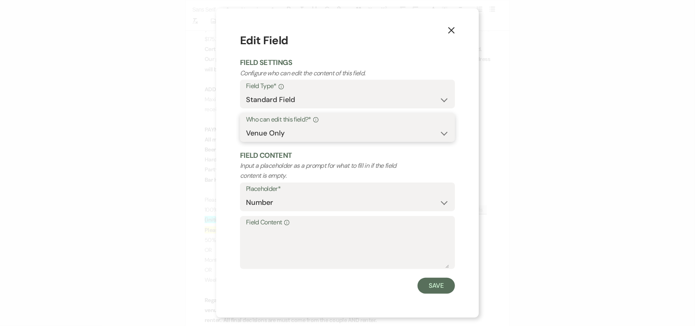
click at [313, 141] on select "Both Venue & Client Client Only Venue Only" at bounding box center [347, 133] width 203 height 16
select select "client"
click at [246, 141] on select "Both Venue & Client Client Only Venue Only" at bounding box center [347, 133] width 203 height 16
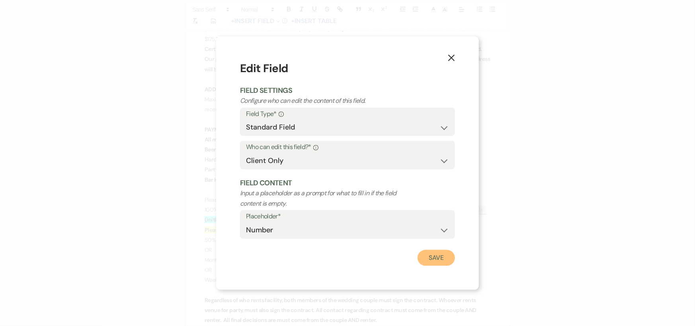
click at [435, 255] on button "Save" at bounding box center [436, 258] width 37 height 16
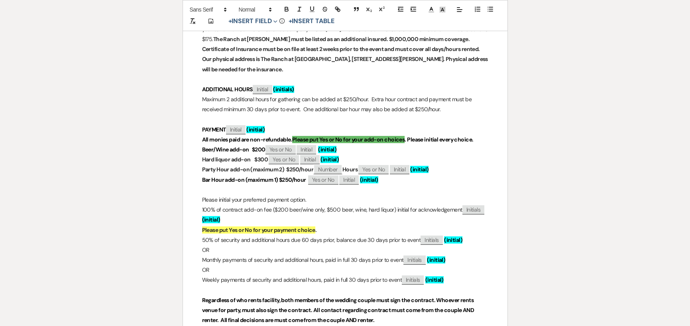
click at [392, 195] on p at bounding box center [345, 190] width 286 height 10
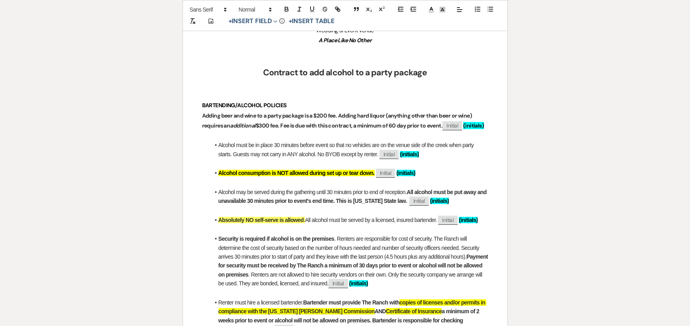
scroll to position [0, 0]
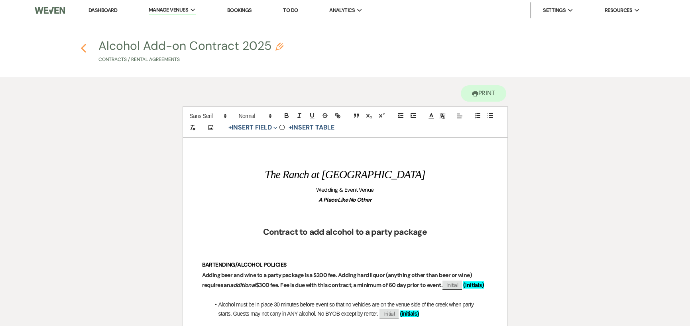
click at [82, 46] on icon "Previous" at bounding box center [83, 48] width 6 height 10
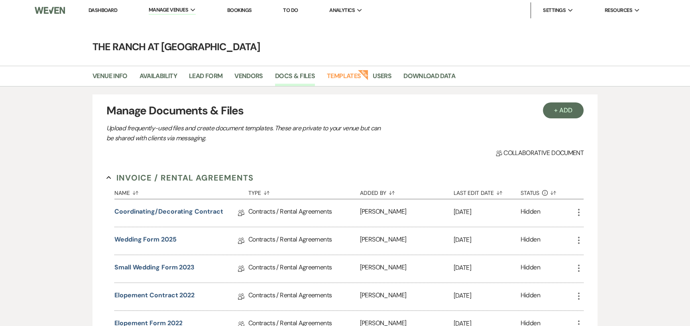
click at [105, 11] on link "Dashboard" at bounding box center [102, 10] width 29 height 7
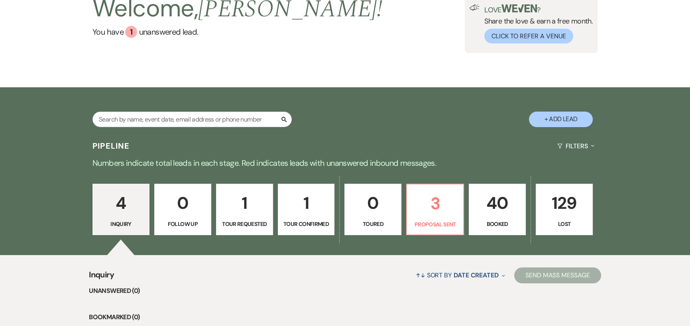
scroll to position [47, 0]
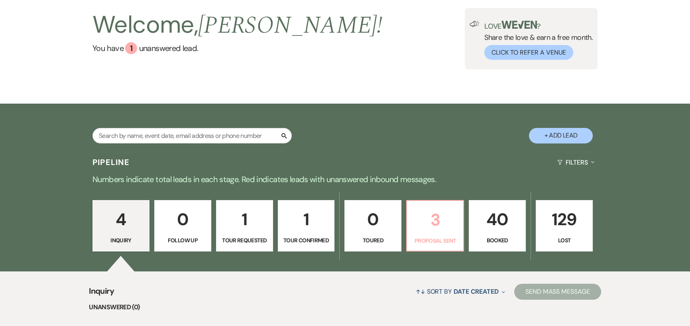
click at [435, 223] on p "3" at bounding box center [434, 219] width 47 height 27
select select "6"
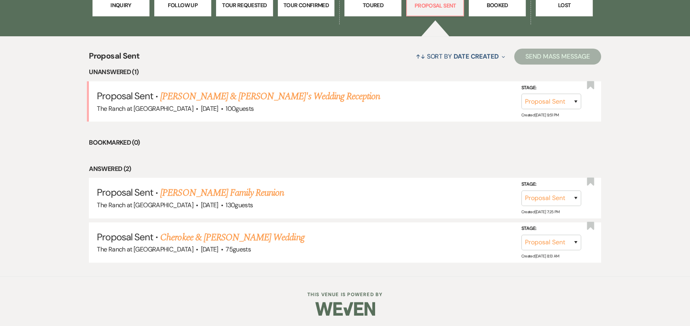
scroll to position [243, 0]
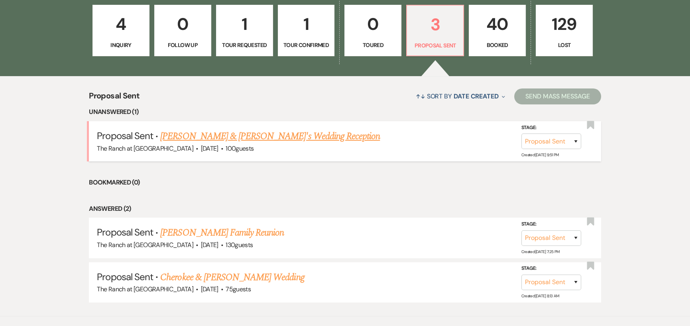
click at [234, 137] on link "[PERSON_NAME] & [PERSON_NAME]'s Wedding Reception" at bounding box center [269, 136] width 219 height 14
select select "6"
select select "8"
select select "13"
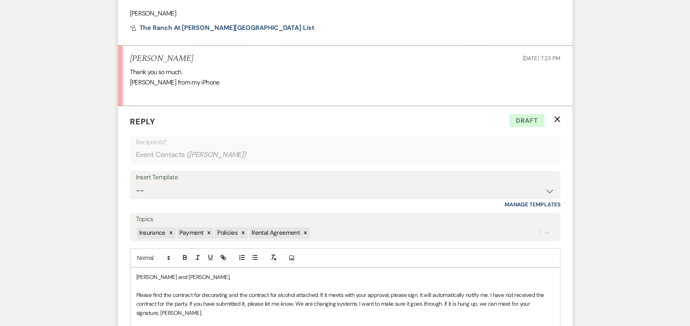
scroll to position [658, 0]
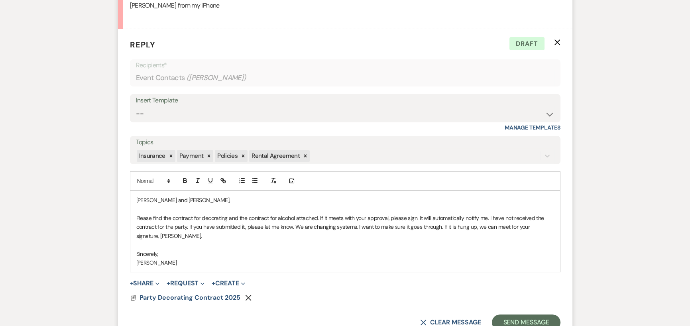
click at [135, 194] on div "[PERSON_NAME] and [PERSON_NAME], Please find the contract for decorating and th…" at bounding box center [344, 231] width 429 height 81
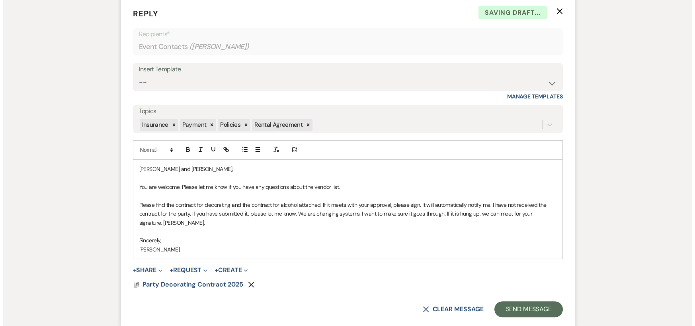
scroll to position [698, 0]
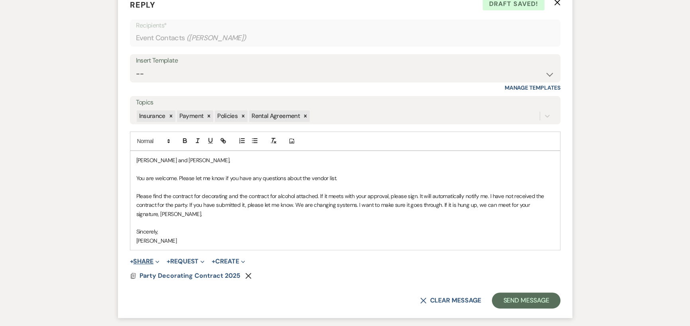
click at [150, 258] on button "+ Share Expand" at bounding box center [145, 261] width 30 height 6
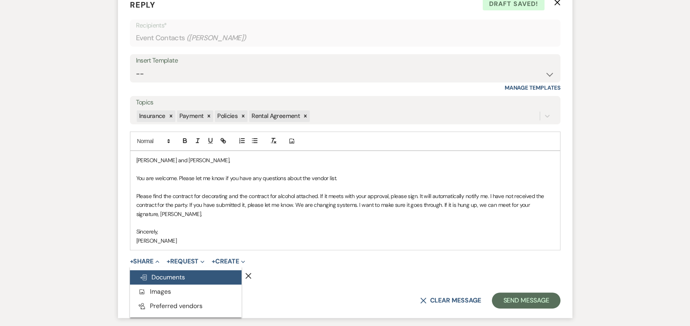
click at [153, 273] on span "Doc Upload Documents" at bounding box center [161, 277] width 45 height 8
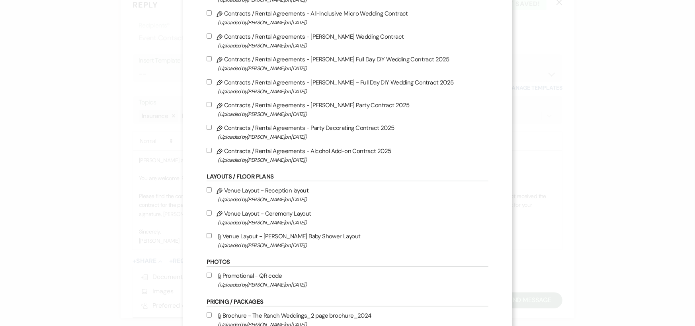
scroll to position [398, 0]
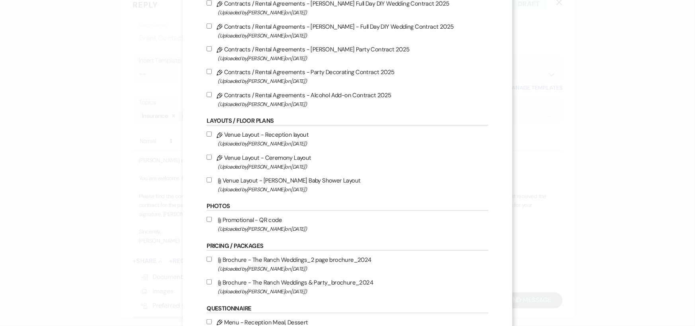
click at [212, 95] on input "Pencil Contracts / Rental Agreements - Alcohol Add-on Contract 2025 (Uploaded b…" at bounding box center [209, 94] width 5 height 5
checkbox input "true"
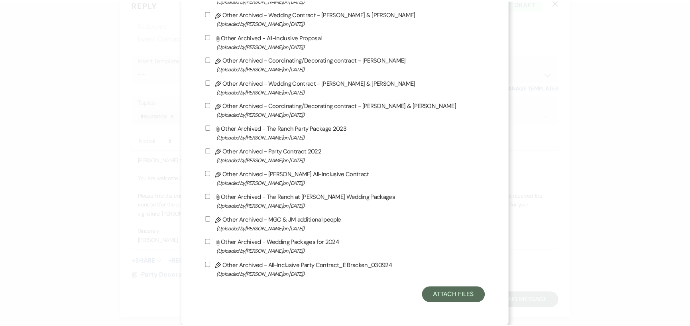
scroll to position [1103, 0]
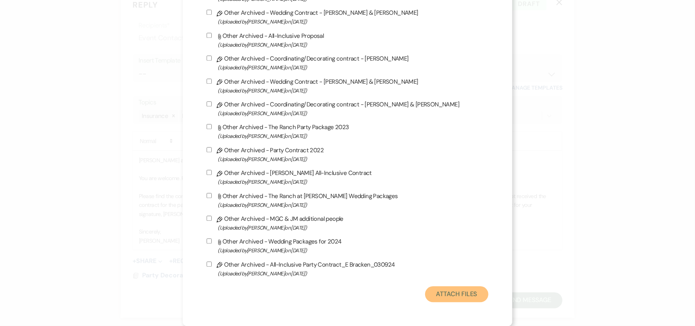
click at [445, 293] on button "Attach Files" at bounding box center [456, 294] width 63 height 16
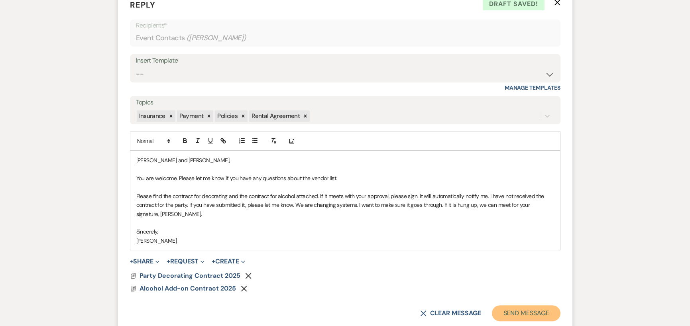
drag, startPoint x: 526, startPoint y: 293, endPoint x: 517, endPoint y: 252, distance: 42.0
click at [518, 252] on form "Reply X Draft saved! Recipients* Event Contacts ( [PERSON_NAME] ) Insert Templa…" at bounding box center [345, 159] width 454 height 341
click at [455, 194] on p "Please find the contract for decorating and the contract for alcohol attached. …" at bounding box center [344, 205] width 417 height 27
click at [521, 305] on button "Send Message" at bounding box center [526, 313] width 68 height 16
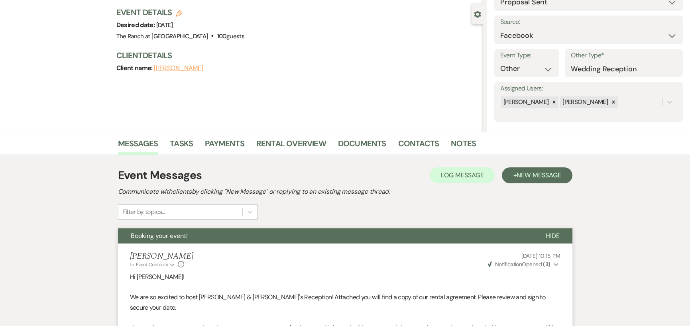
scroll to position [0, 0]
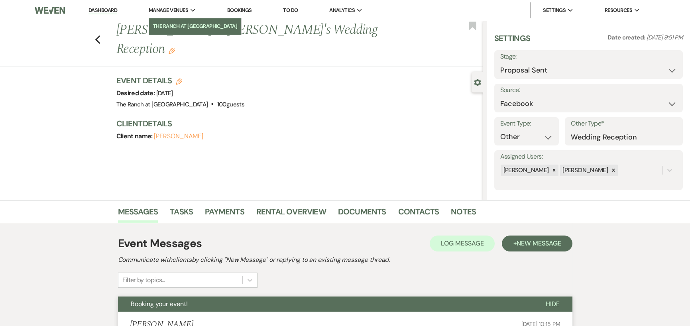
click at [161, 25] on li "The Ranch at [GEOGRAPHIC_DATA]" at bounding box center [195, 26] width 84 height 8
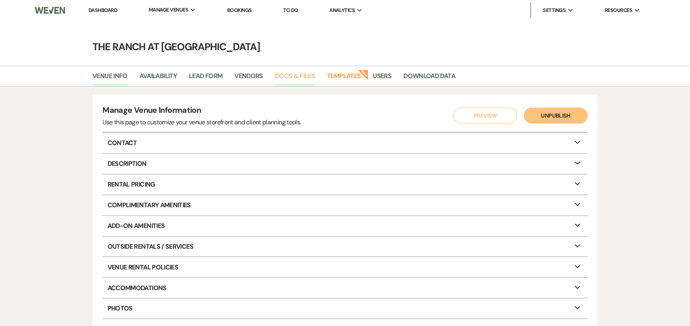
click at [293, 76] on link "Docs & Files" at bounding box center [295, 78] width 40 height 15
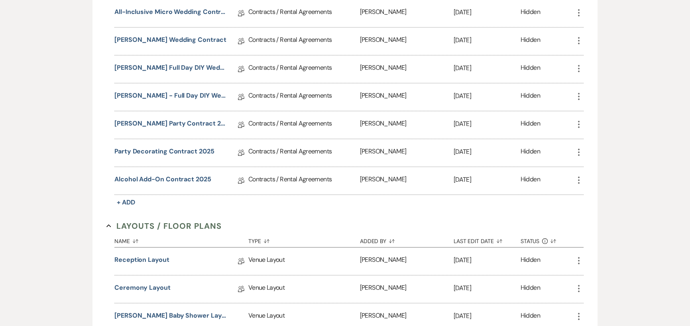
scroll to position [518, 0]
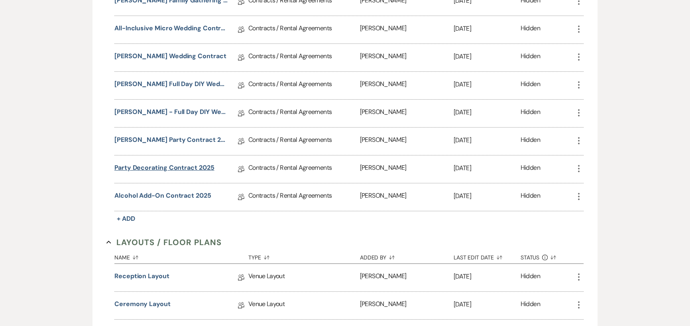
click at [172, 163] on link "Party Decorating Contract 2025" at bounding box center [164, 169] width 100 height 12
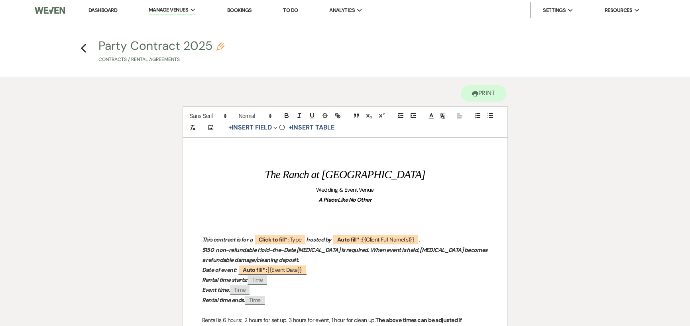
click at [95, 8] on link "Dashboard" at bounding box center [102, 10] width 29 height 7
